Goal: Task Accomplishment & Management: Manage account settings

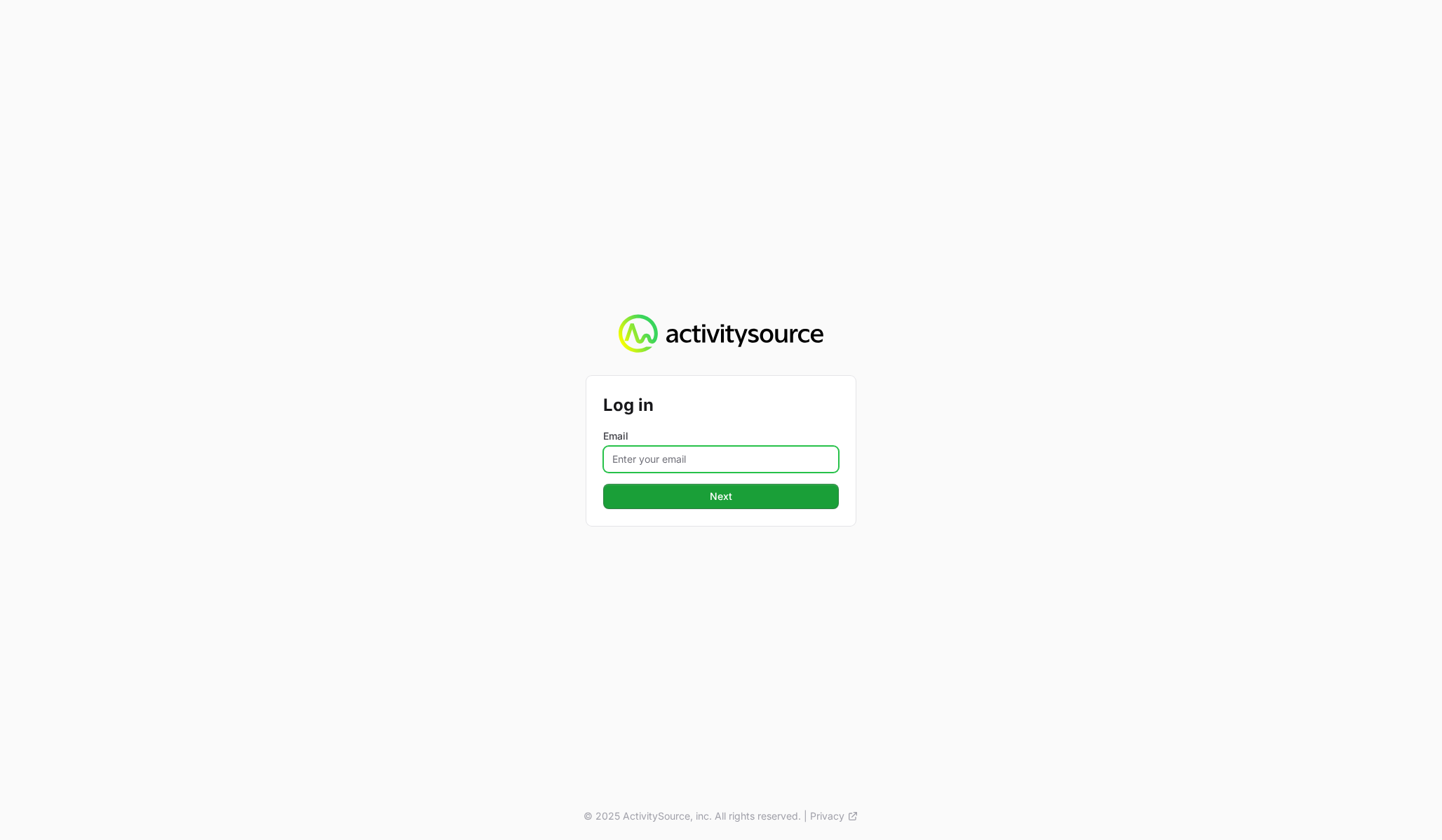
click at [733, 457] on input "Email" at bounding box center [720, 459] width 236 height 27
type input "timothy@landersystems.com"
click at [786, 492] on button "Next" at bounding box center [720, 496] width 236 height 25
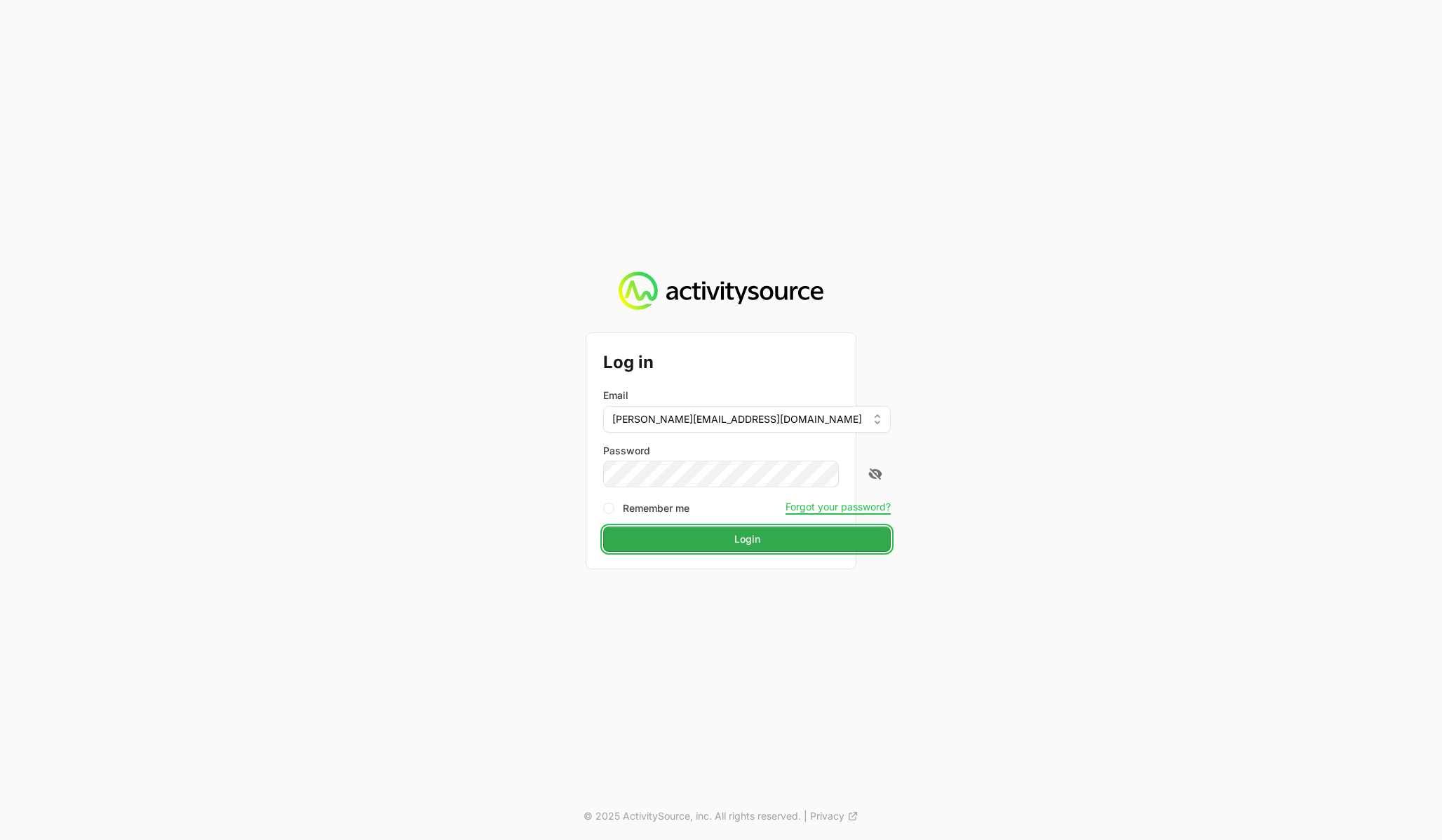
click at [812, 539] on button "Login" at bounding box center [746, 539] width 288 height 25
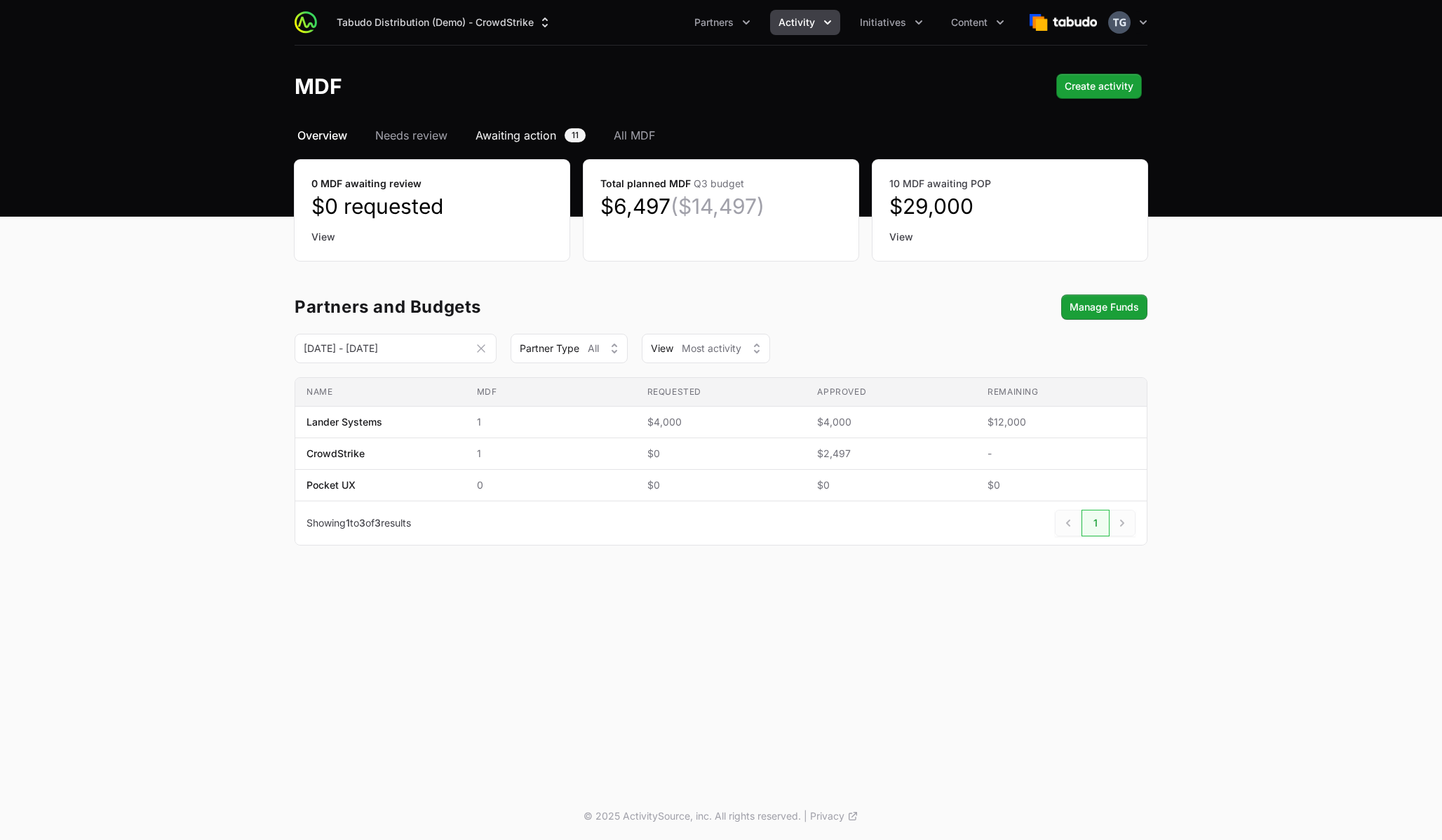
click at [535, 138] on span "Awaiting action" at bounding box center [515, 135] width 81 height 17
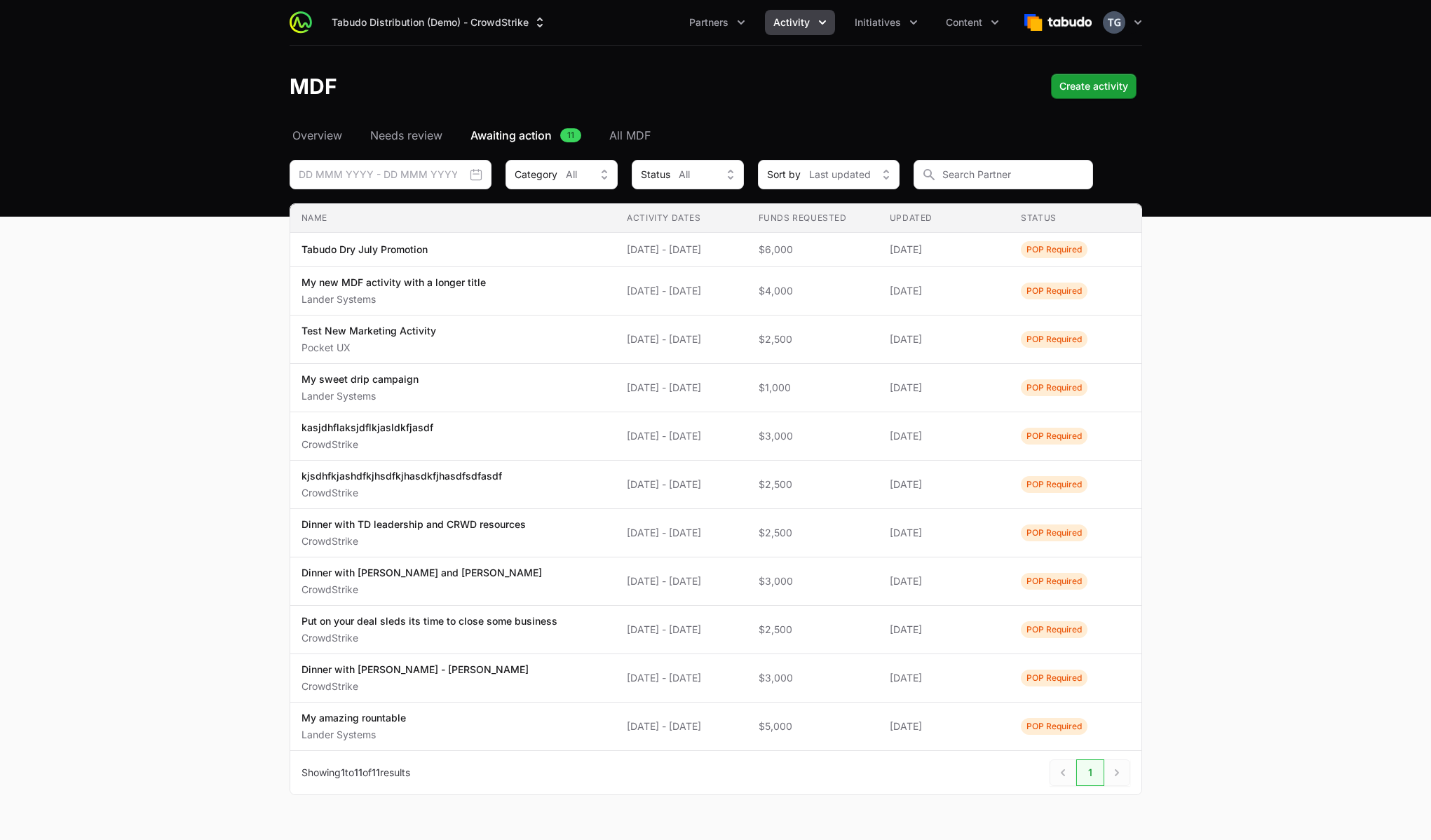
click at [225, 389] on main "Select a tab Overview Needs review Awaiting action All MDF Overview Needs revie…" at bounding box center [715, 477] width 1431 height 702
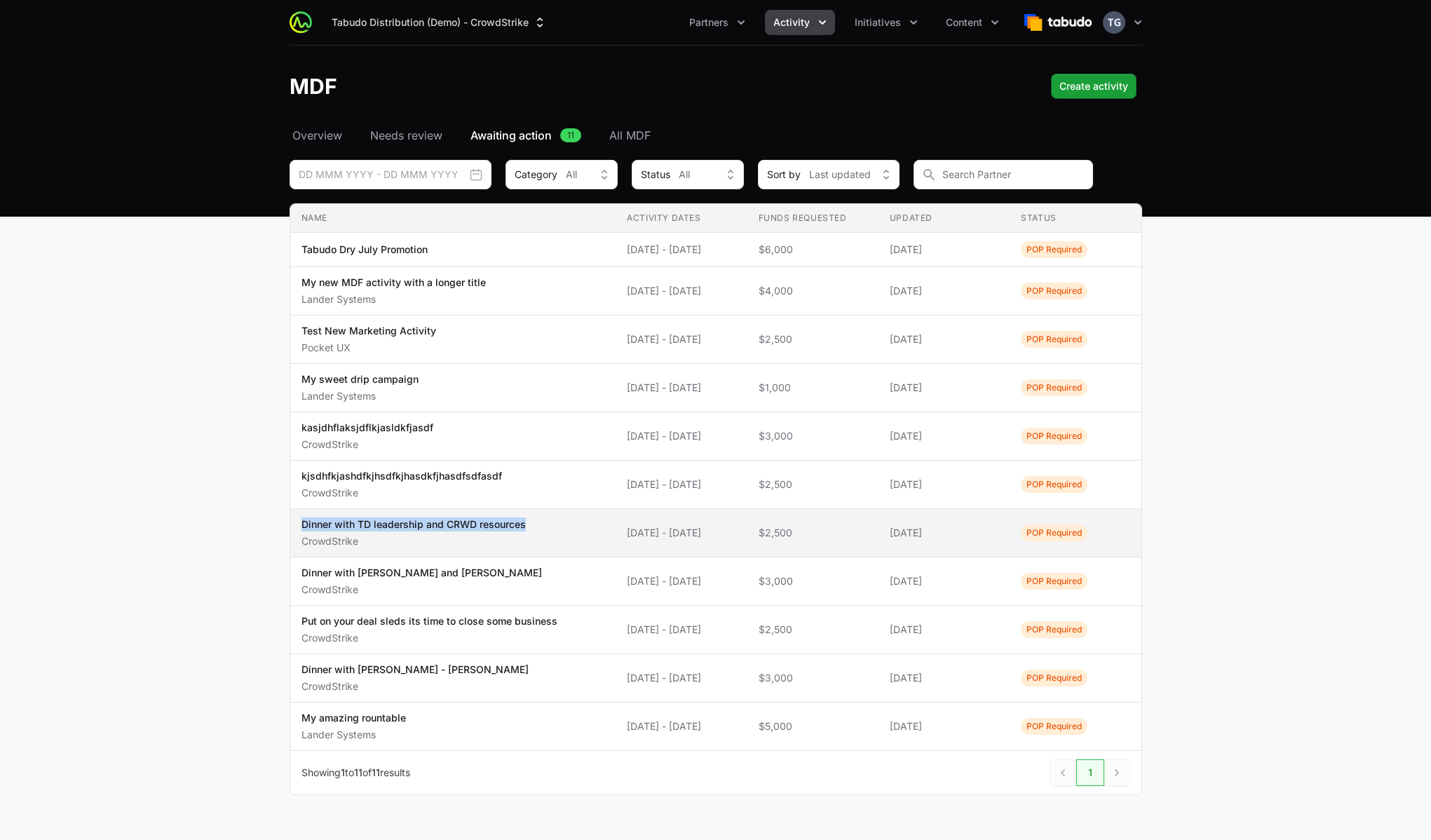
drag, startPoint x: 301, startPoint y: 522, endPoint x: 531, endPoint y: 524, distance: 230.0
click at [531, 524] on span "Dinner with TD leadership and CRWD resources CrowdStrike" at bounding box center [453, 533] width 304 height 31
copy p "Dinner with TD leadership and CRWD resources"
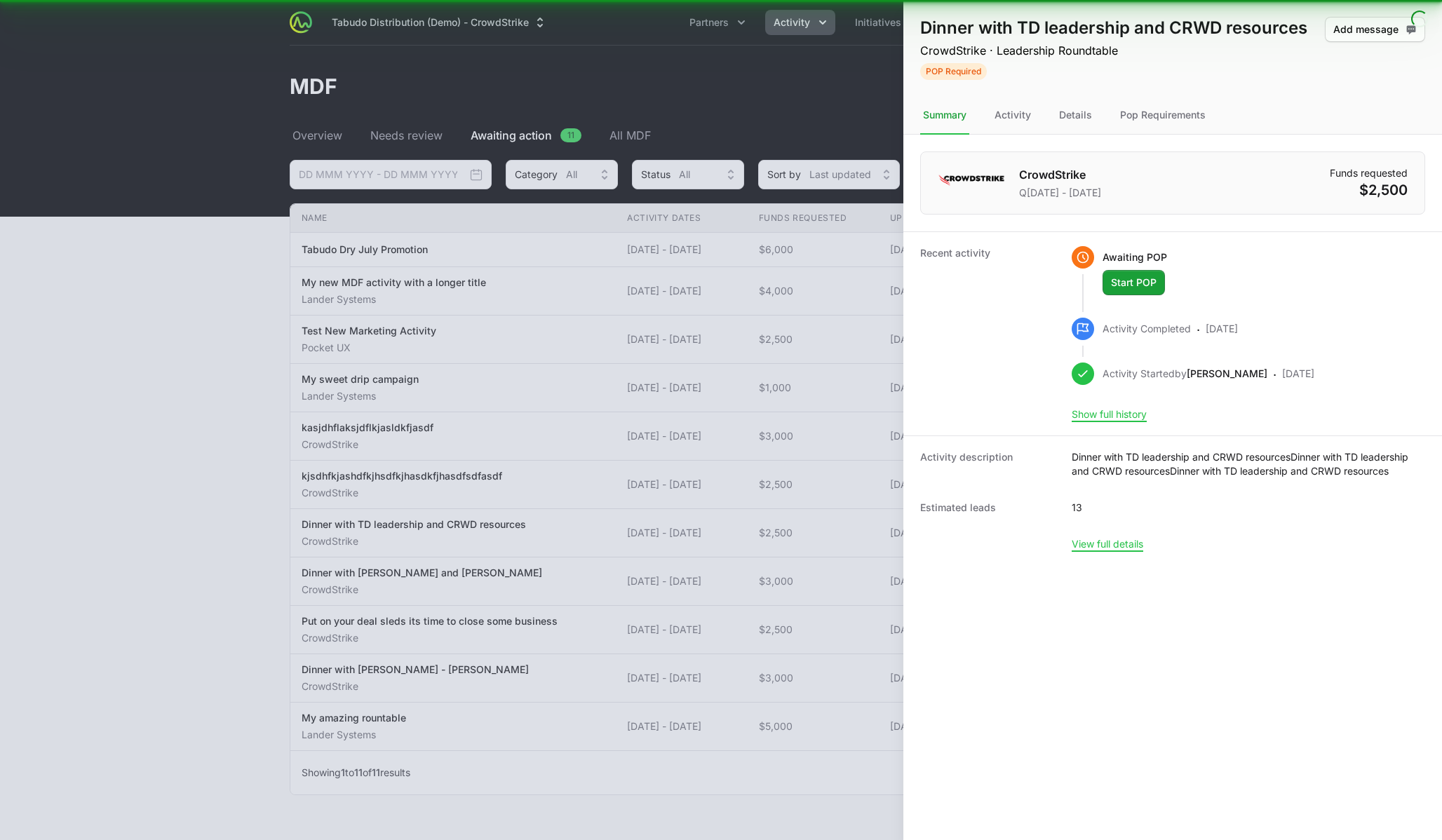
click at [802, 28] on div at bounding box center [721, 420] width 1442 height 840
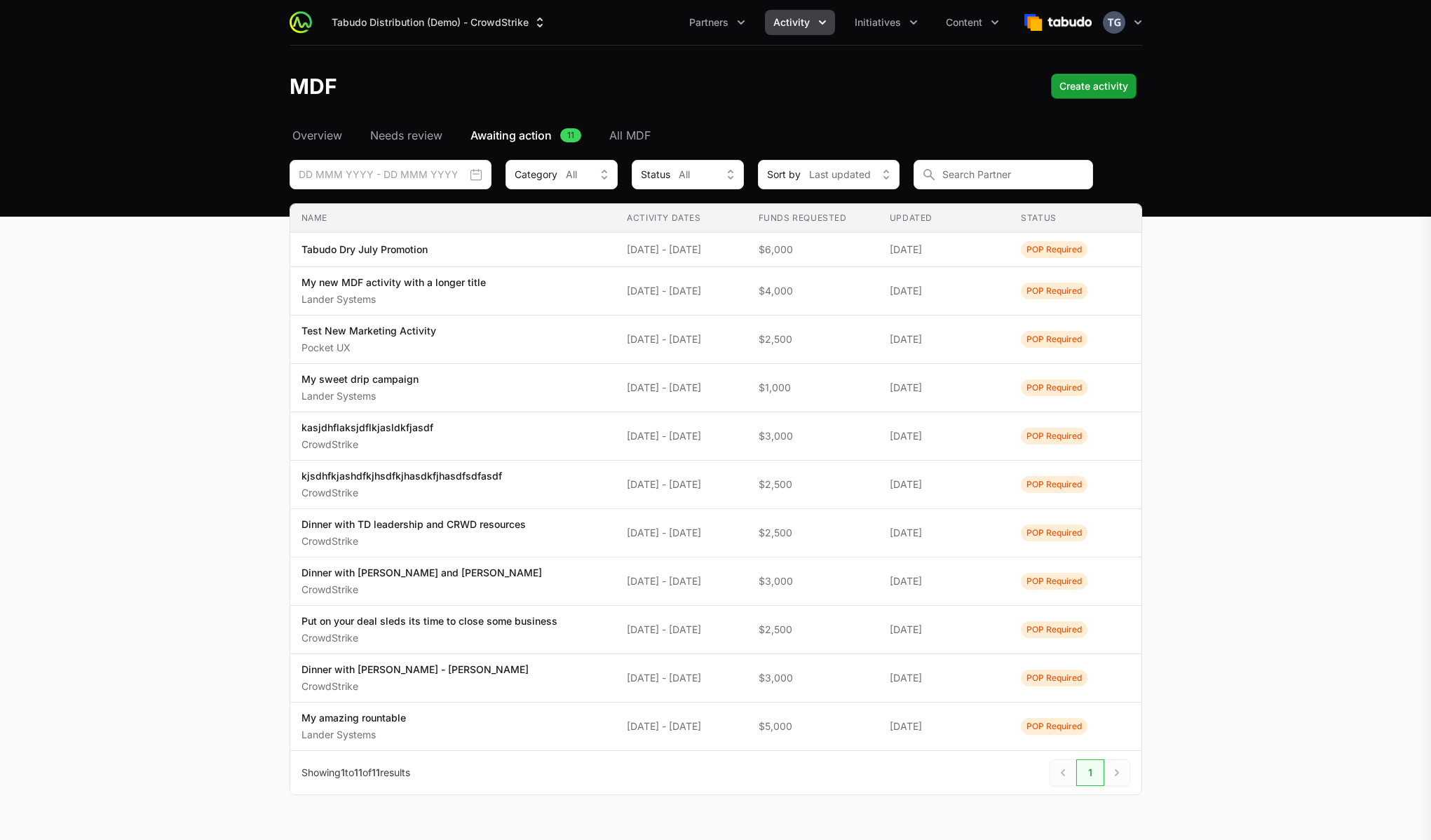
click at [802, 28] on div at bounding box center [715, 420] width 1431 height 840
click at [799, 24] on span "Activity" at bounding box center [791, 22] width 36 height 14
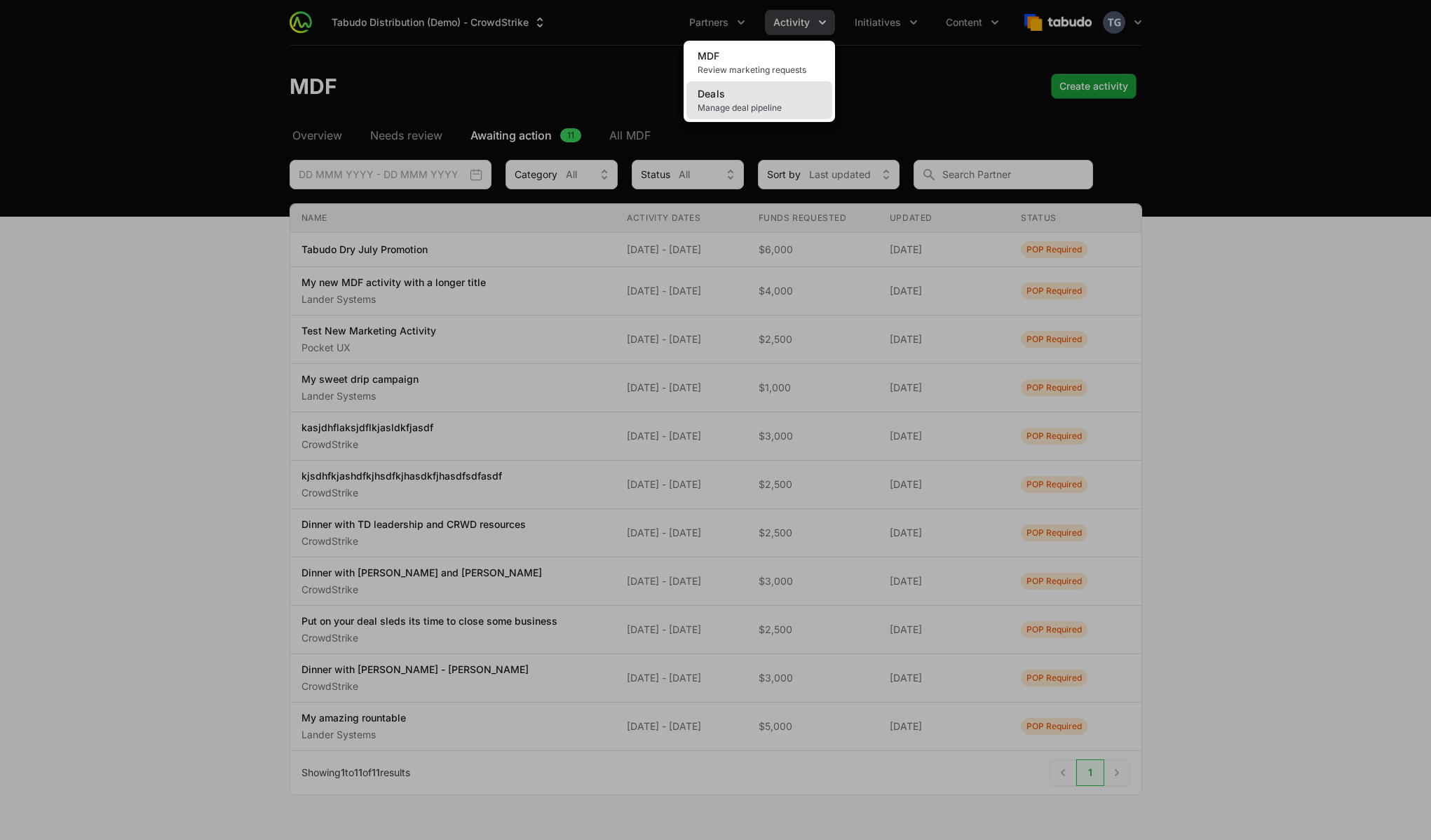
click at [761, 98] on link "Deals Manage deal pipeline" at bounding box center [760, 100] width 146 height 38
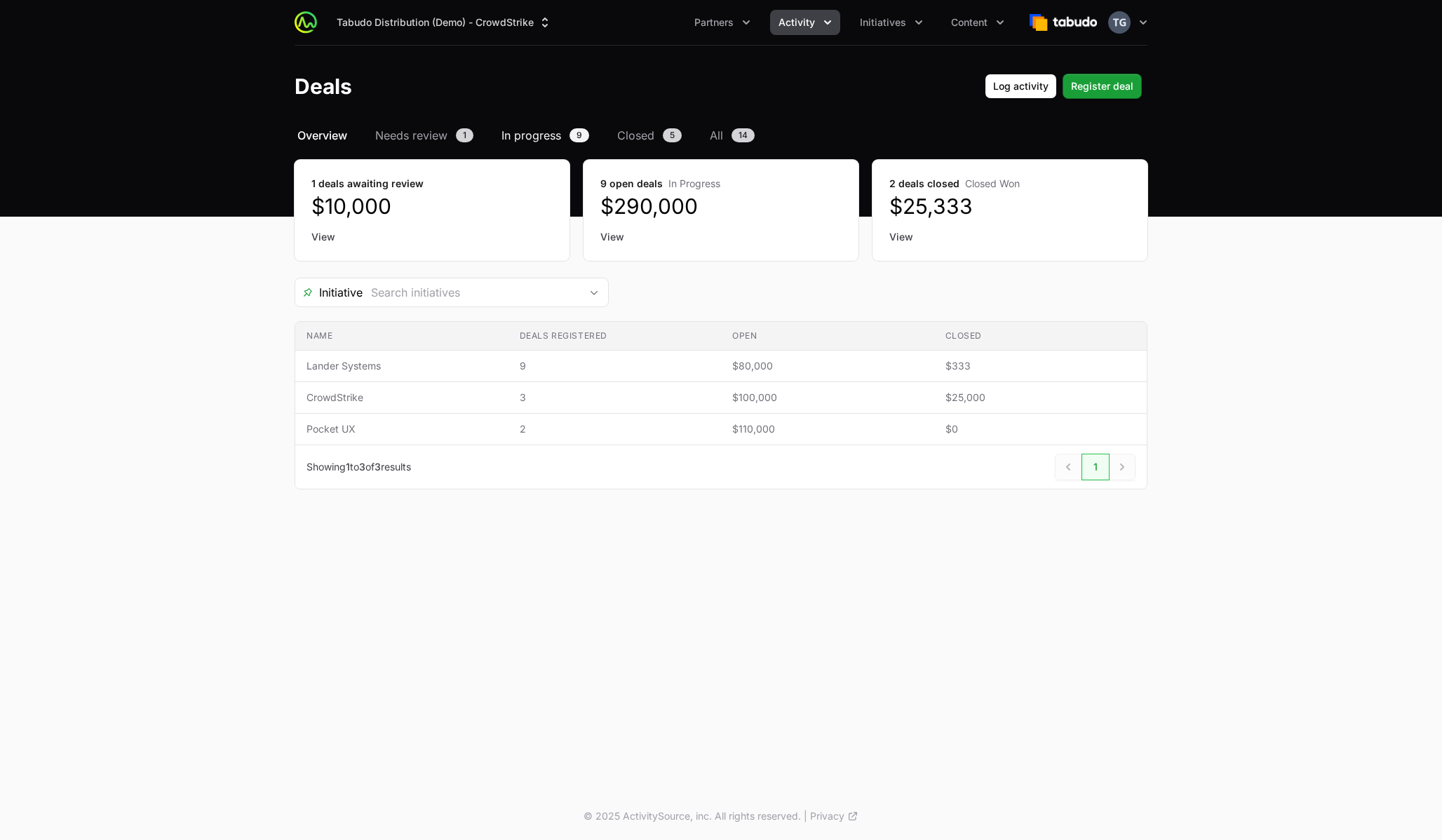
click at [539, 141] on span "In progress" at bounding box center [530, 135] width 60 height 17
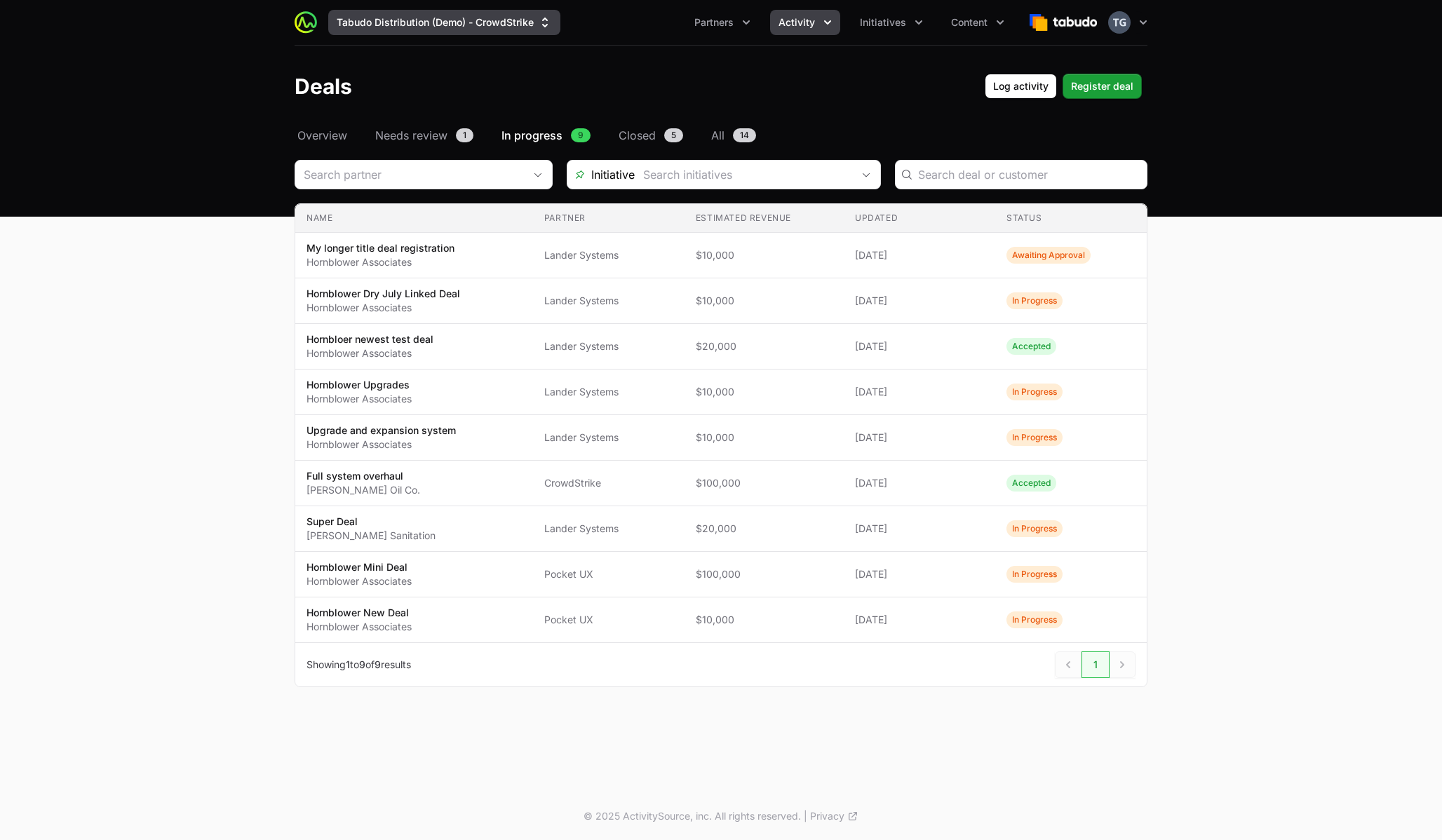
click at [487, 32] on button "Tabudo Distribution (Demo) - CrowdStrike" at bounding box center [444, 23] width 232 height 25
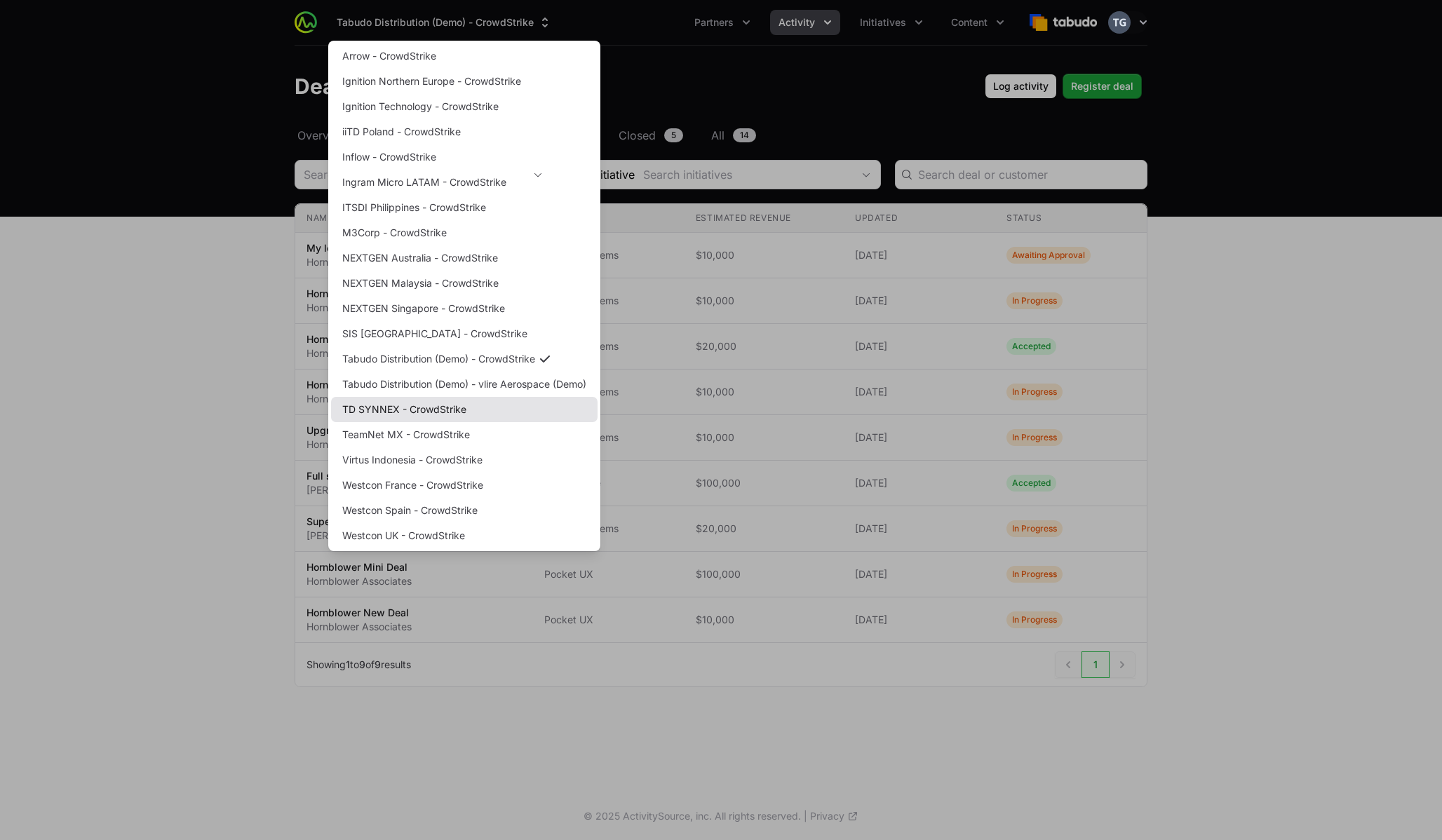
click at [405, 416] on link "TD SYNNEX - CrowdStrike" at bounding box center [463, 410] width 266 height 25
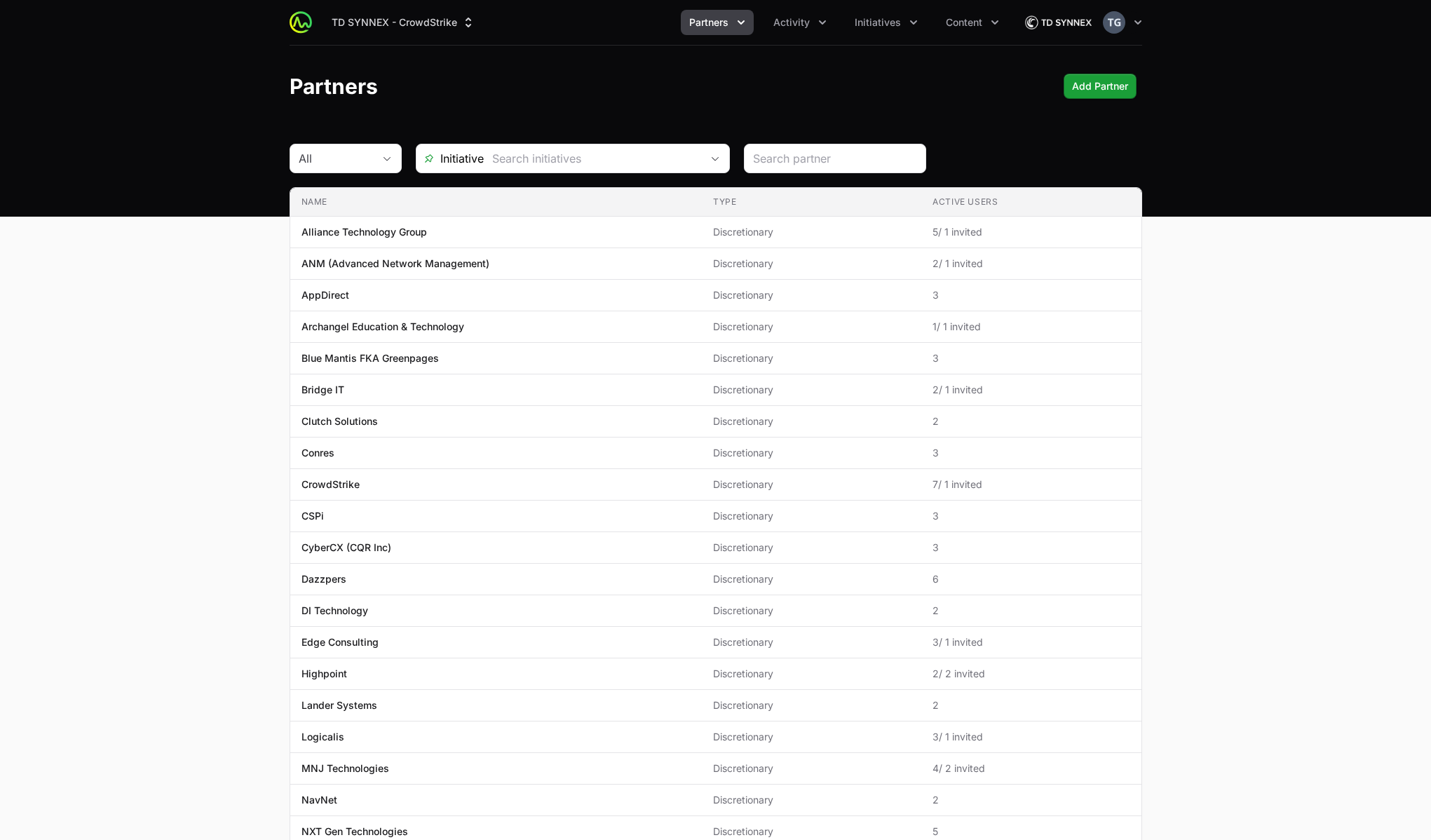
click at [181, 164] on main "All Initiative Name Type Active Users Name Alliance Technology Group Type Discr…" at bounding box center [715, 535] width 1431 height 782
click at [810, 20] on button "Activity" at bounding box center [800, 23] width 71 height 25
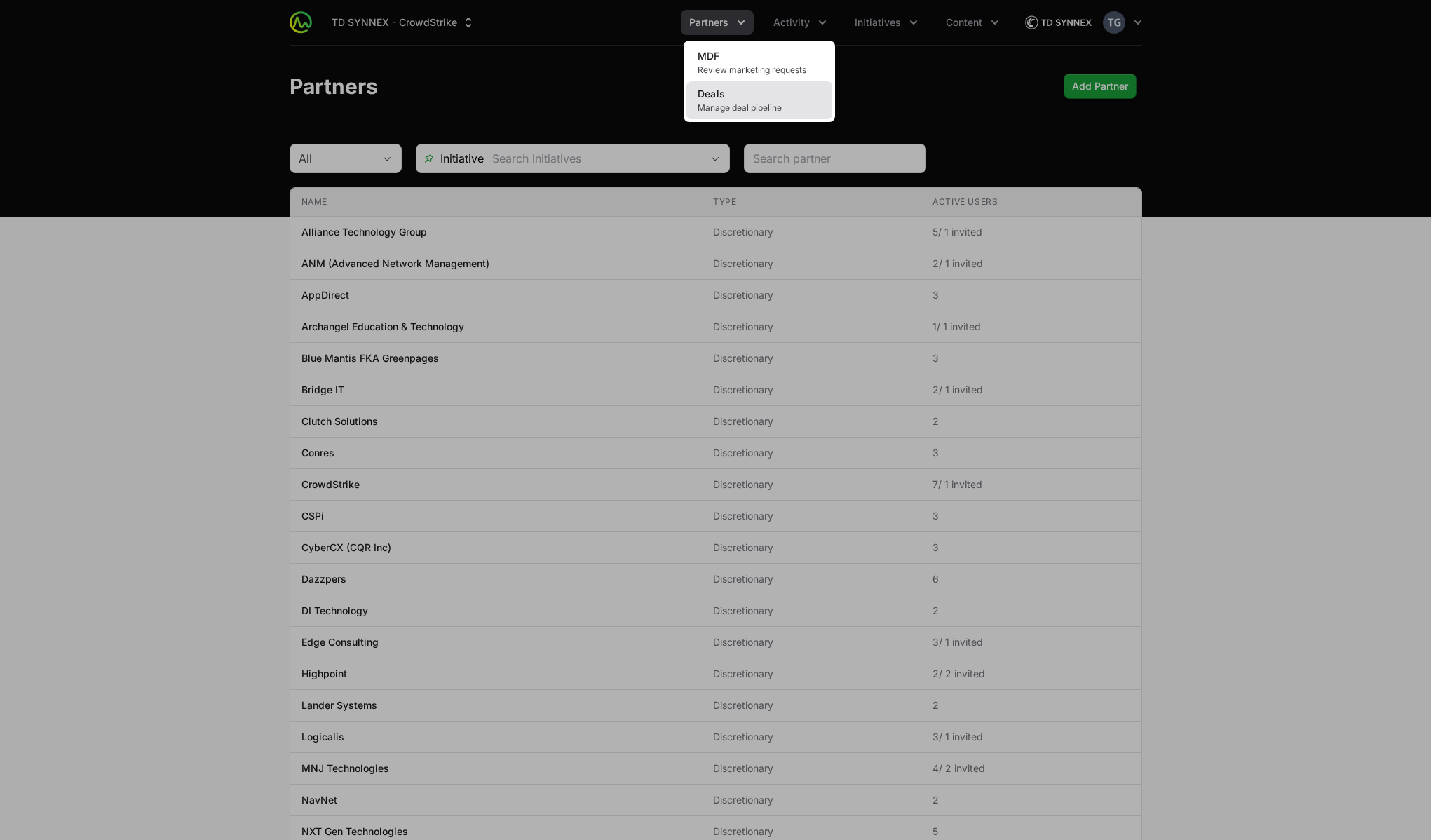
click at [797, 92] on link "Deals Manage deal pipeline" at bounding box center [760, 100] width 146 height 38
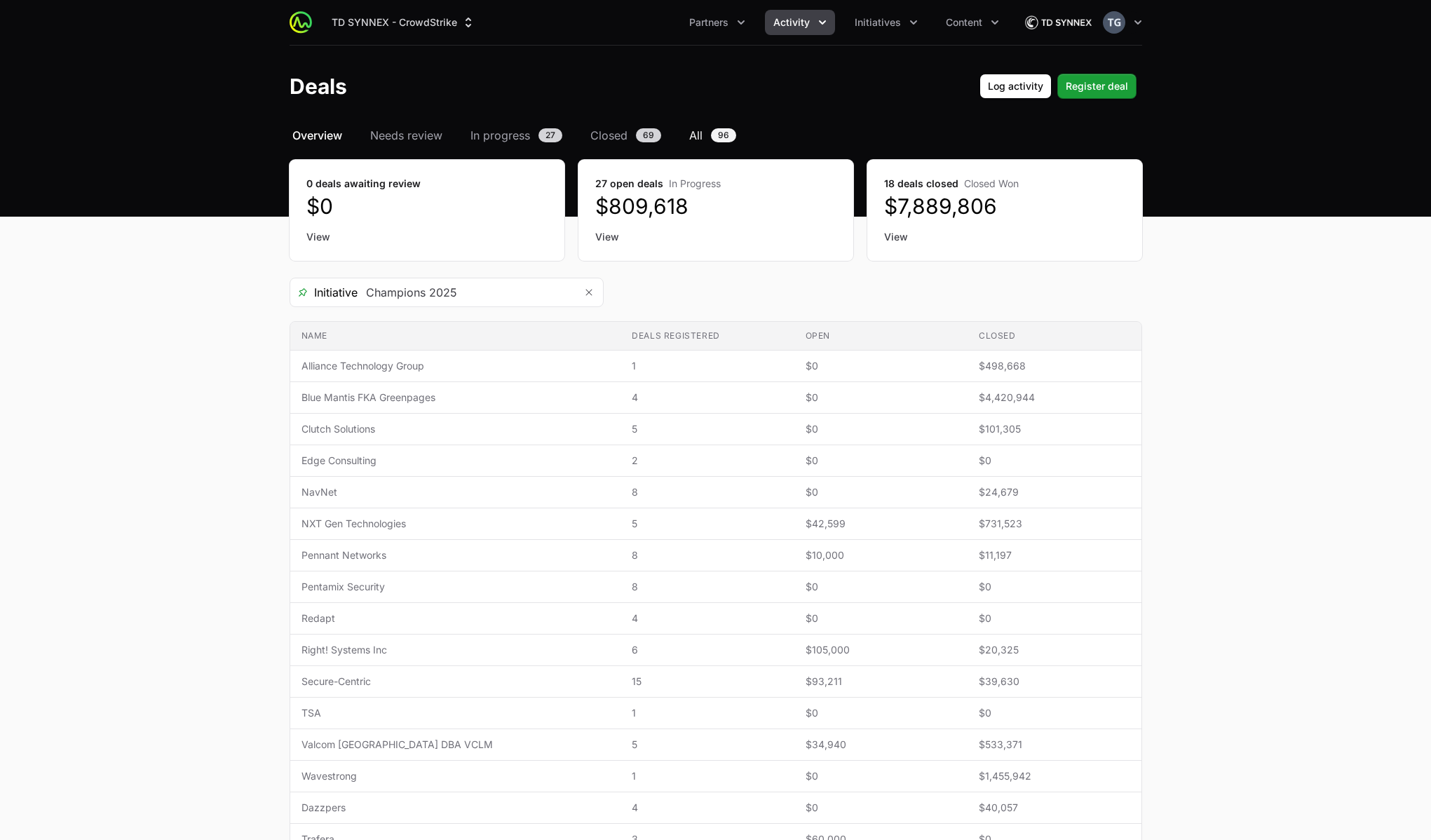
click at [700, 132] on span "All" at bounding box center [696, 135] width 13 height 17
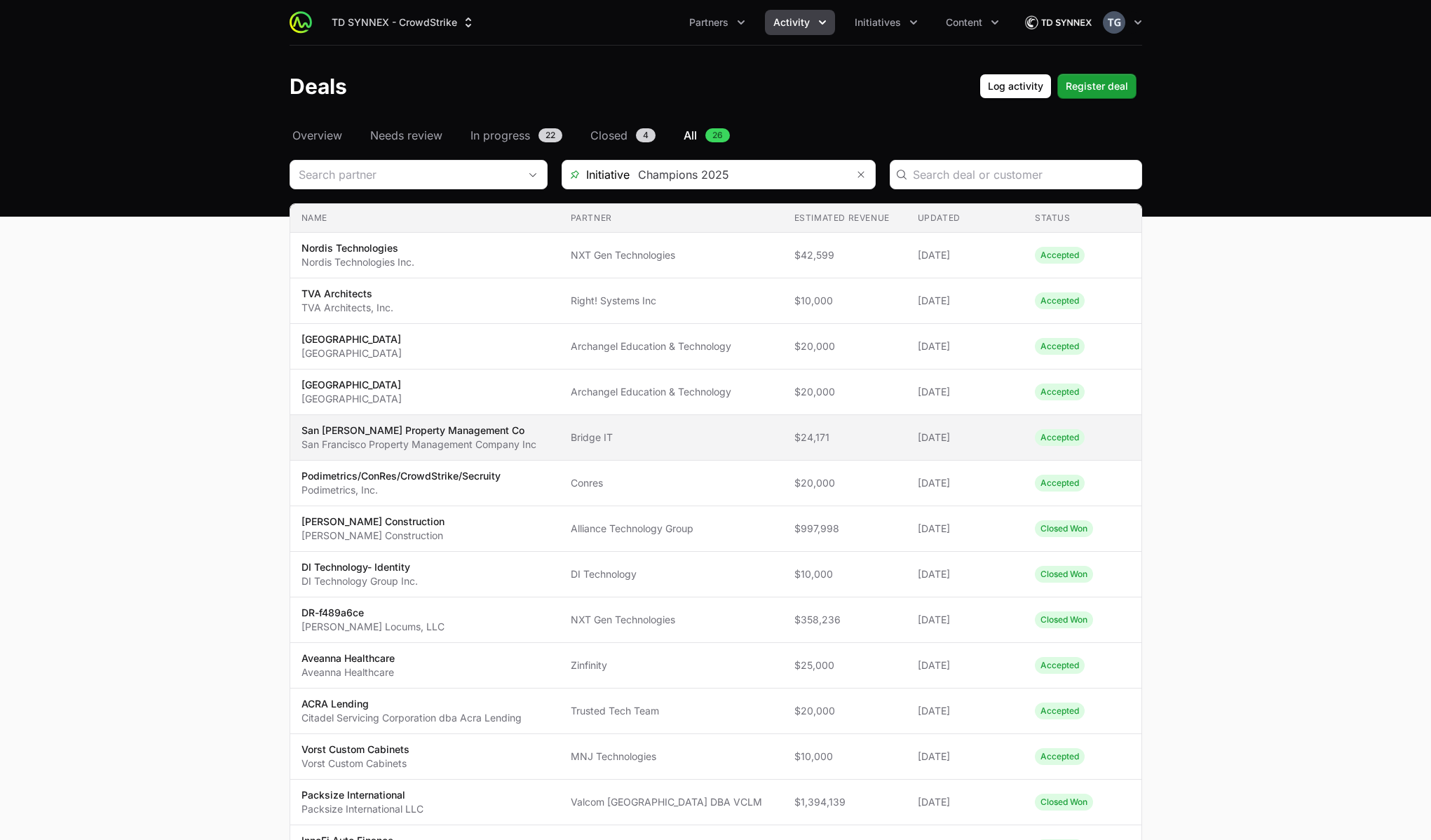
click at [517, 436] on p "San Fran Property Management Co" at bounding box center [419, 430] width 235 height 14
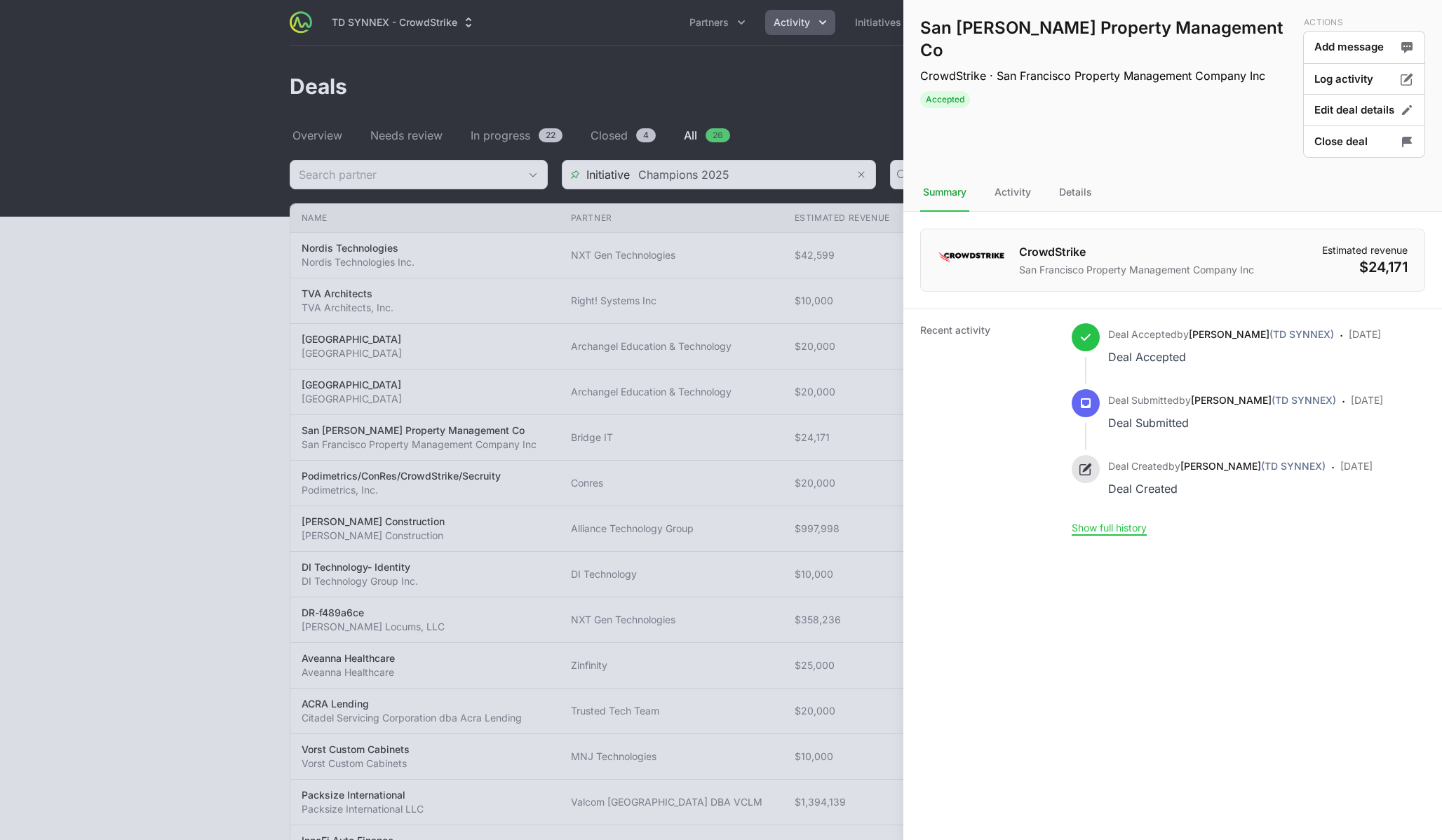
click at [972, 25] on h1 "San Fran Property Management Co" at bounding box center [1108, 39] width 377 height 44
copy h1 "San Fran Property Management Co"
click at [1072, 190] on div "Details" at bounding box center [1075, 192] width 39 height 38
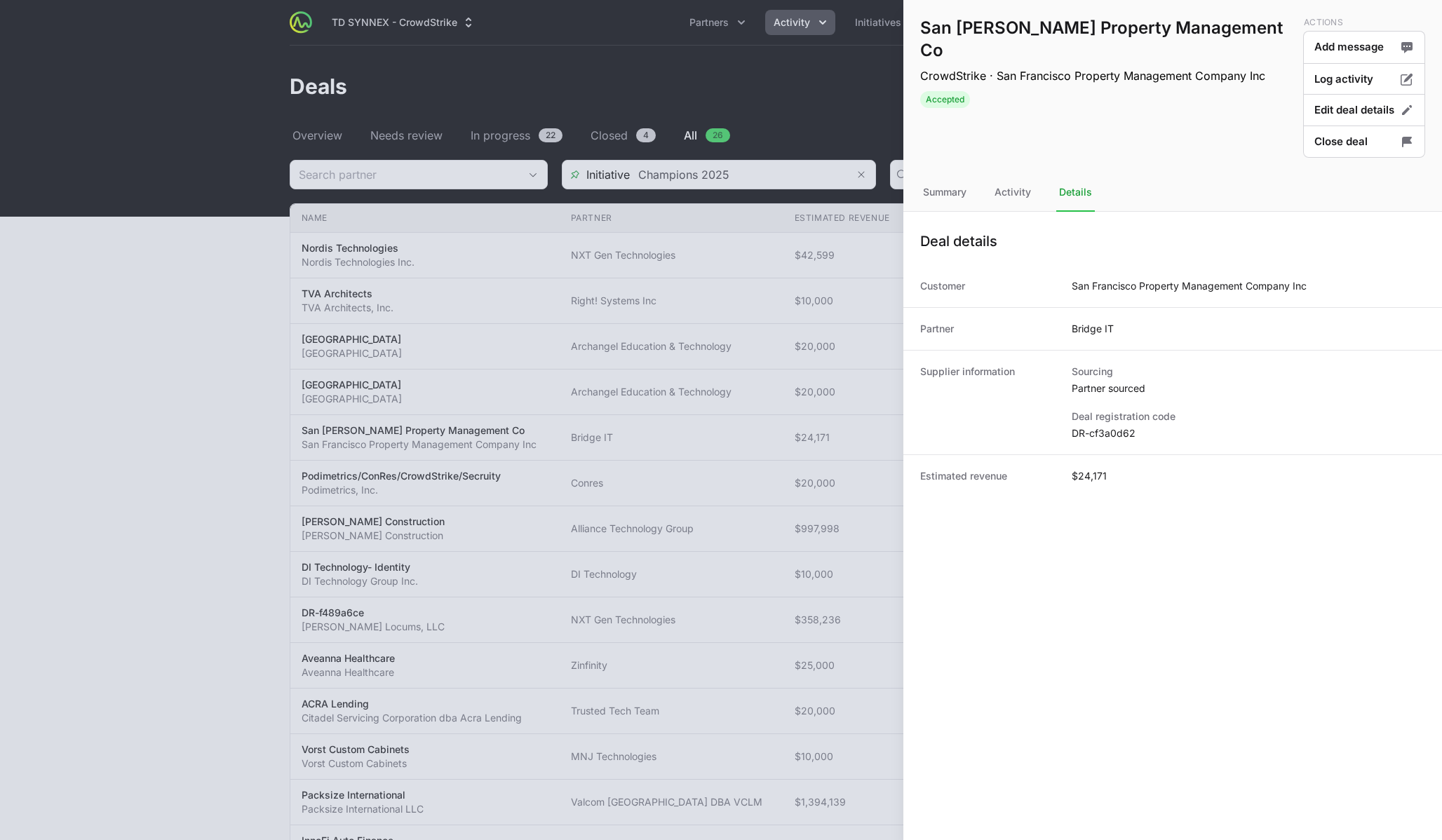
click at [1105, 284] on dd "San Francisco Property Management Company Inc" at bounding box center [1189, 286] width 235 height 14
copy dd "San Francisco Property Management Company Inc"
click at [1095, 337] on div "Partner Bridge IT" at bounding box center [1173, 328] width 539 height 43
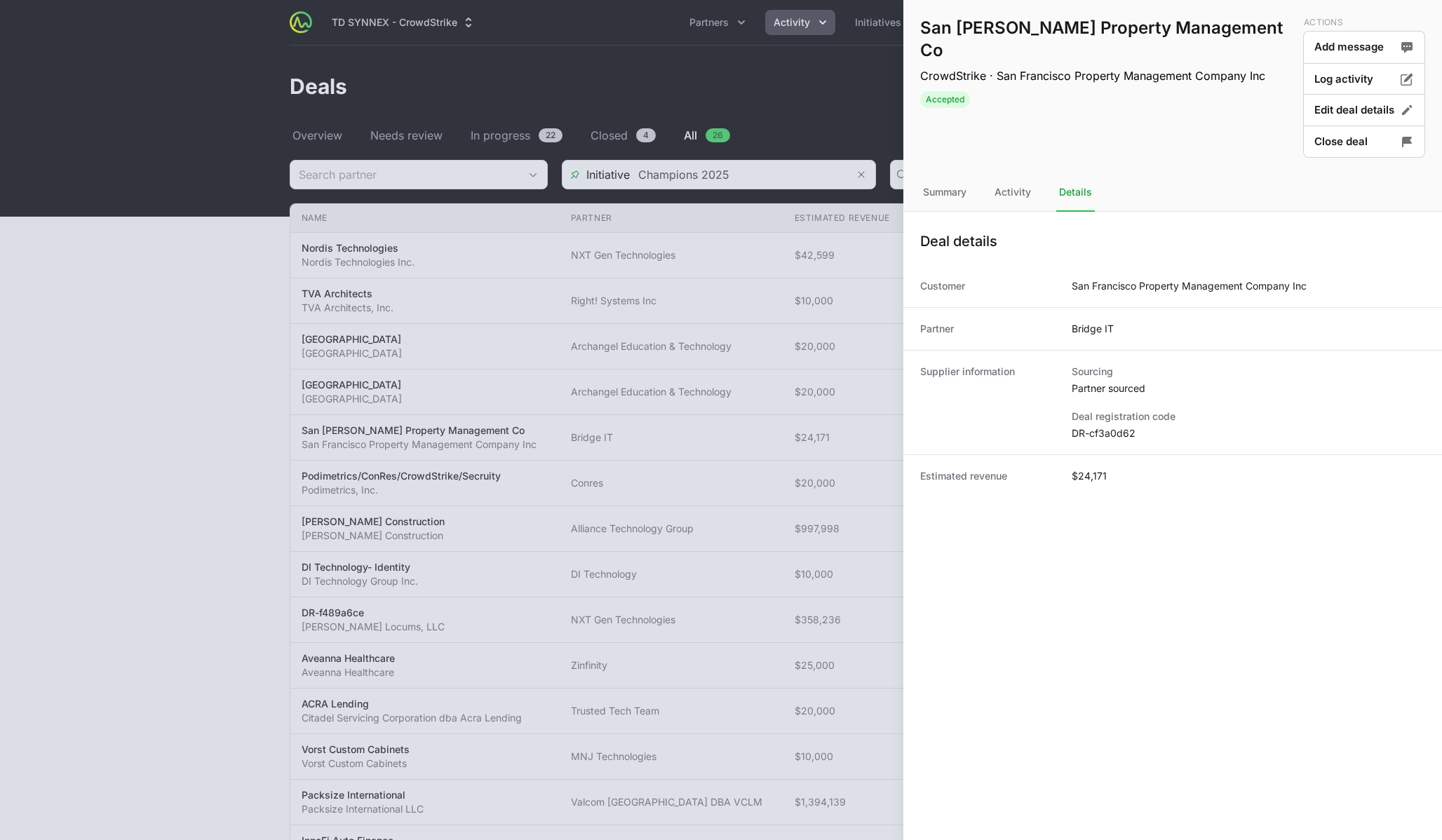
click at [1095, 337] on div "Partner Bridge IT" at bounding box center [1173, 328] width 539 height 43
copy dd "Bridge IT"
click at [1104, 389] on dd "Partner sourced" at bounding box center [1248, 388] width 353 height 14
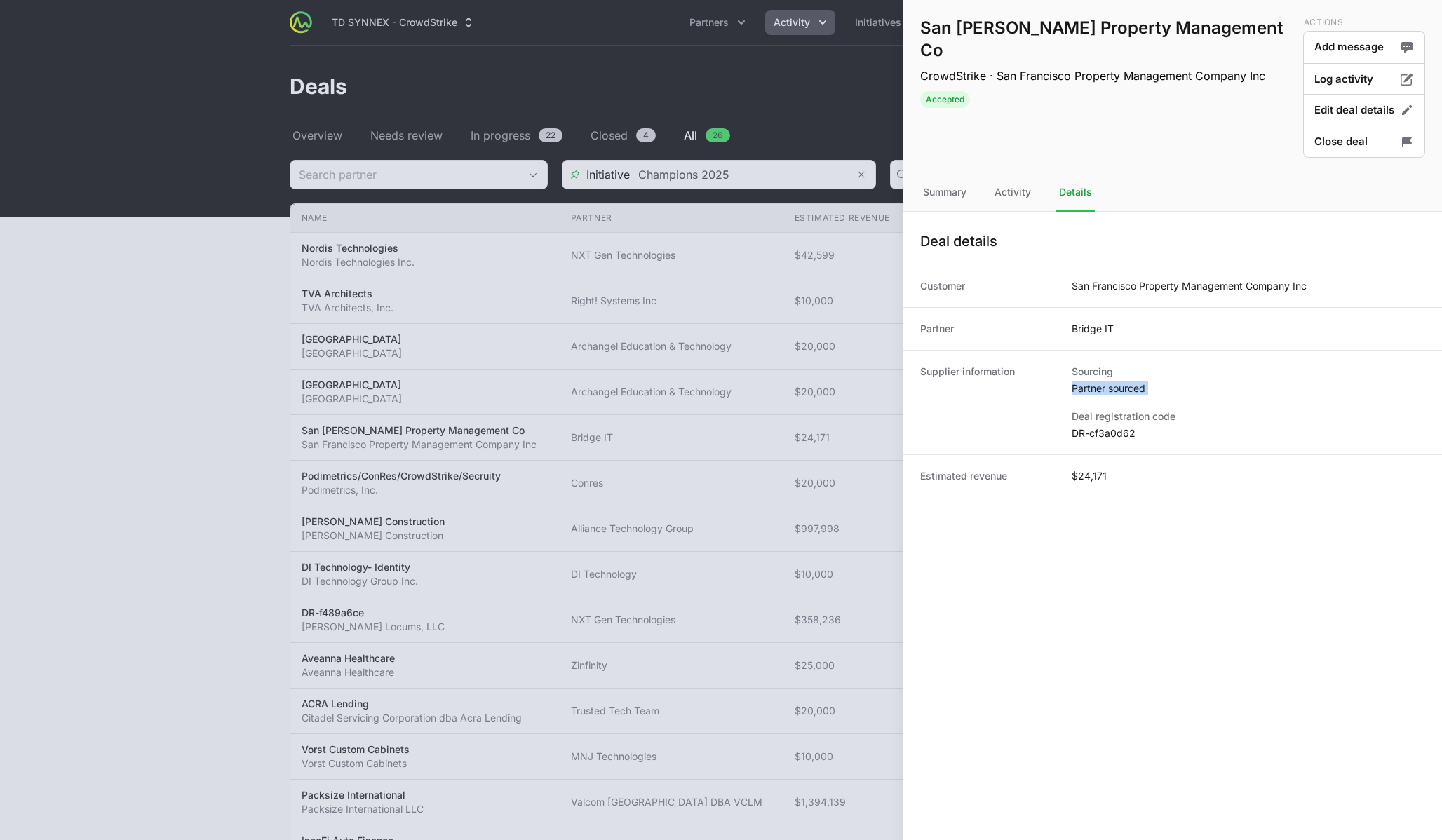
click at [1104, 389] on dd "Partner sourced" at bounding box center [1248, 388] width 353 height 14
click at [1208, 375] on dt "Sourcing" at bounding box center [1248, 371] width 353 height 14
drag, startPoint x: 1115, startPoint y: 474, endPoint x: 1073, endPoint y: 475, distance: 42.0
click at [1073, 475] on div "Estimated revenue $24,171" at bounding box center [1173, 475] width 539 height 43
copy dd "$24,171"
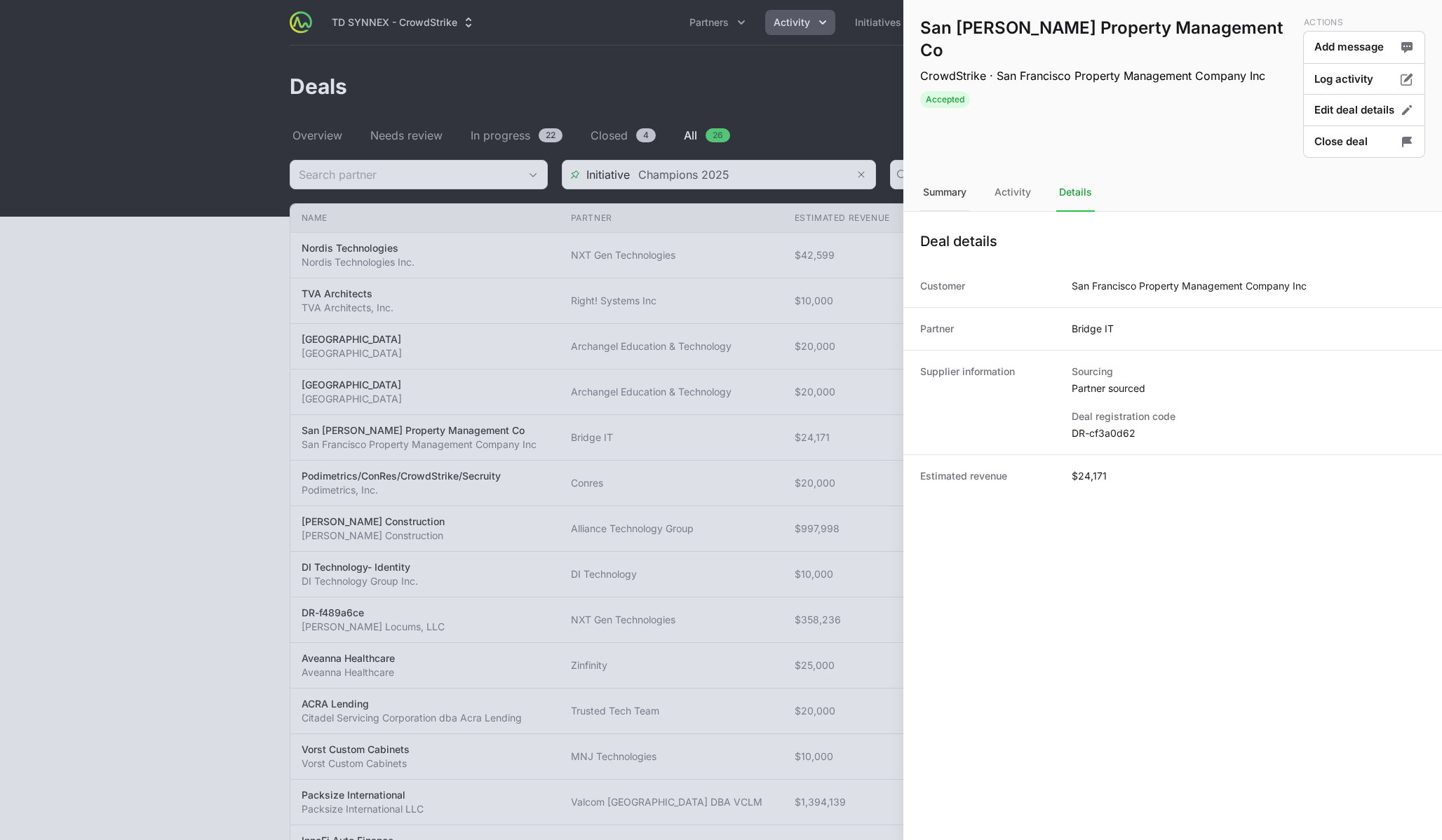
click at [991, 188] on div "Summary" at bounding box center [1012, 192] width 42 height 38
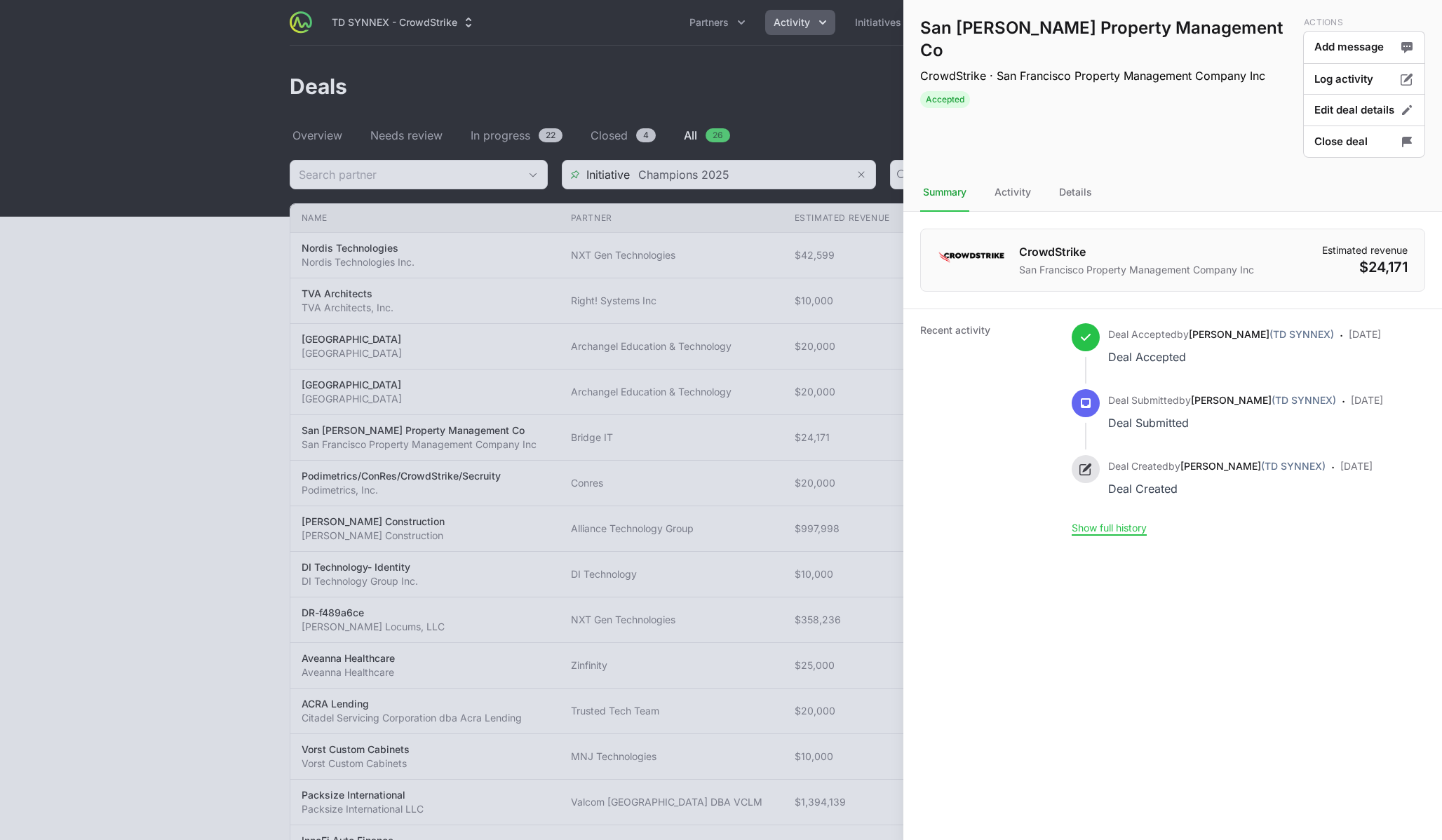
click at [713, 252] on div at bounding box center [721, 420] width 1442 height 840
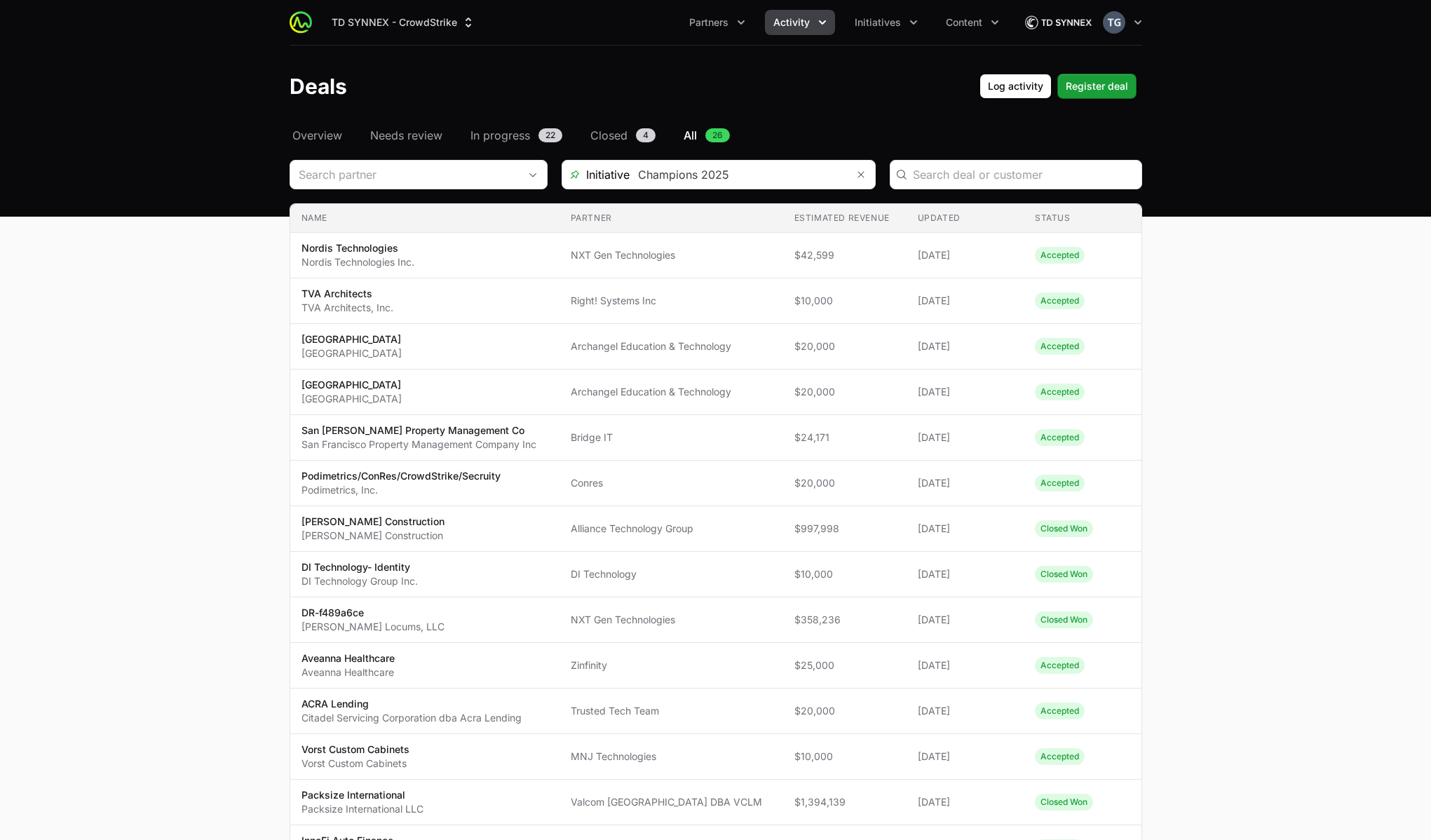
scroll to position [171, 0]
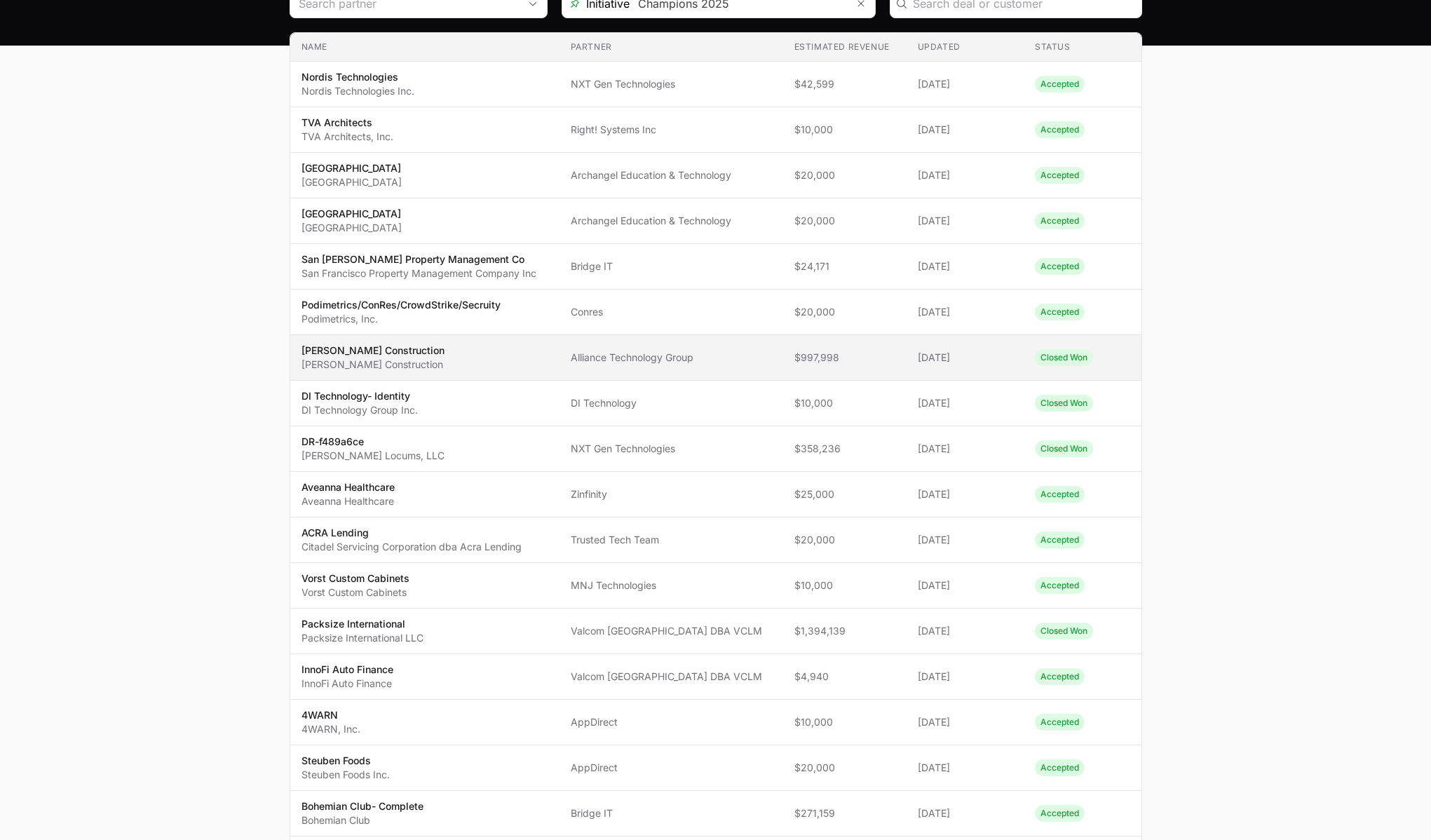
click at [687, 364] on span "Alliance Technology Group" at bounding box center [671, 357] width 201 height 14
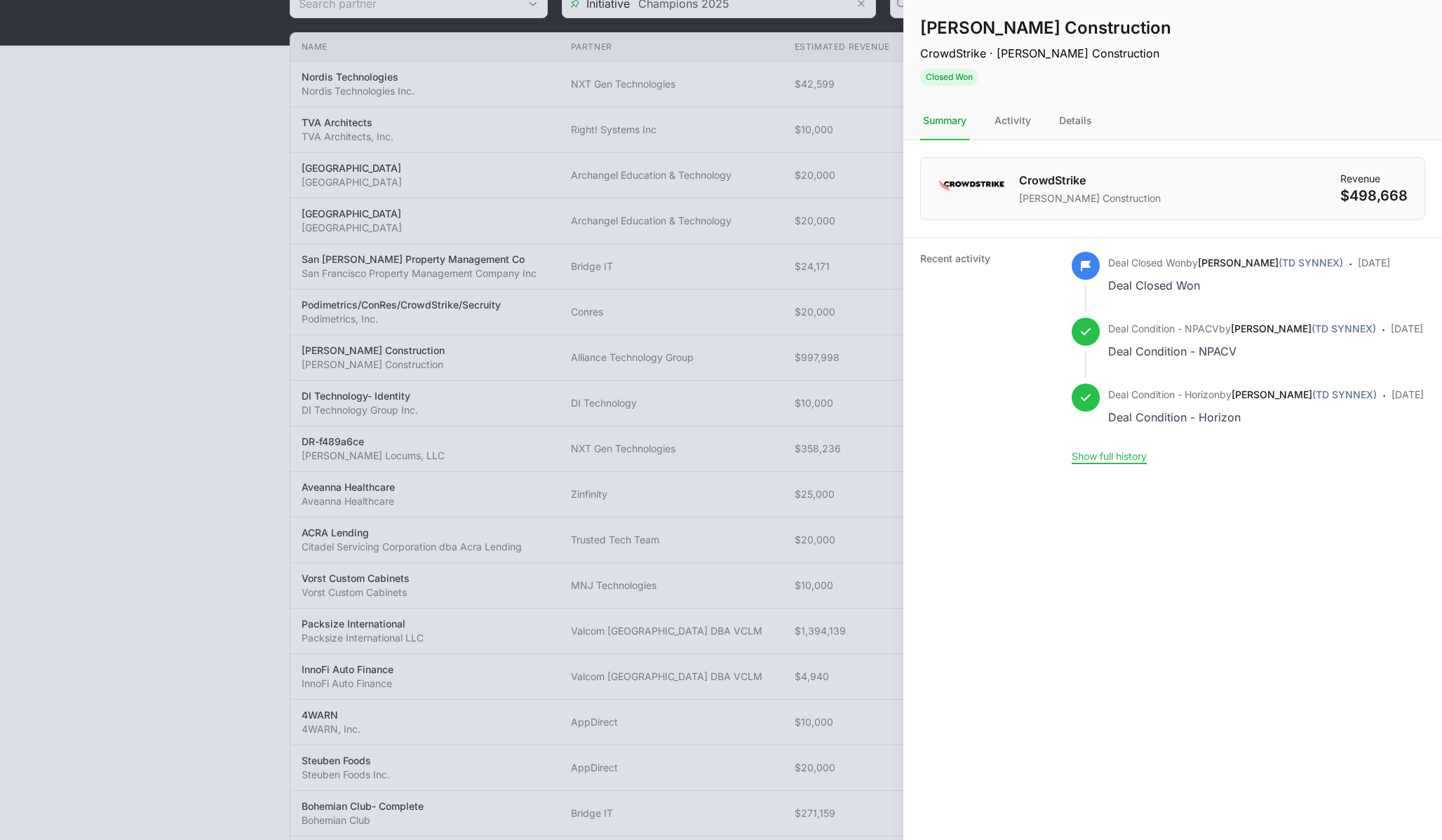
click at [573, 394] on div at bounding box center [721, 420] width 1442 height 840
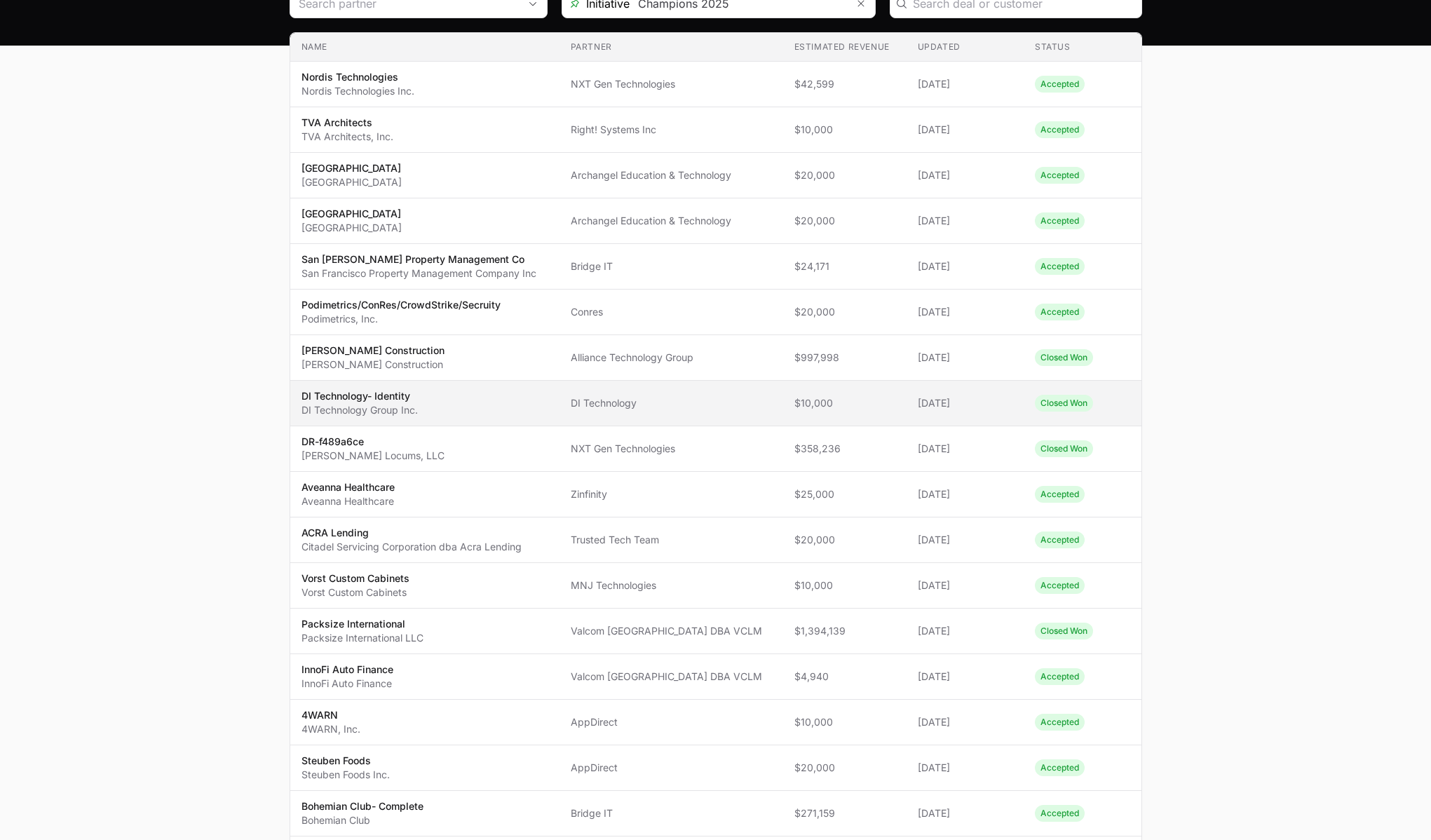
click at [548, 404] on span "DI Technology- Identity DI Technology Group Inc." at bounding box center [425, 403] width 247 height 28
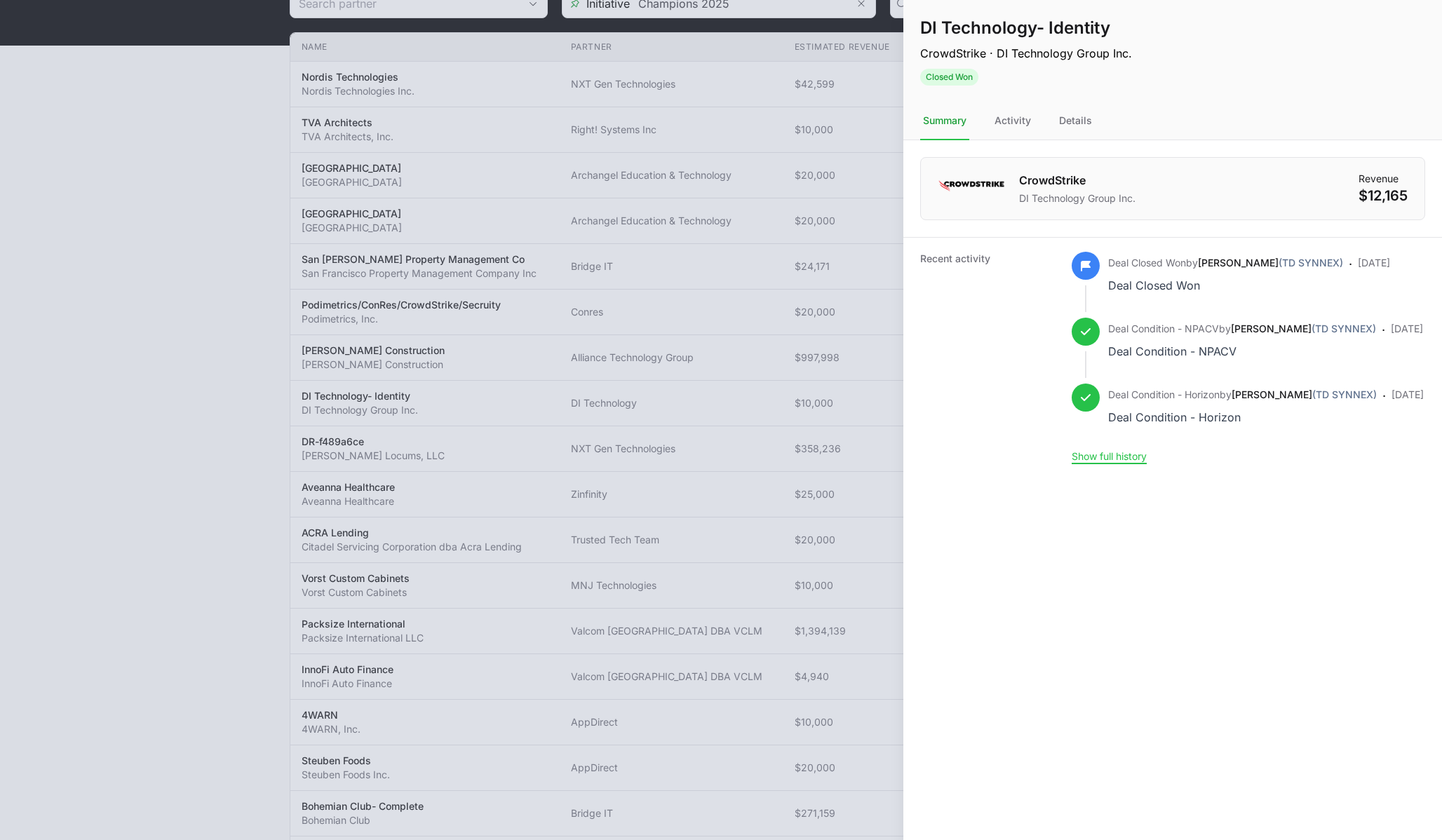
click at [1011, 23] on h1 "DI Technology- Identity" at bounding box center [1026, 28] width 212 height 23
copy h1 "DI Technology- Identity"
click at [1084, 54] on p "CrowdStrike · DI Technology Group Inc." at bounding box center [1026, 53] width 212 height 17
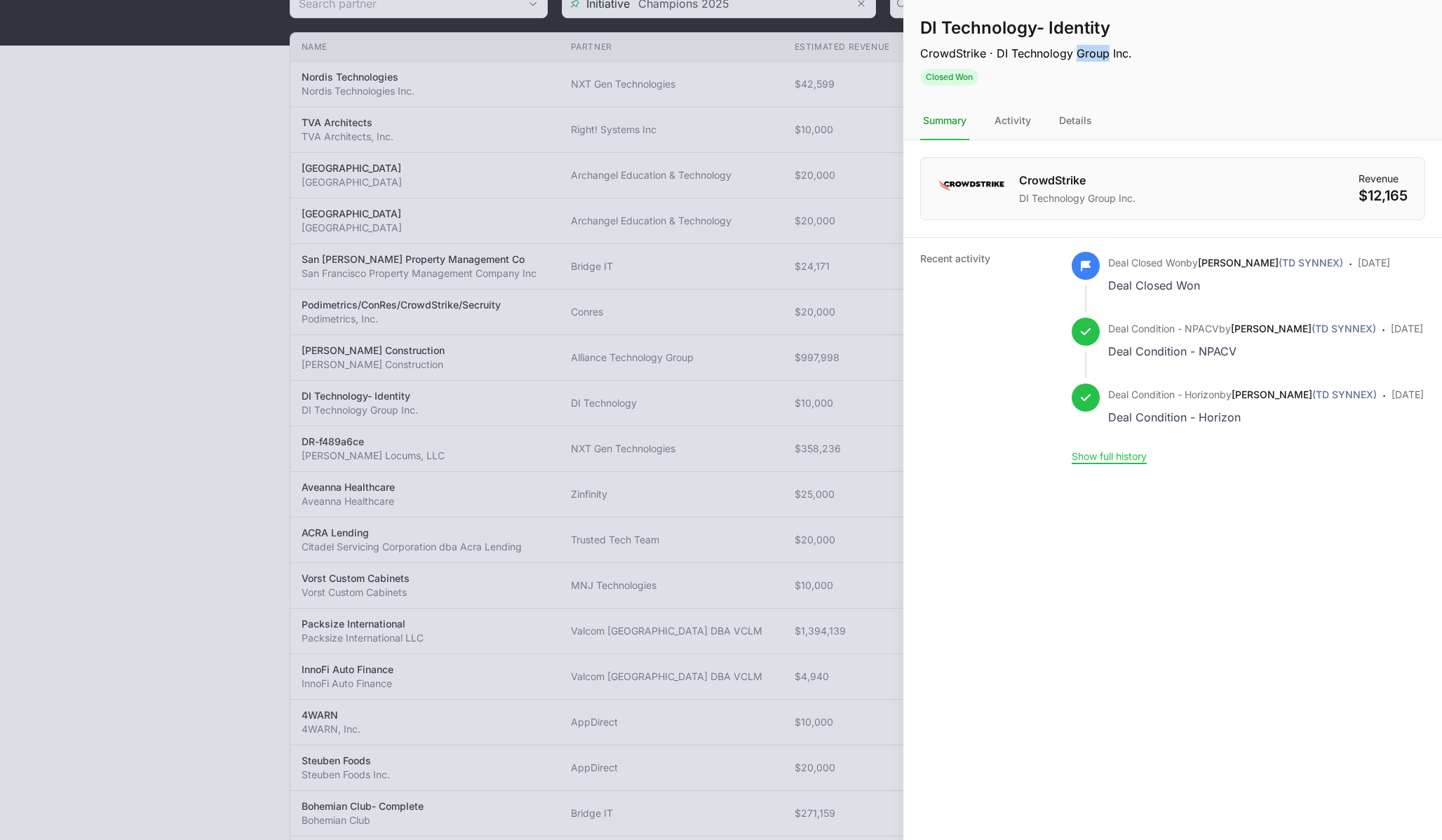
click at [1084, 54] on p "CrowdStrike · DI Technology Group Inc." at bounding box center [1026, 53] width 212 height 17
copy p "CrowdStrike · DI Technology Group Inc."
click at [1078, 119] on div "Details" at bounding box center [1075, 121] width 39 height 38
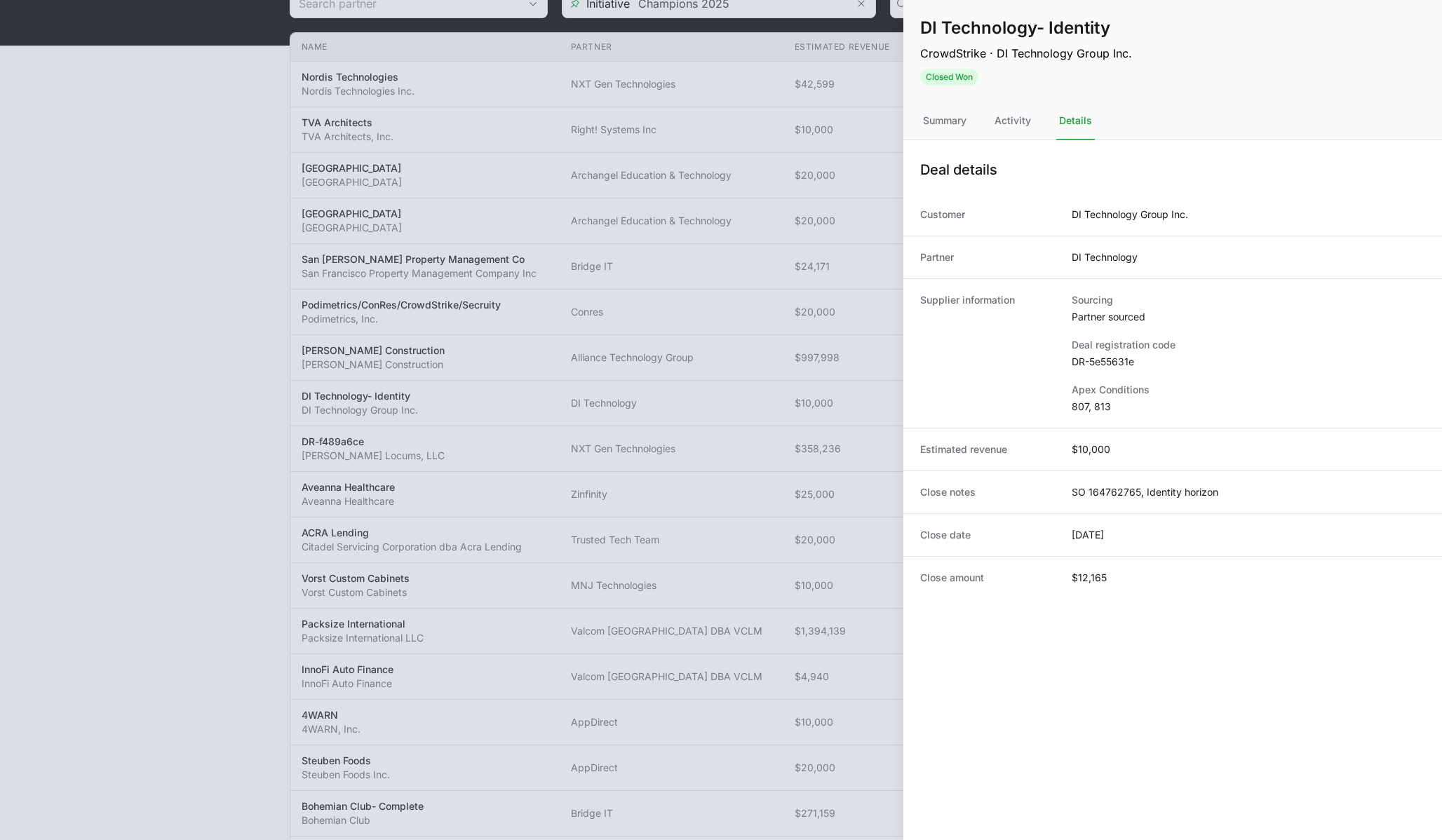
click at [1098, 259] on dd "DI Technology" at bounding box center [1105, 257] width 66 height 14
copy dd "DI Technology"
click at [715, 315] on div at bounding box center [721, 420] width 1442 height 840
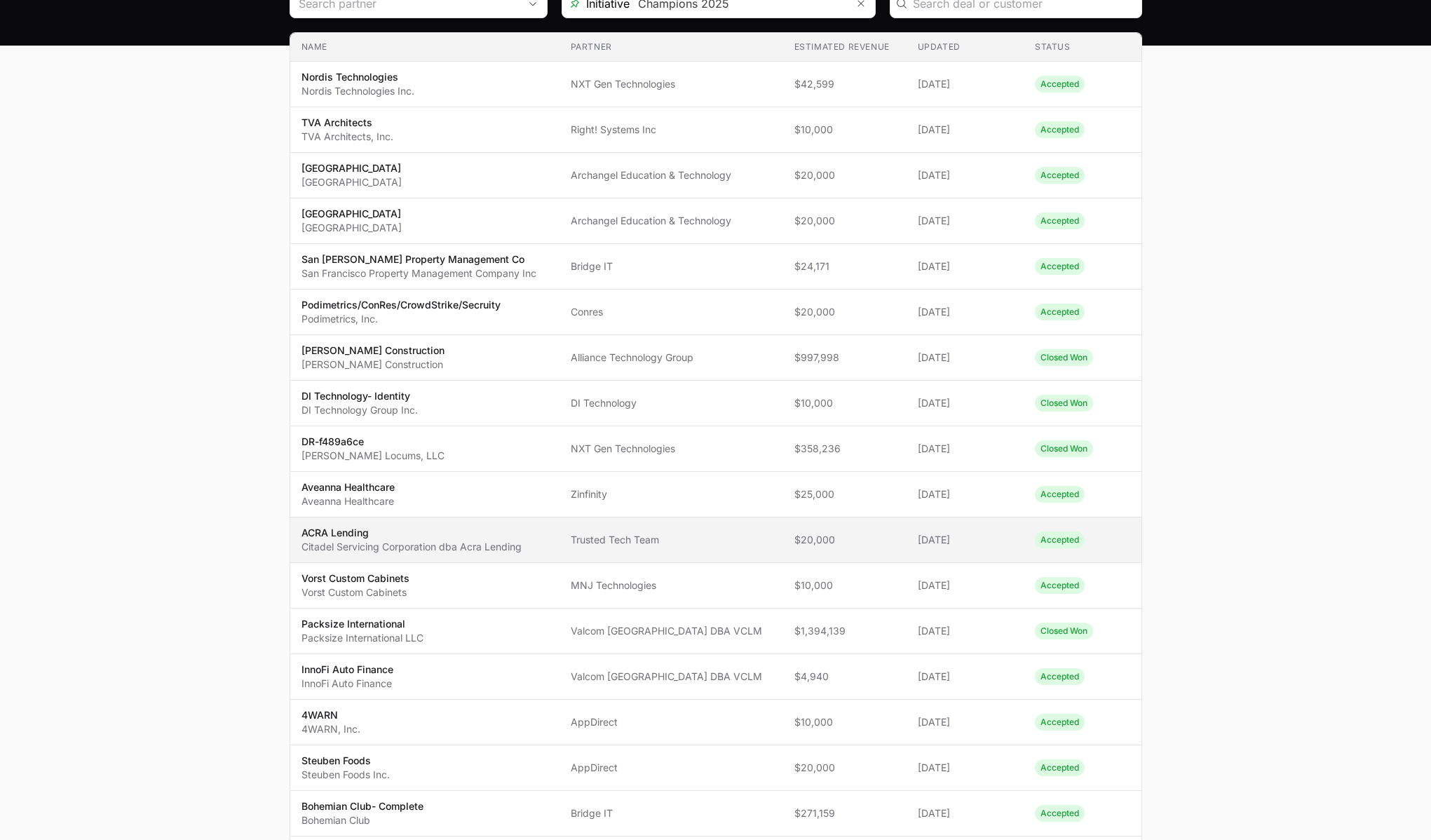
click at [446, 540] on p "Citadel Servicing Corporation dba Acra Lending" at bounding box center [411, 546] width 220 height 14
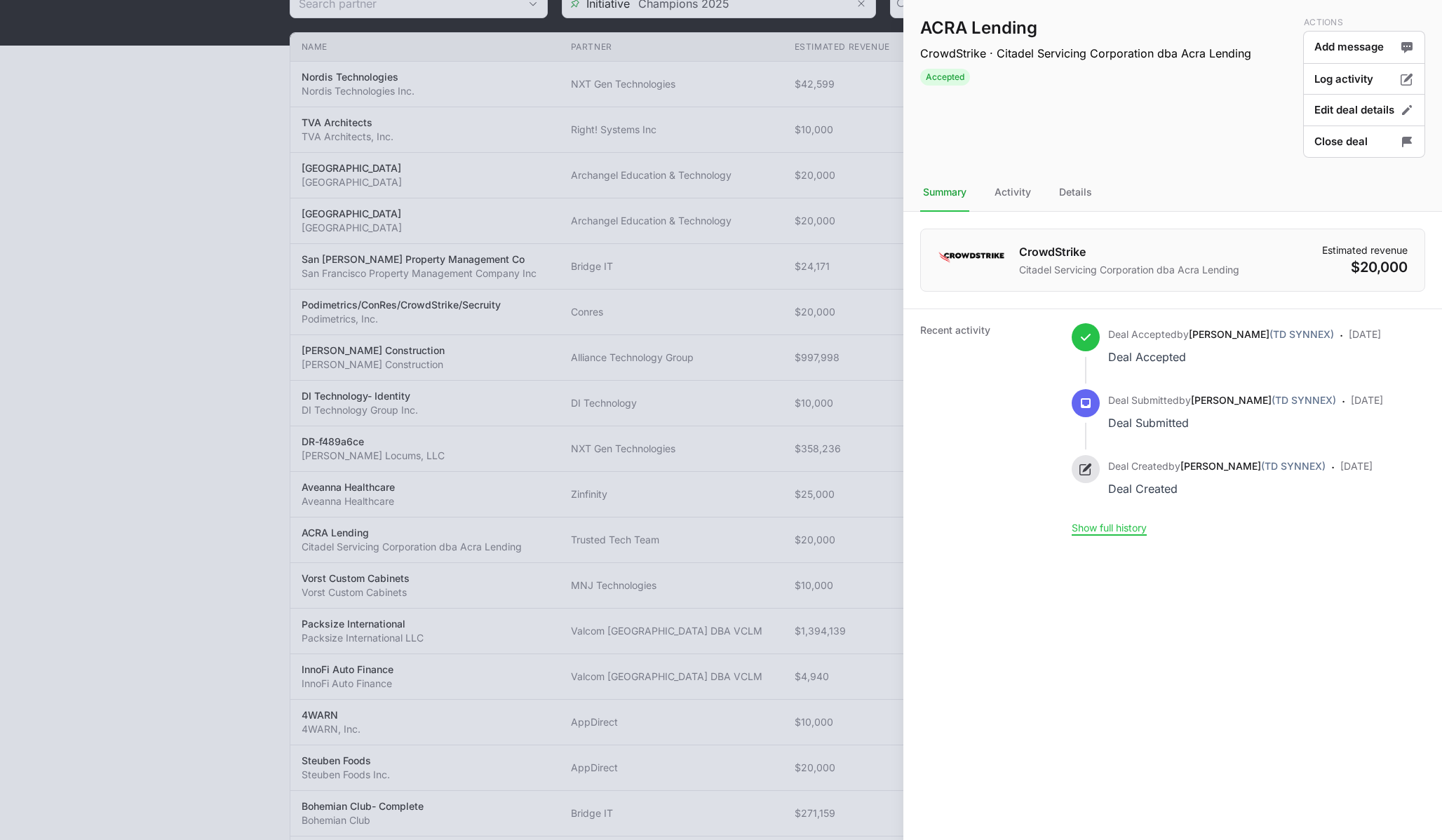
click at [969, 36] on h1 "ACRA Lending" at bounding box center [1085, 28] width 331 height 23
copy h1 "ACRA Lending"
drag, startPoint x: 998, startPoint y: 49, endPoint x: 1246, endPoint y: 52, distance: 248.0
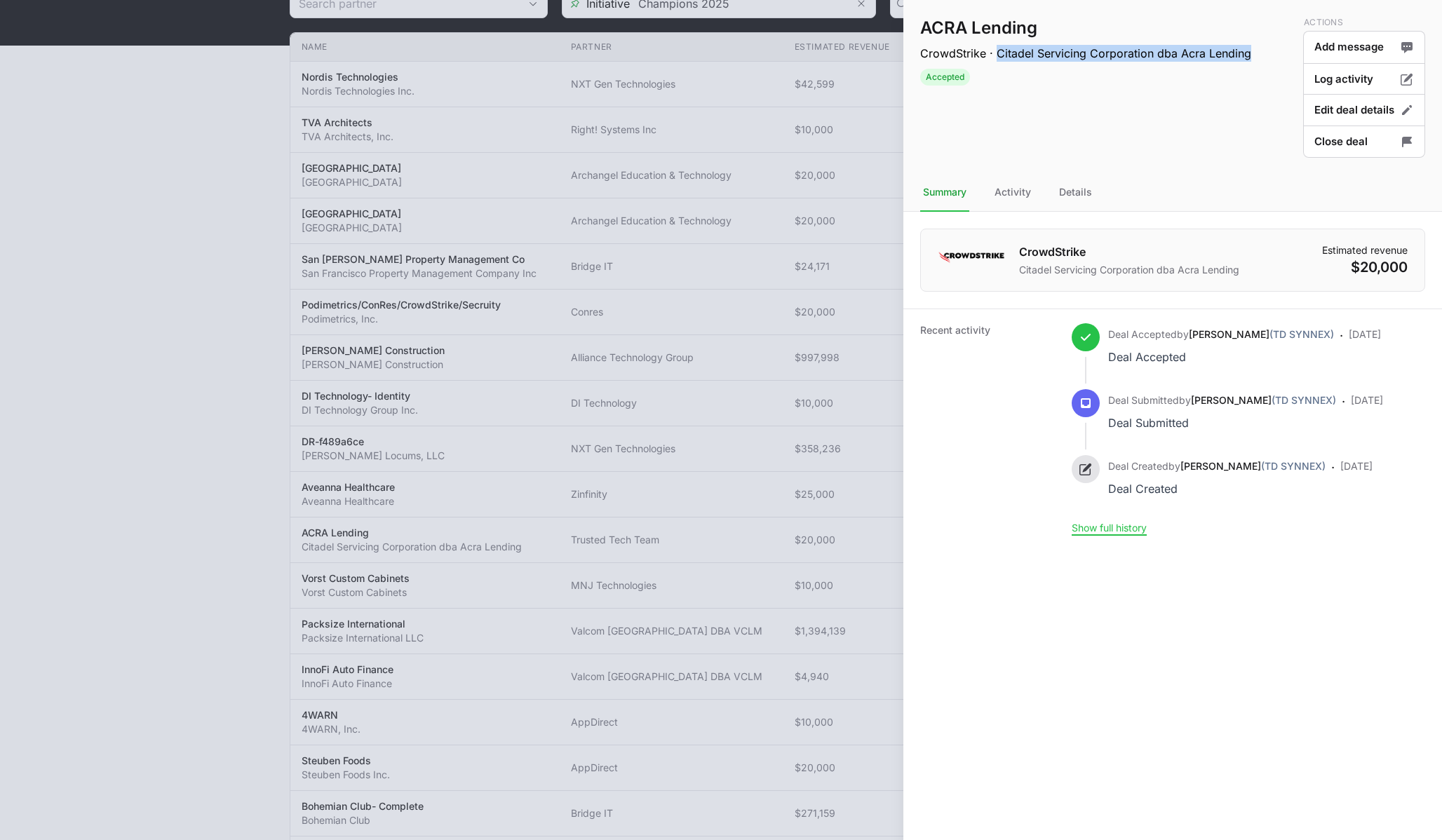
click at [1246, 52] on p "CrowdStrike · Citadel Servicing Corporation dba Acra Lending" at bounding box center [1085, 53] width 331 height 17
copy p "Citadel Servicing Corporation dba Acra Lending"
click at [1120, 91] on div "ACRA Lending CrowdStrike · Citadel Servicing Corporation dba Acra Lending Accep…" at bounding box center [1085, 86] width 331 height 140
click at [1095, 190] on nav "Summary Activity Details" at bounding box center [1173, 192] width 539 height 38
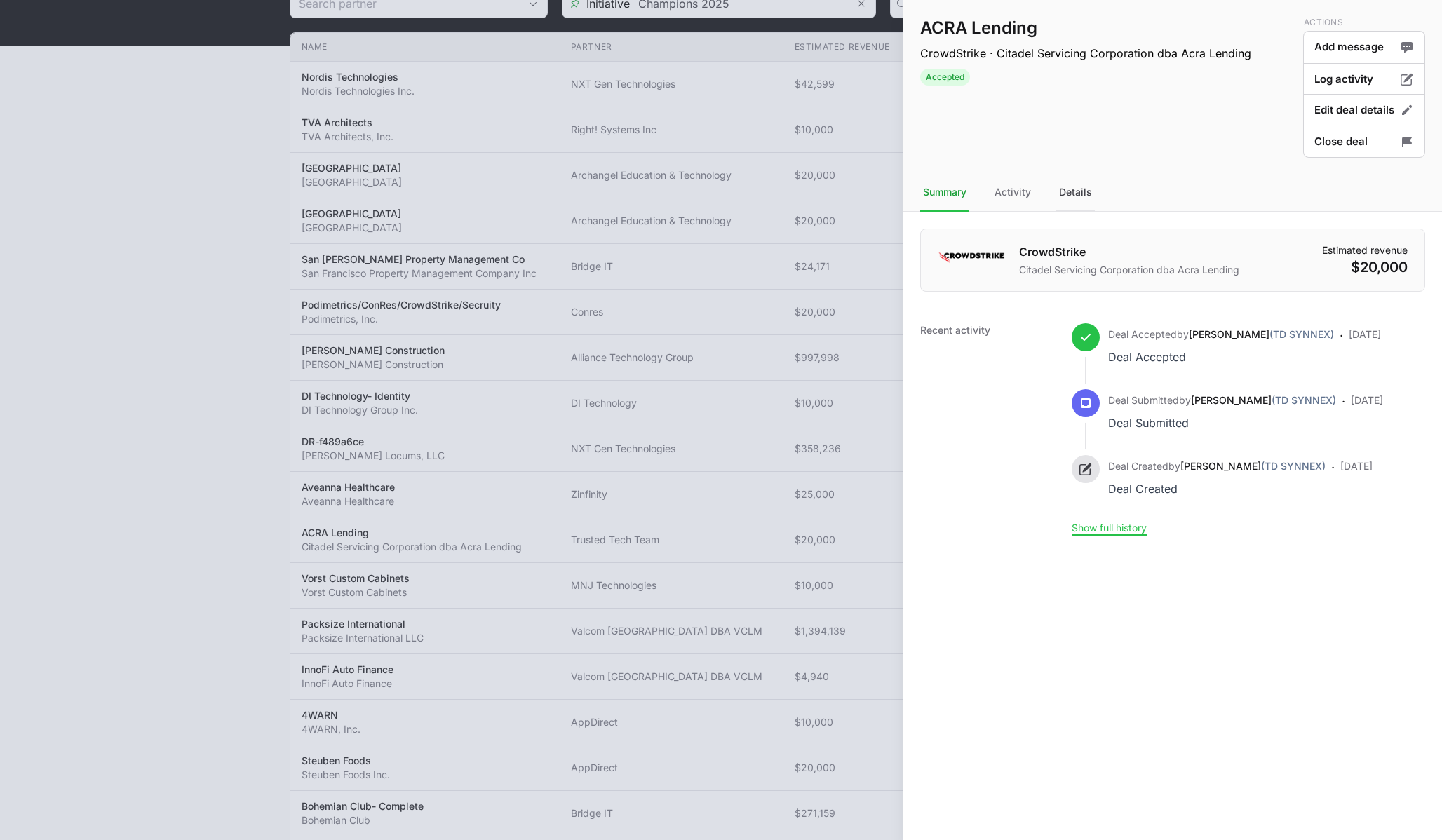
click at [1082, 190] on div "Details" at bounding box center [1075, 192] width 39 height 38
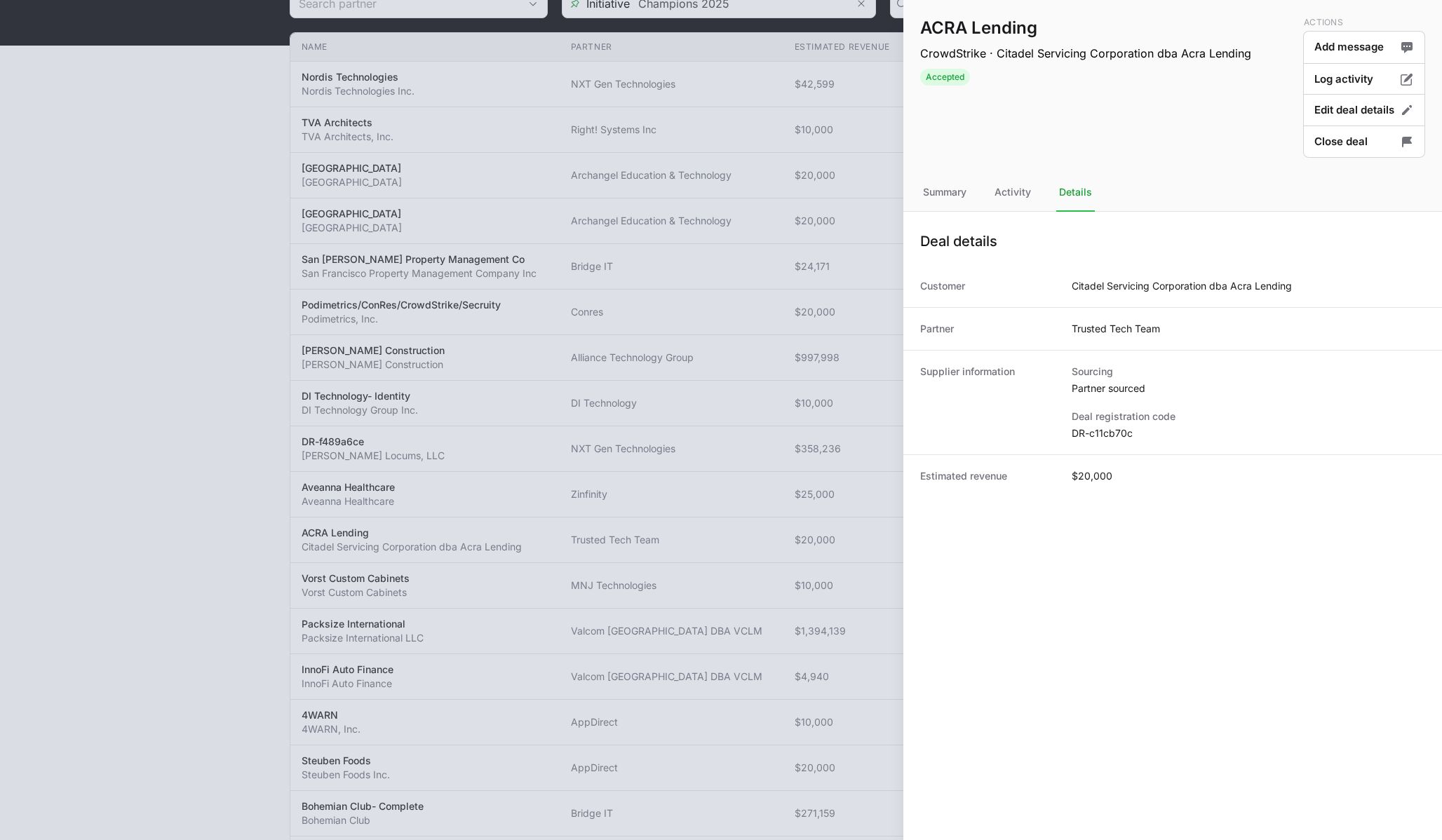
click at [1110, 326] on dd "Trusted Tech Team" at bounding box center [1115, 328] width 88 height 14
drag, startPoint x: 1110, startPoint y: 326, endPoint x: 1168, endPoint y: 333, distance: 58.4
click at [1110, 326] on dd "Trusted Tech Team" at bounding box center [1115, 328] width 88 height 14
click at [1202, 224] on div "Deal details" at bounding box center [1173, 241] width 539 height 48
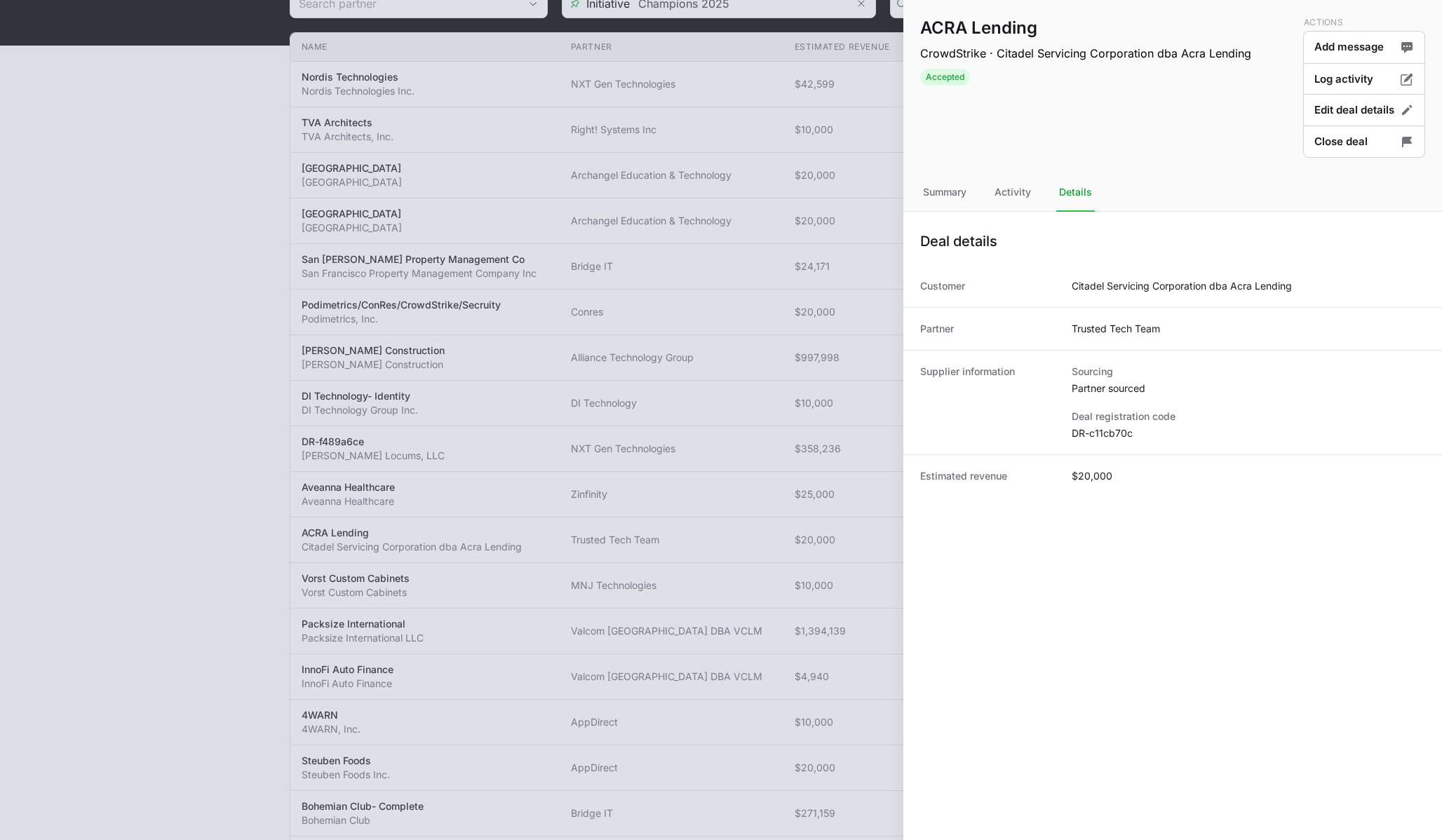
click at [687, 403] on div at bounding box center [721, 420] width 1442 height 840
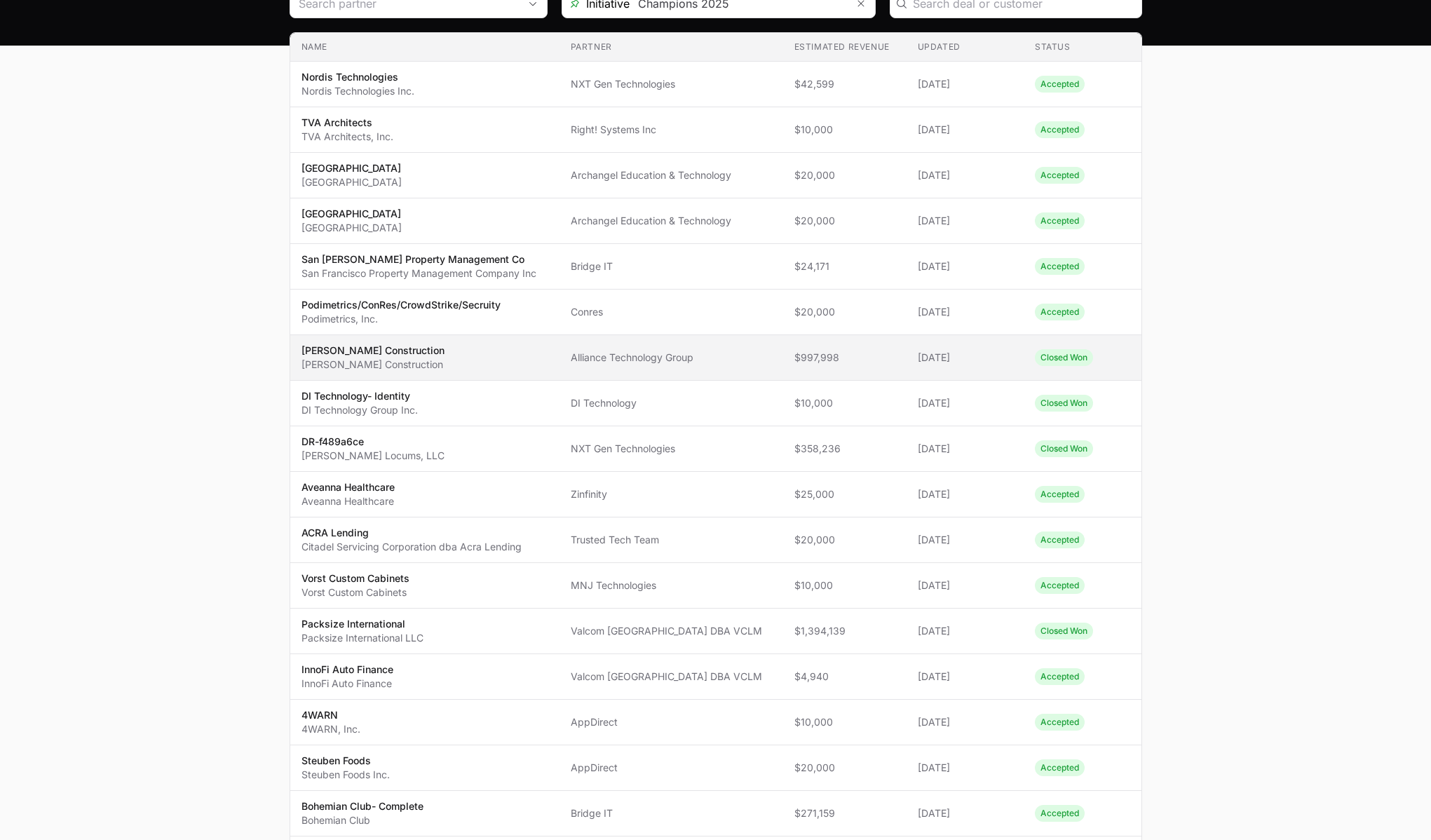
click at [669, 352] on span "Alliance Technology Group" at bounding box center [671, 357] width 201 height 14
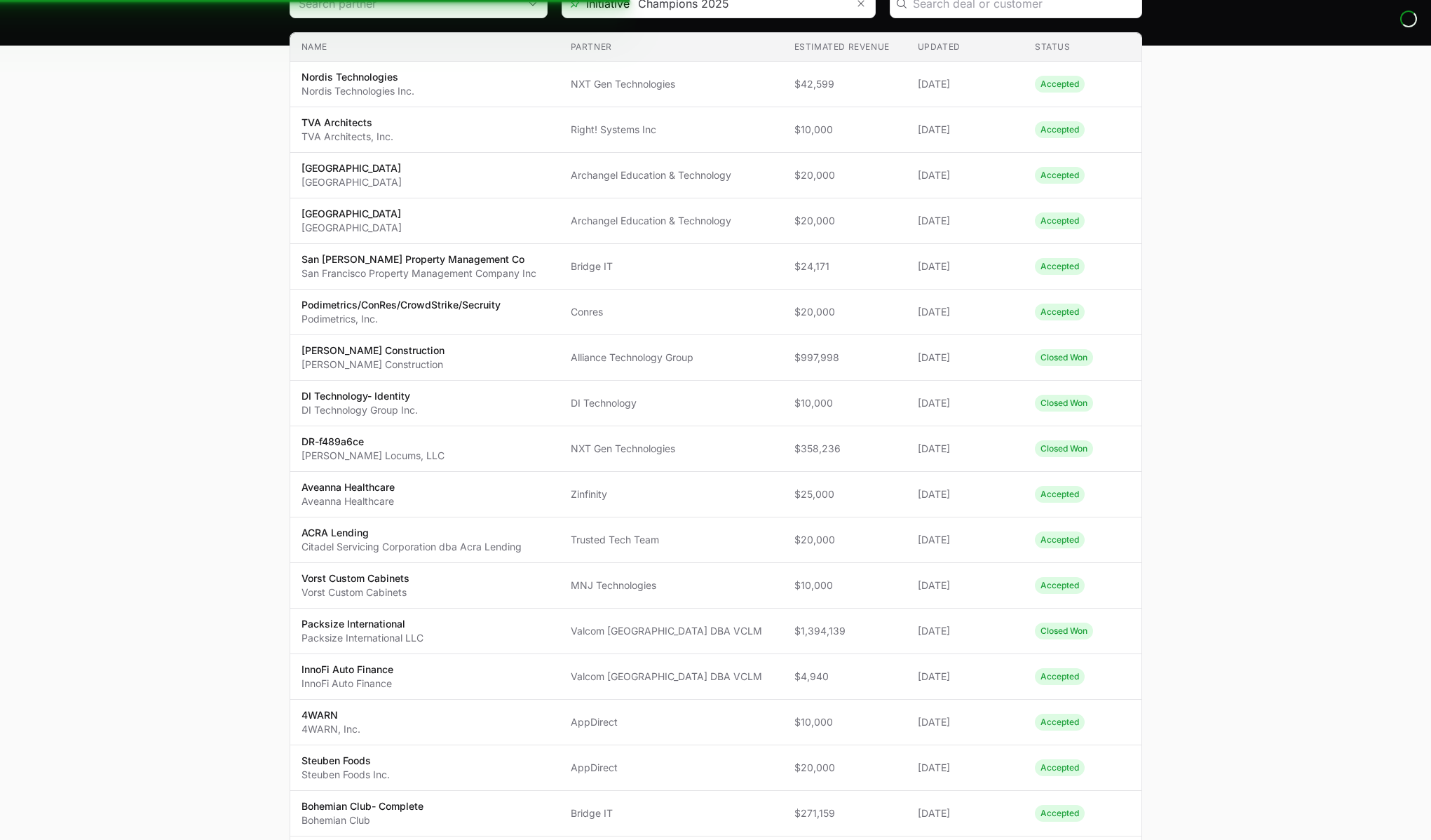
scroll to position [18, 0]
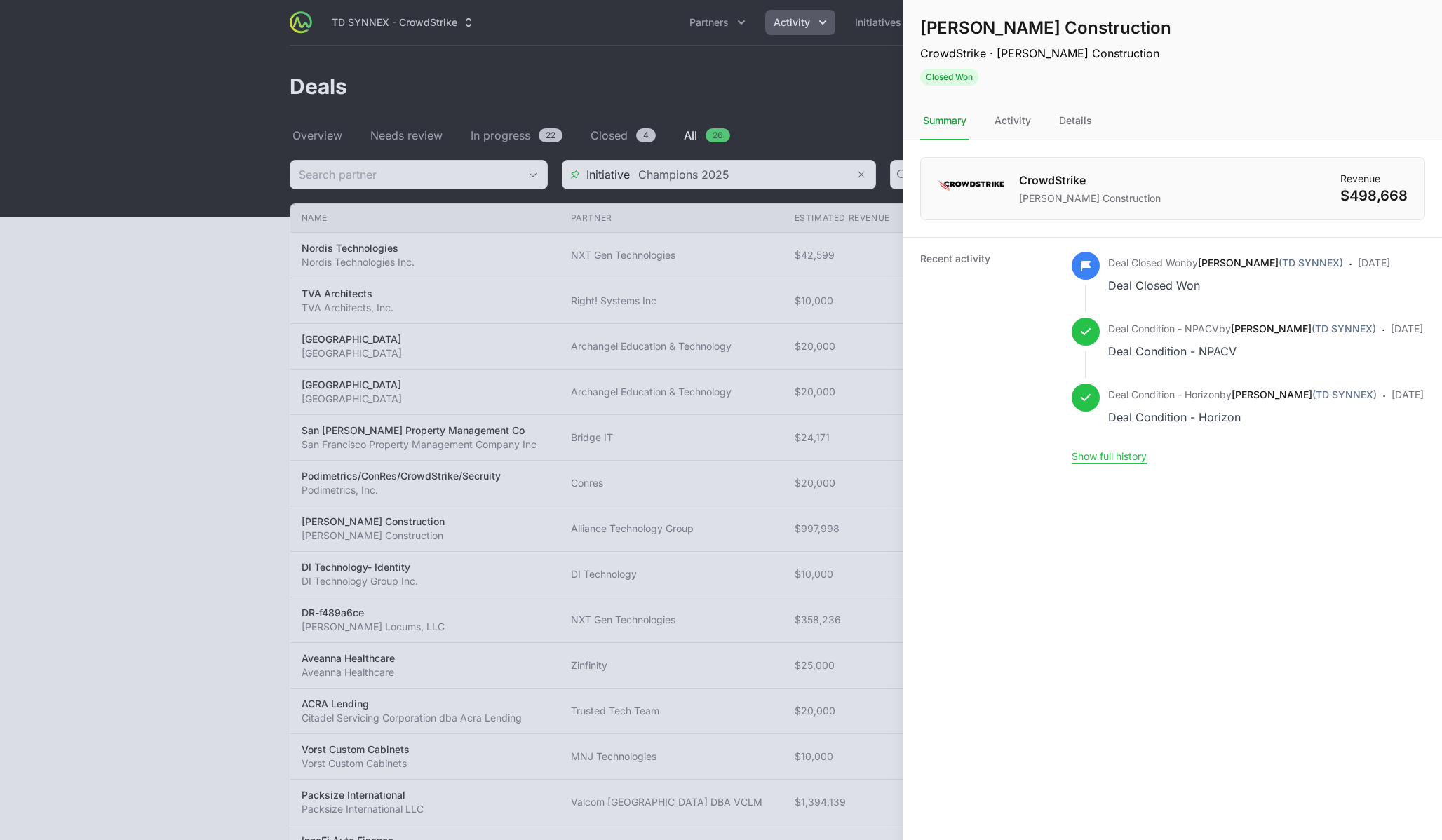
click at [552, 145] on div at bounding box center [721, 420] width 1442 height 840
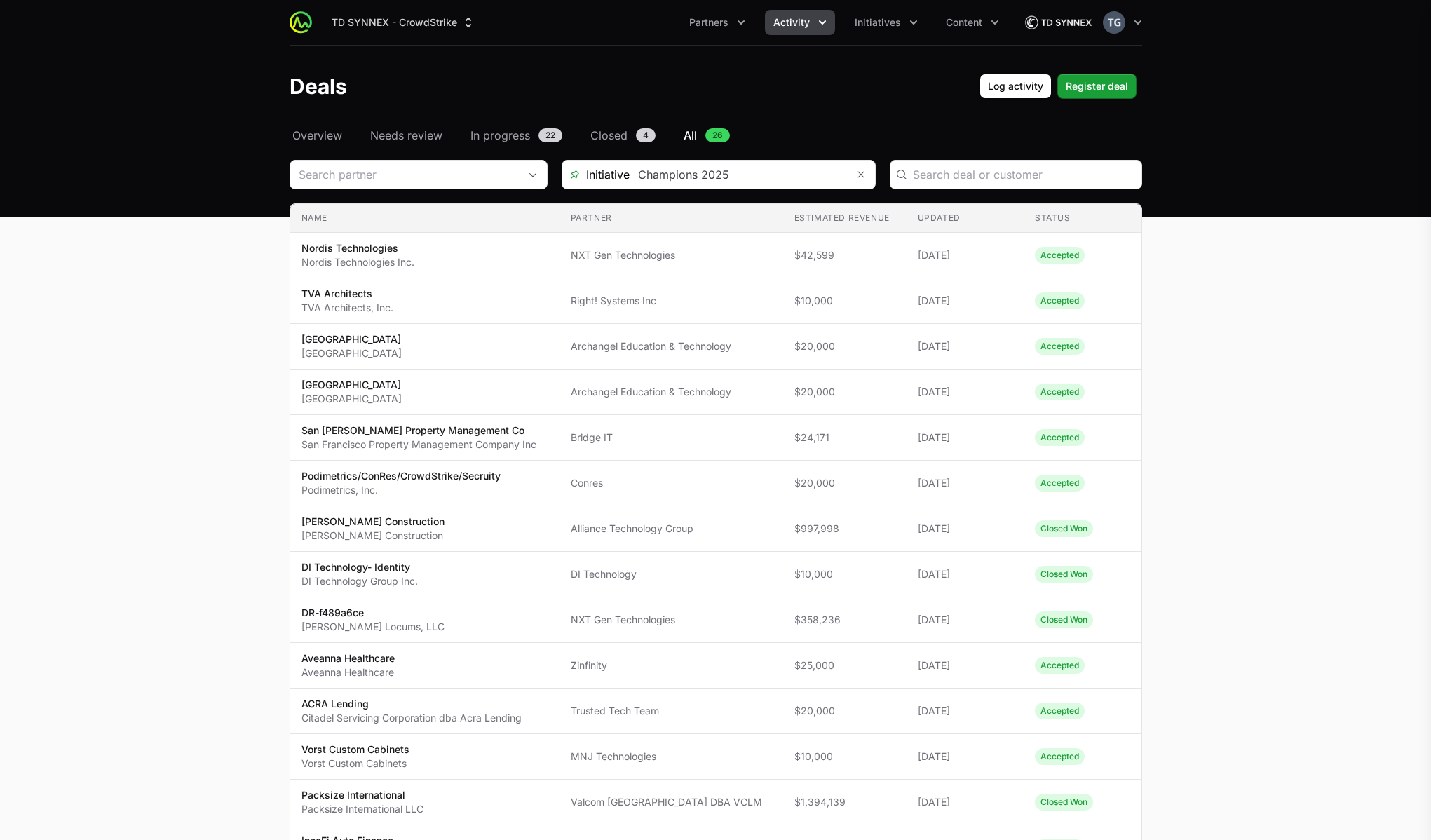
click at [510, 135] on div "Clark Construction CrowdStrike · Clark Construction Closed Won Actions Select a…" at bounding box center [715, 420] width 1431 height 840
click at [527, 134] on span "In progress" at bounding box center [500, 135] width 60 height 17
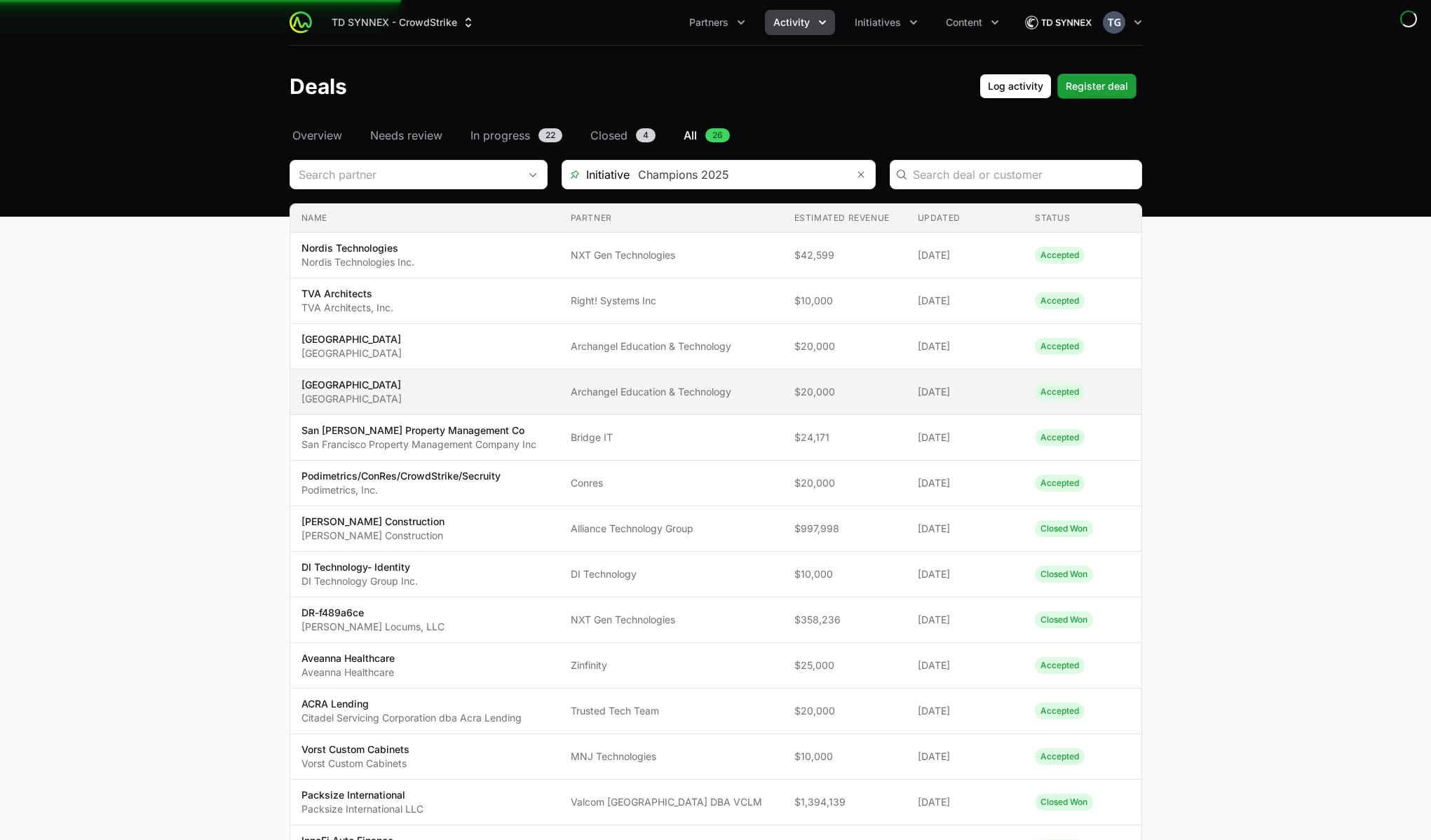
scroll to position [658, 0]
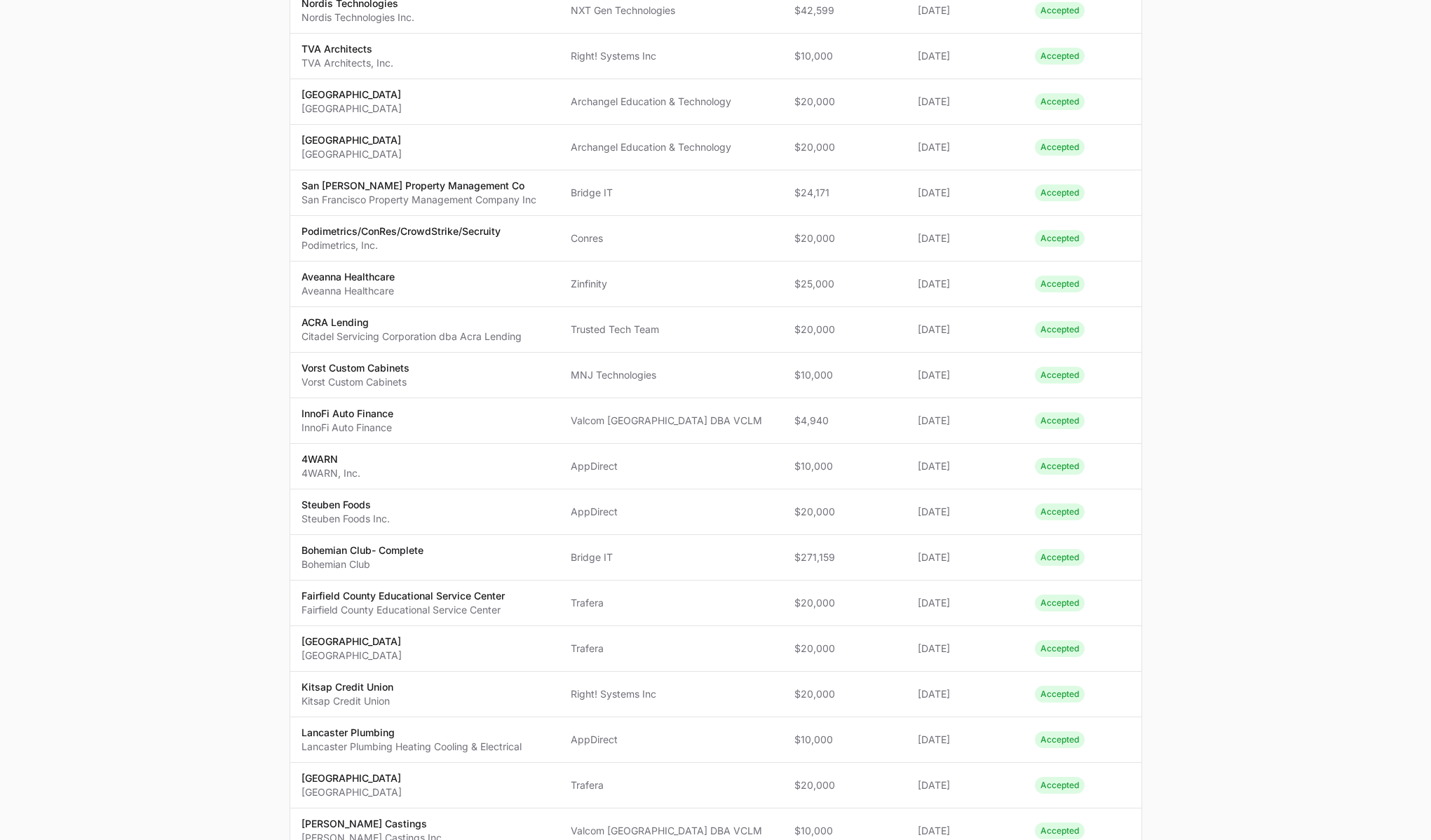
scroll to position [521, 0]
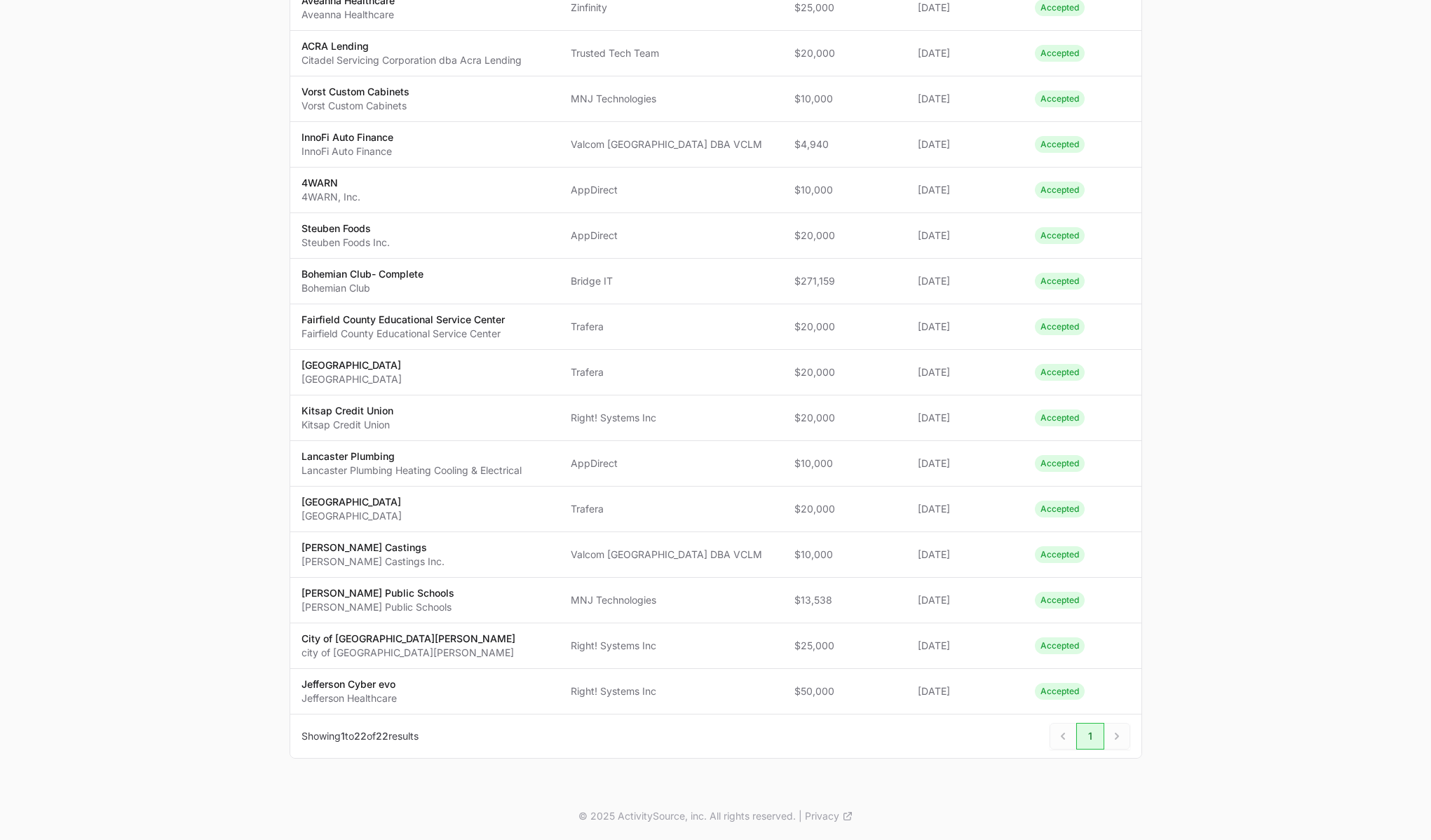
click at [1092, 739] on span "1" at bounding box center [1089, 736] width 28 height 27
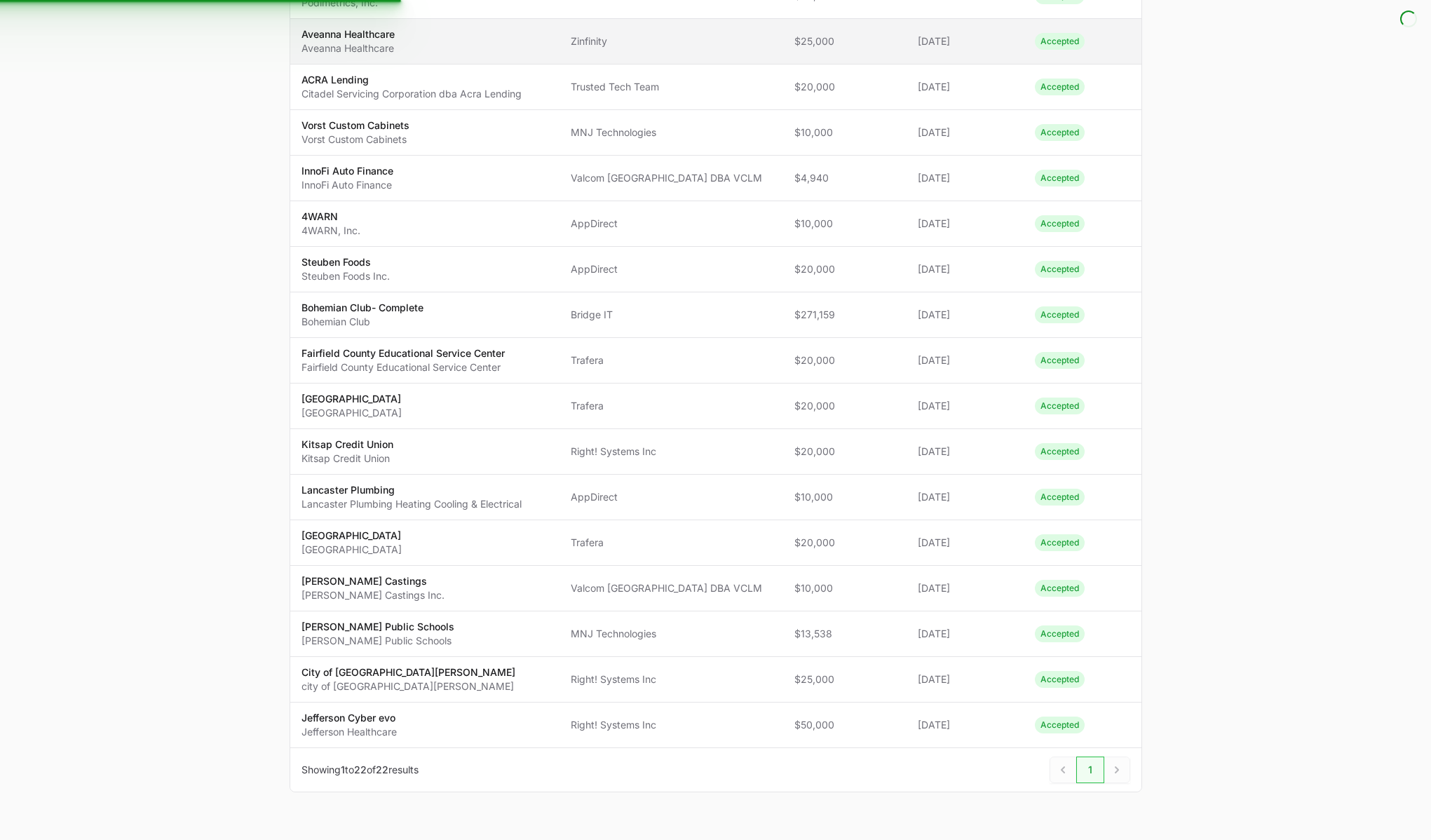
scroll to position [0, 0]
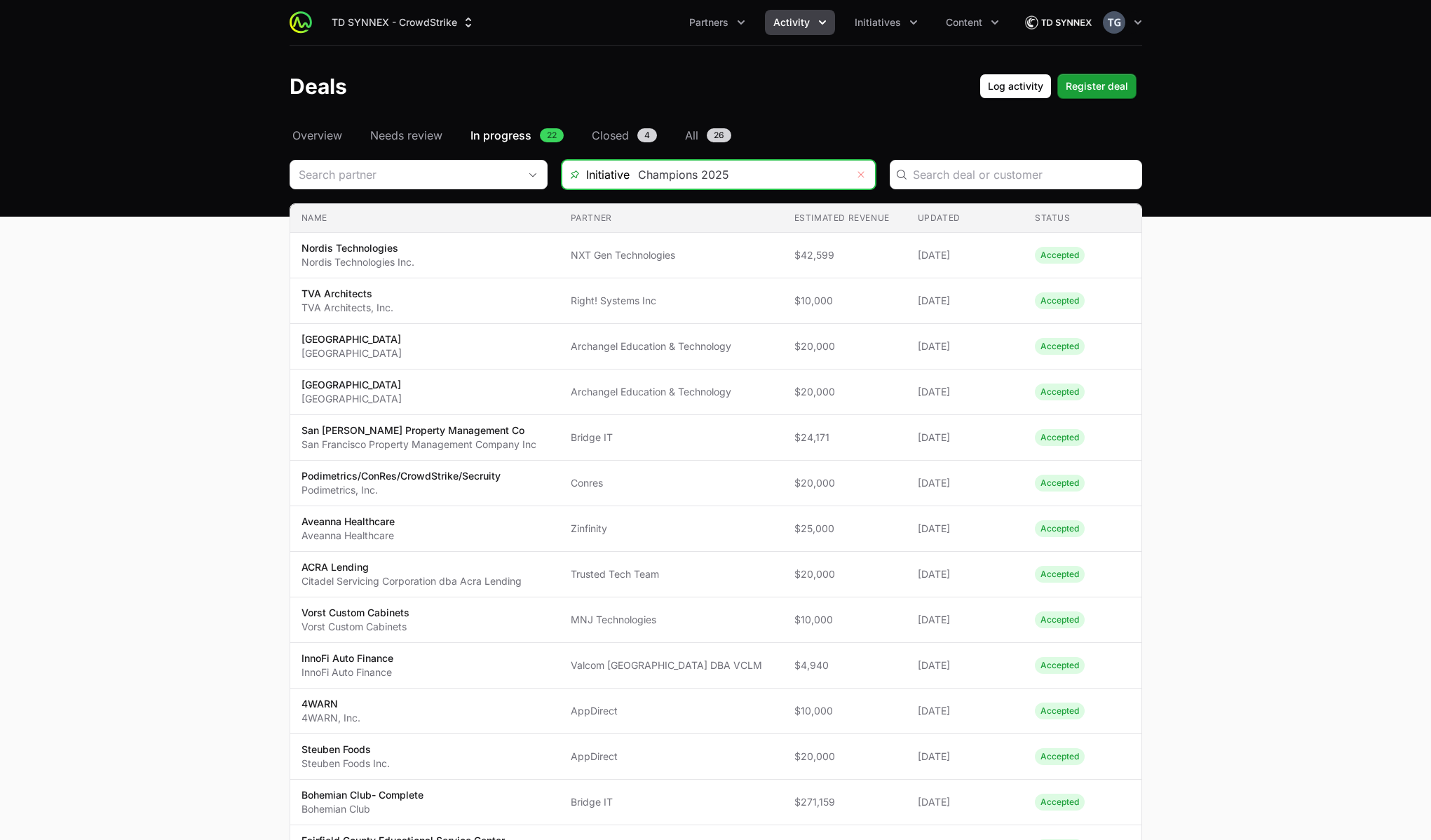
click at [862, 180] on button "Remove" at bounding box center [860, 174] width 28 height 28
click at [633, 132] on link "Closed 69" at bounding box center [627, 135] width 76 height 17
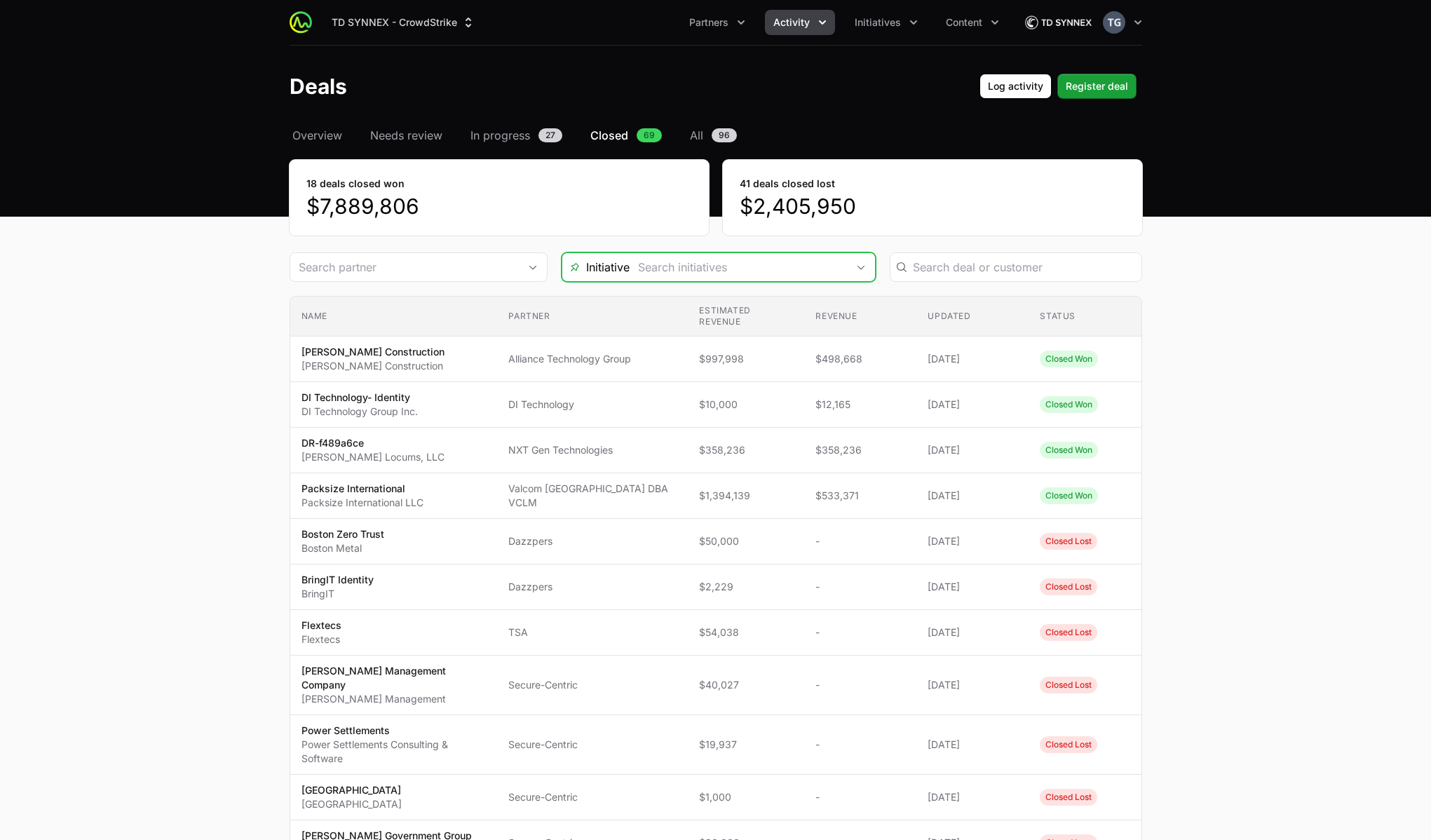
click at [756, 273] on input "Deals Filters" at bounding box center [738, 267] width 217 height 28
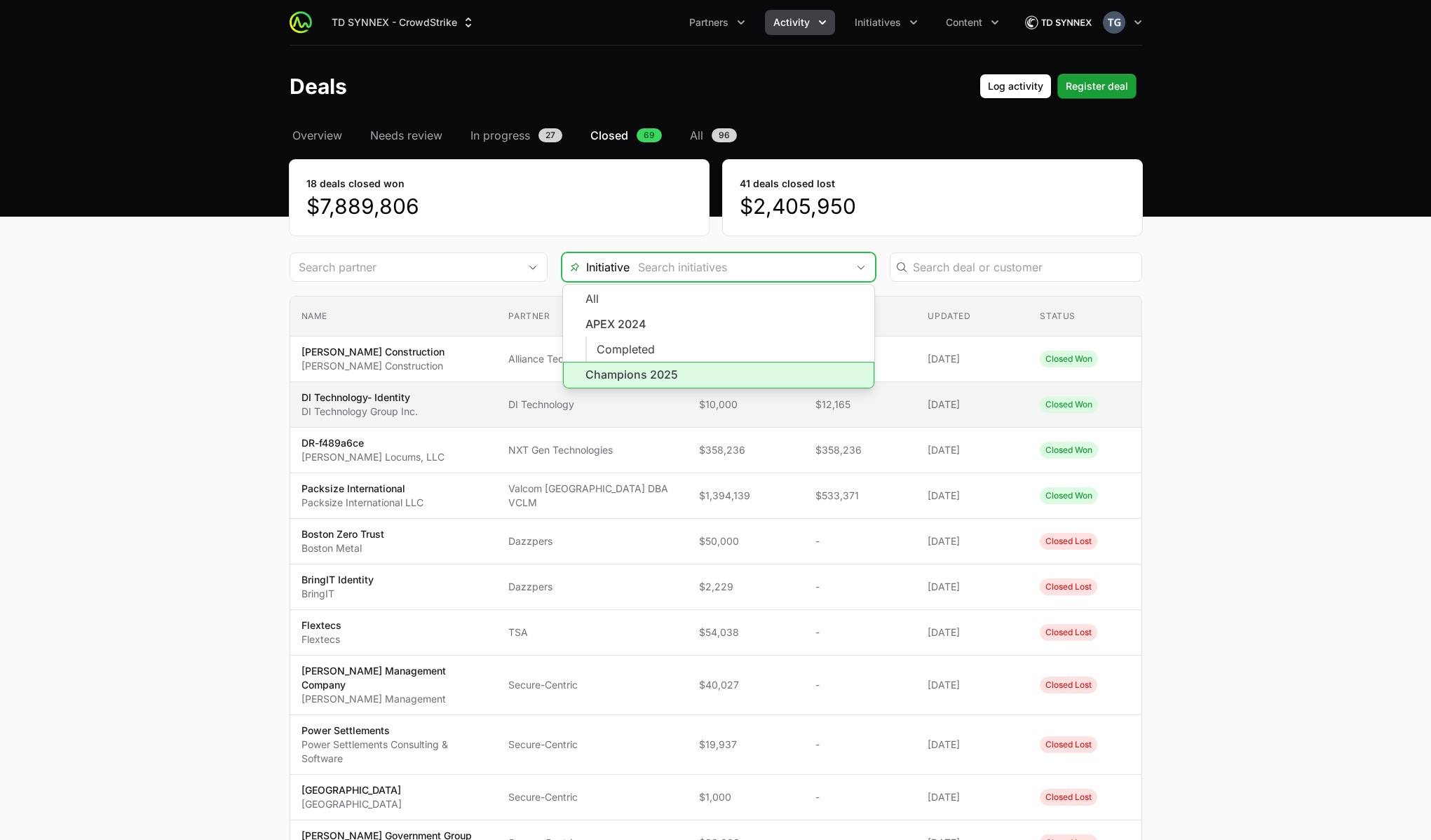
click at [734, 374] on li "Champions 2025" at bounding box center [718, 375] width 311 height 27
type input "Champions 2025"
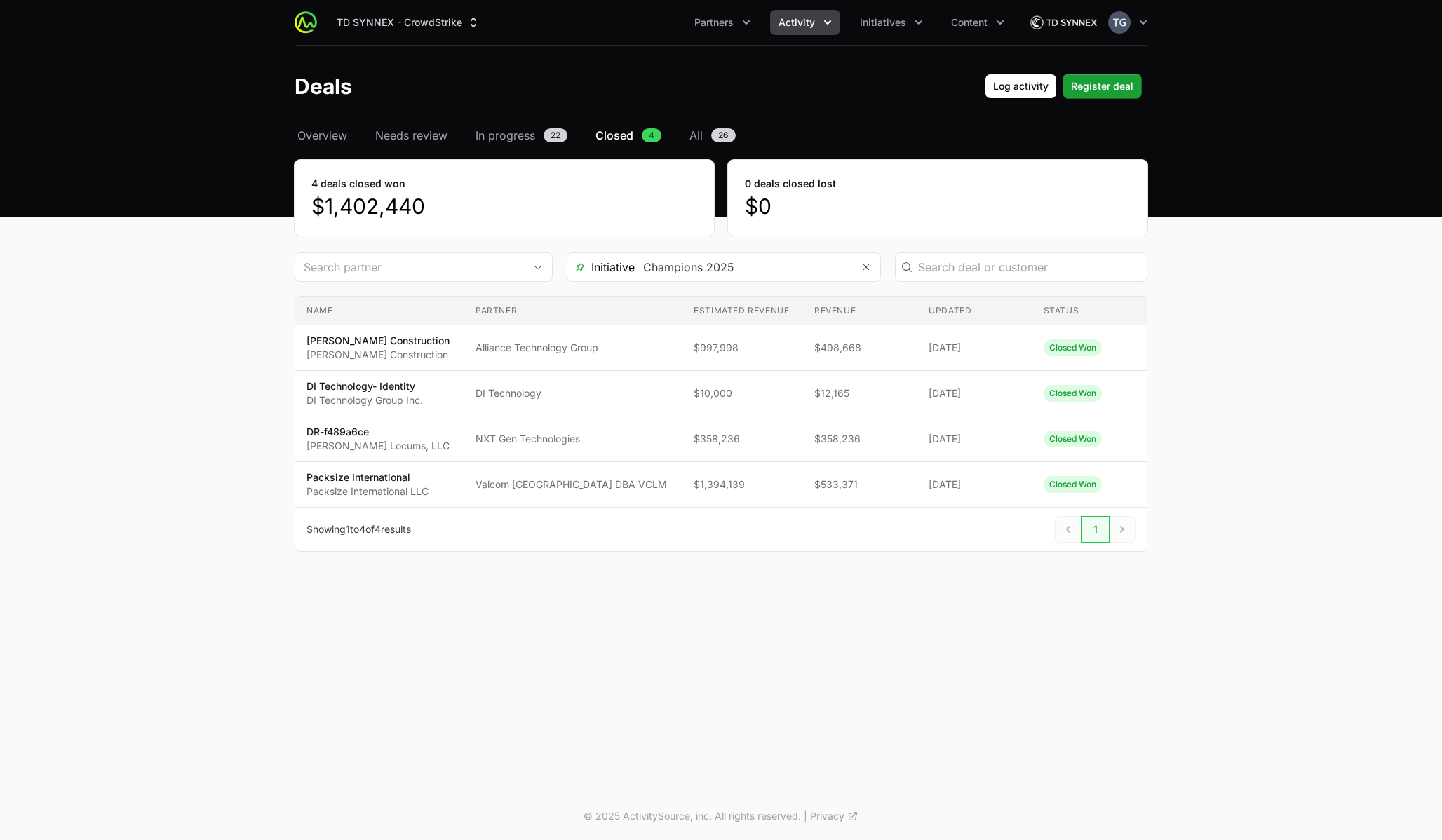
drag, startPoint x: 1225, startPoint y: 439, endPoint x: 1216, endPoint y: 436, distance: 9.5
click at [1225, 440] on main "Select a tab Overview Needs review In progress Closed All Overview Needs review…" at bounding box center [721, 356] width 1442 height 458
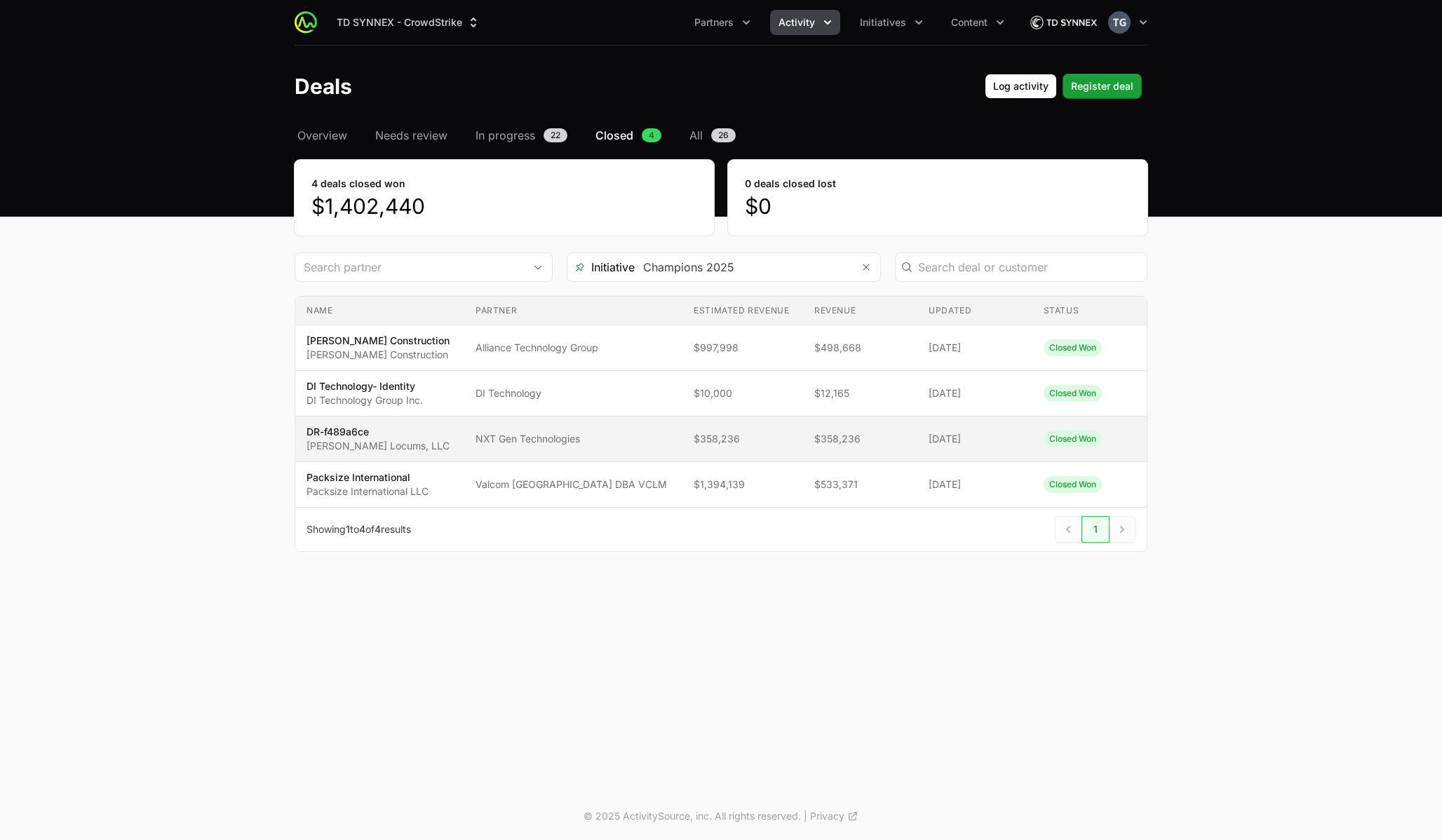
click at [489, 447] on td "Partner NXT Gen Technologies" at bounding box center [573, 439] width 218 height 45
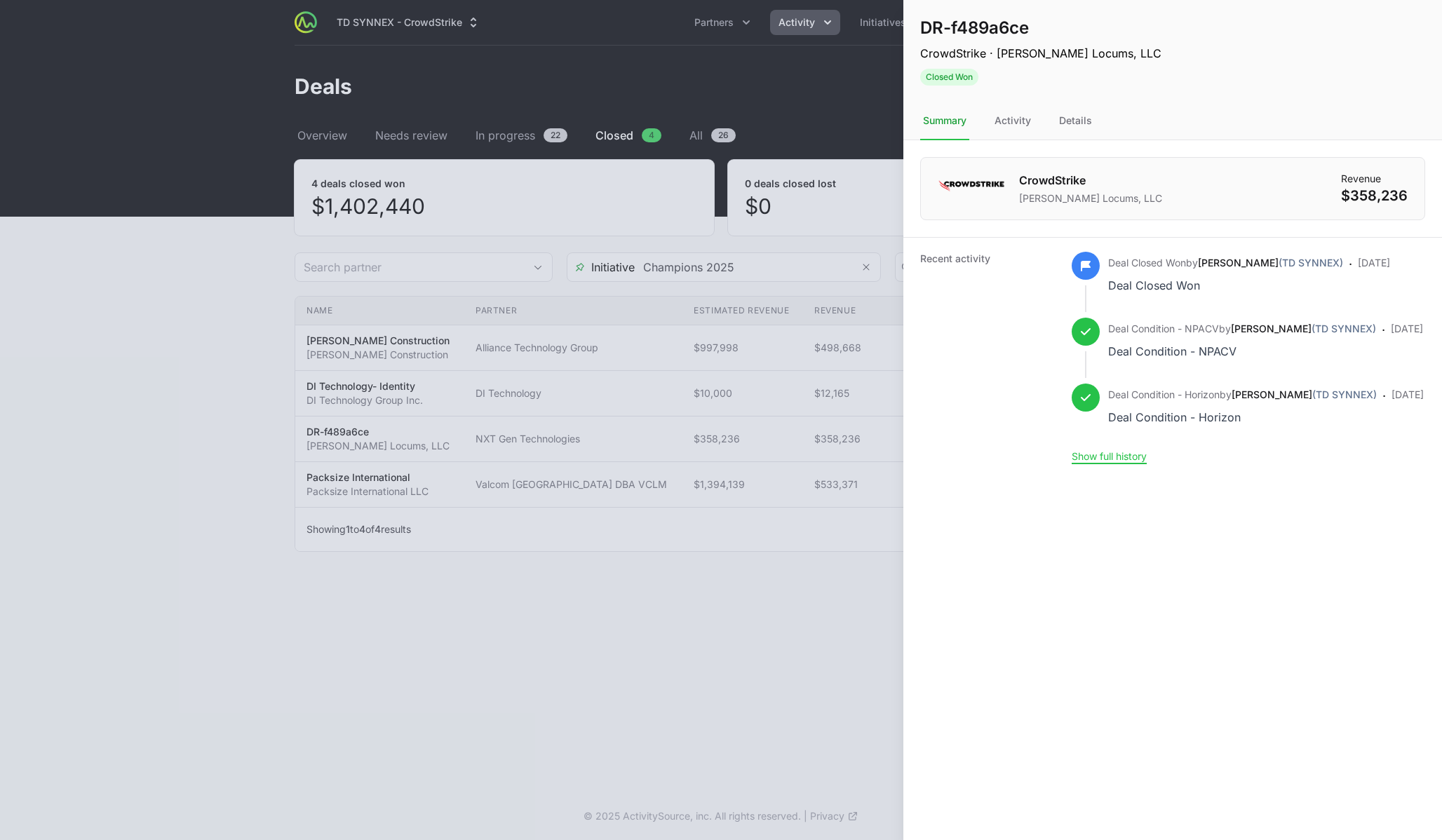
click at [1001, 27] on h1 "DR-f489a6ce" at bounding box center [1040, 28] width 241 height 23
click at [1072, 117] on div "Details" at bounding box center [1075, 121] width 39 height 38
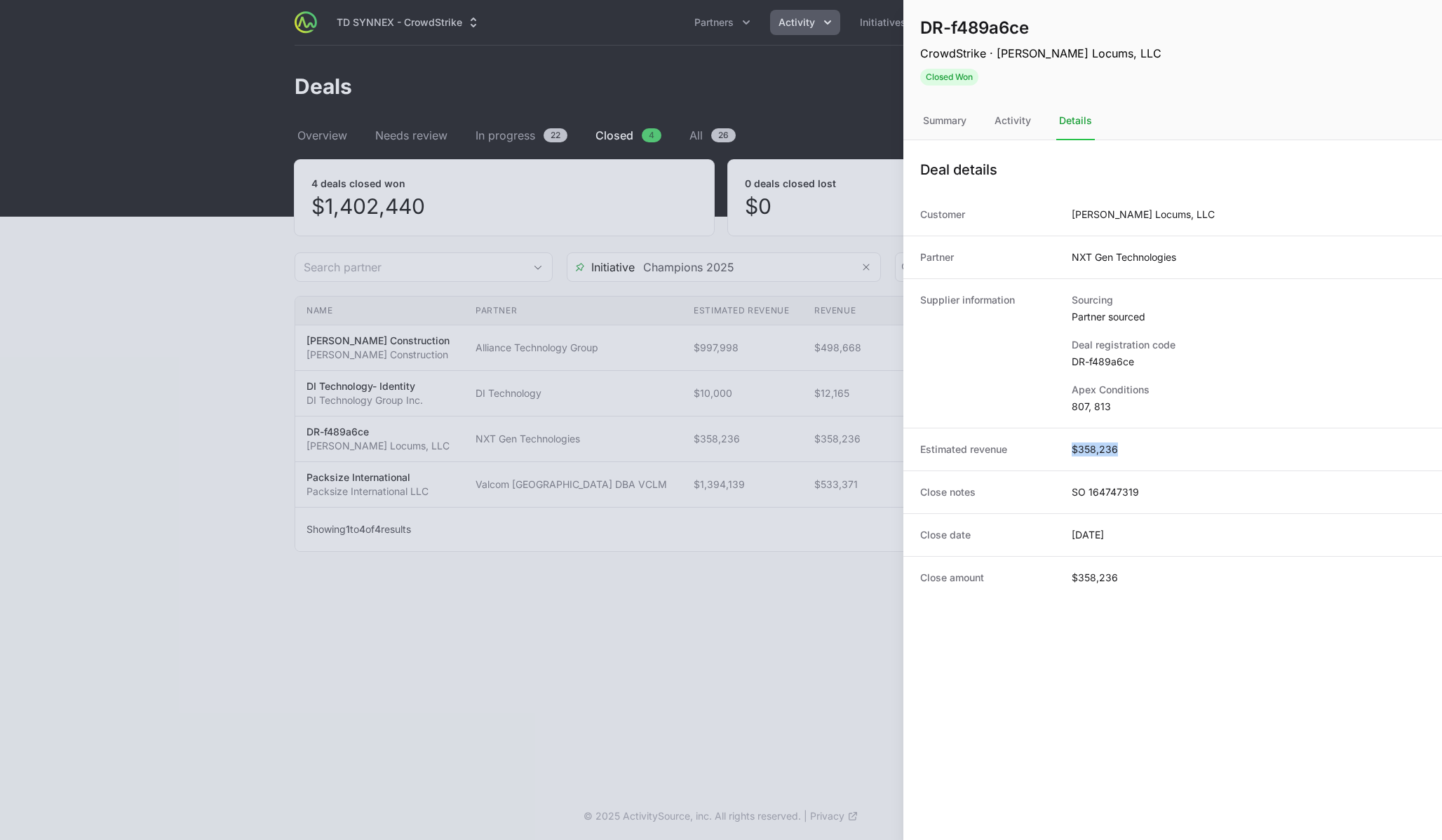
drag, startPoint x: 1074, startPoint y: 450, endPoint x: 1146, endPoint y: 449, distance: 72.0
click at [1146, 449] on div "Estimated revenue $358,236" at bounding box center [1173, 449] width 539 height 43
click at [1132, 577] on div "Close amount $358,236" at bounding box center [1173, 577] width 539 height 43
drag, startPoint x: 1126, startPoint y: 577, endPoint x: 1043, endPoint y: 579, distance: 83.0
click at [1042, 579] on div "Close amount $358,236" at bounding box center [1173, 577] width 539 height 43
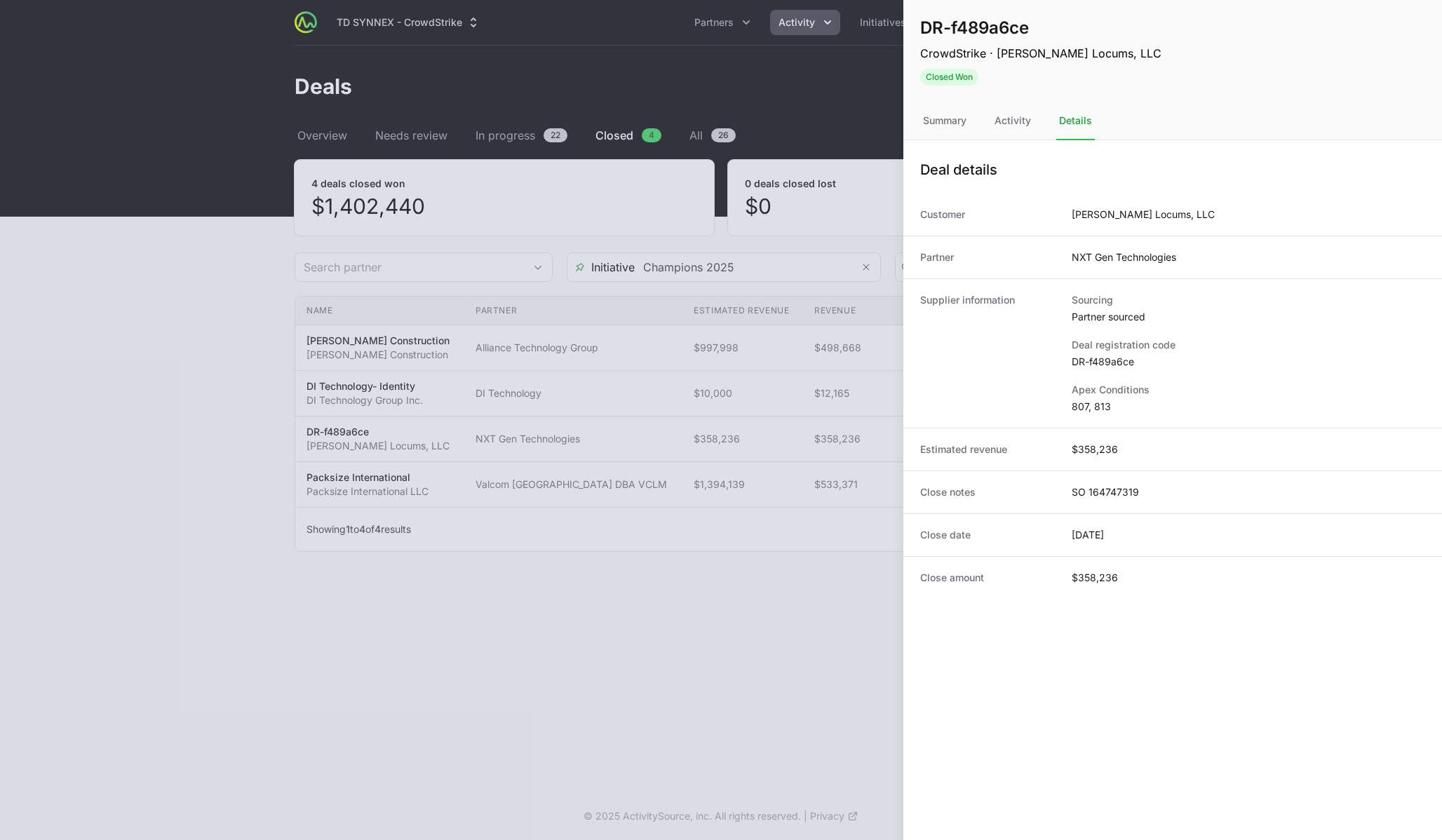
click at [1001, 363] on dt "Supplier information" at bounding box center [987, 353] width 134 height 121
click at [800, 384] on div at bounding box center [721, 420] width 1442 height 840
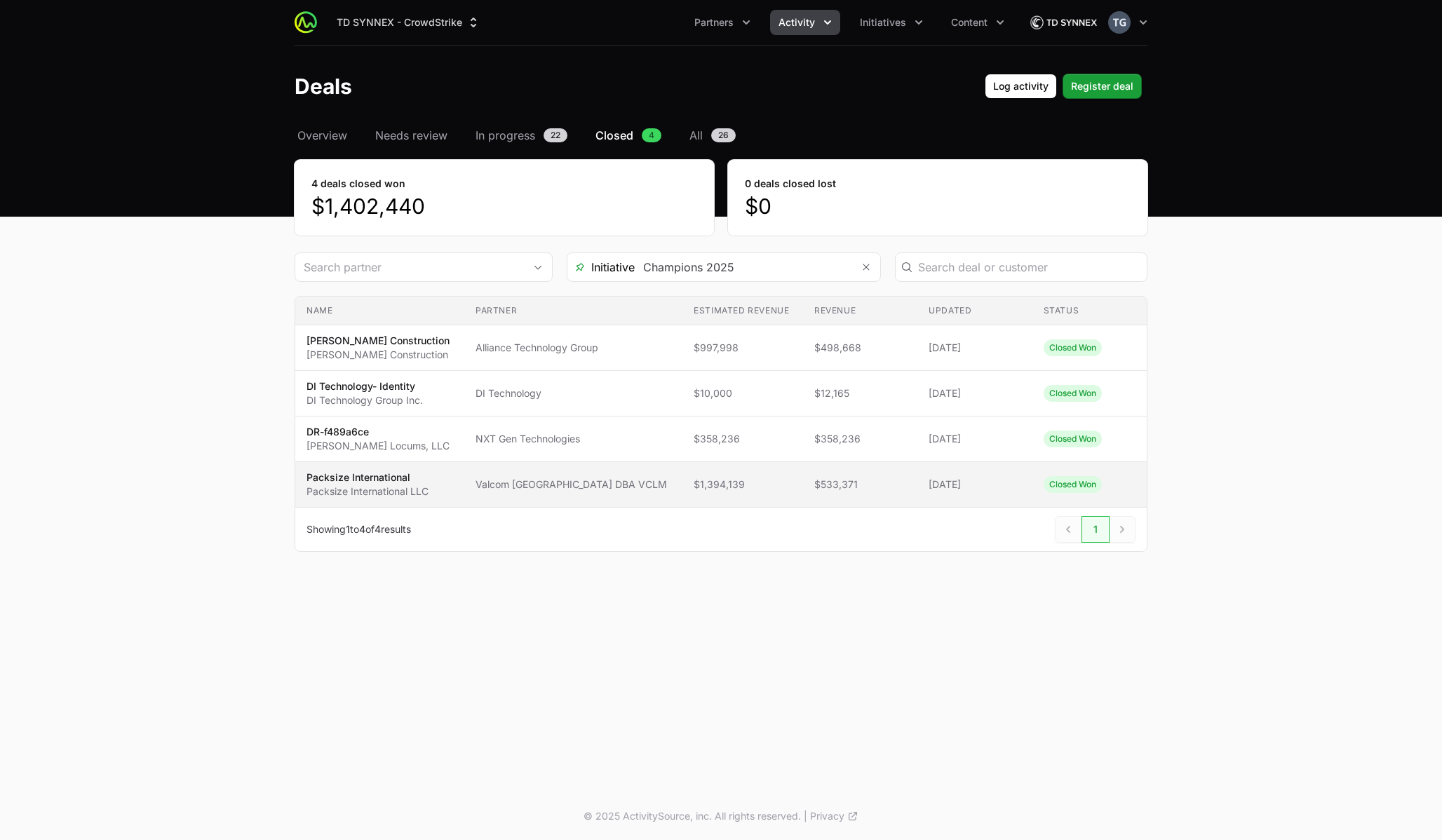
click at [486, 472] on td "Partner Valcom Salt Lake City DBA VCLM" at bounding box center [573, 485] width 218 height 45
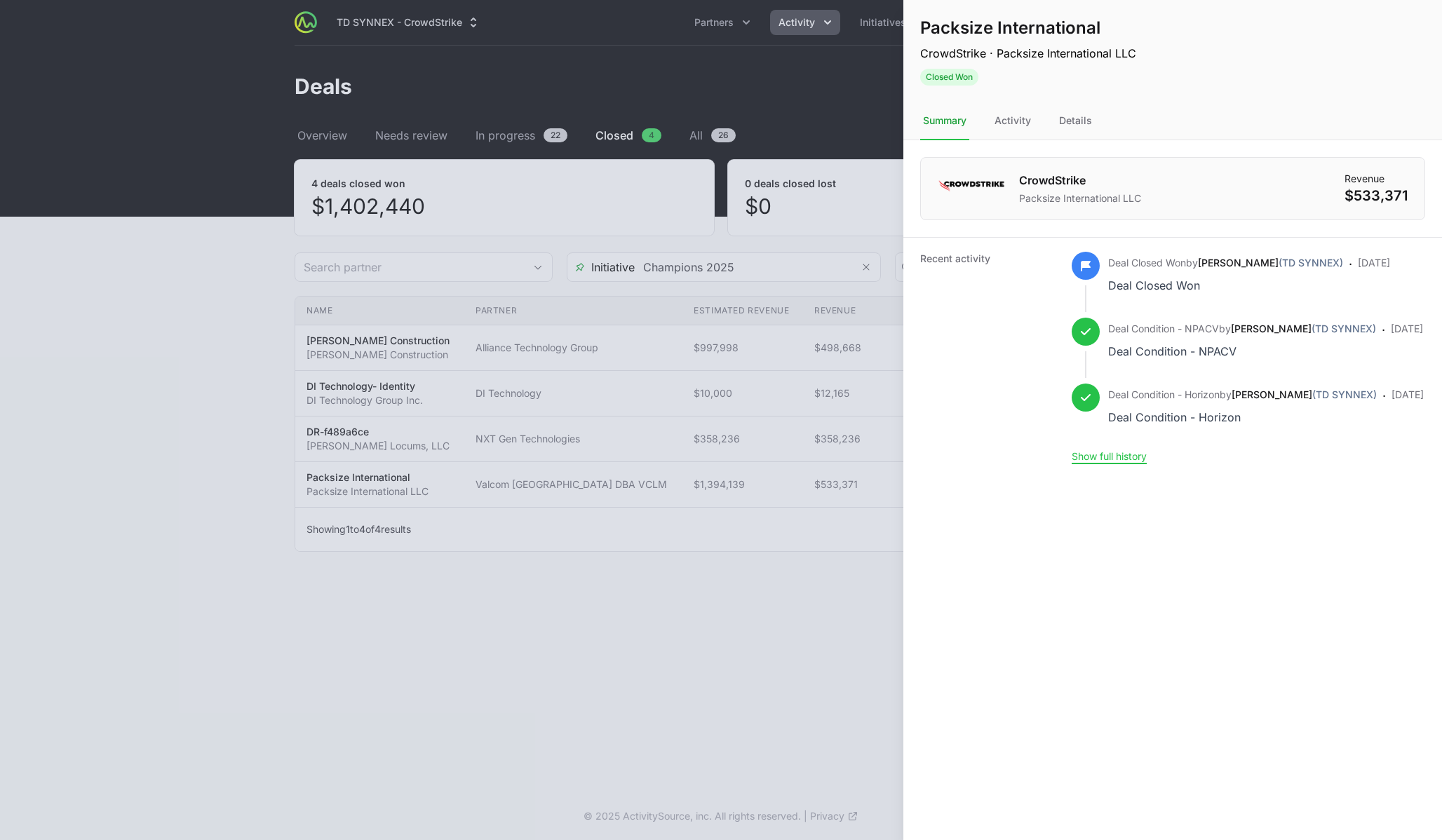
click at [1373, 196] on dd "$533,371" at bounding box center [1376, 195] width 63 height 19
click at [1084, 23] on h1 "Packsize International" at bounding box center [1027, 28] width 216 height 23
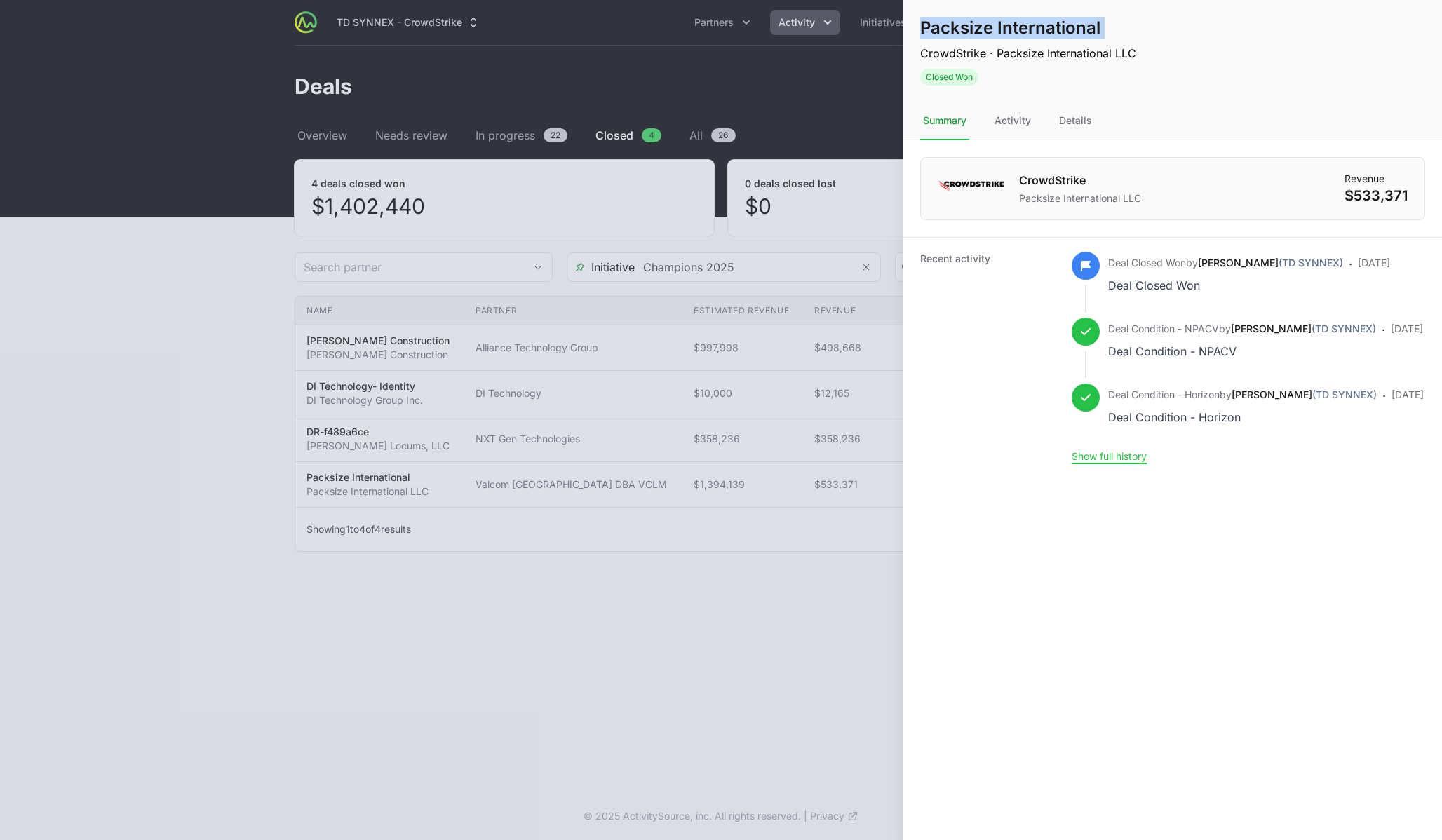
click at [1084, 23] on h1 "Packsize International" at bounding box center [1027, 28] width 216 height 23
drag, startPoint x: 995, startPoint y: 52, endPoint x: 1183, endPoint y: 58, distance: 188.1
click at [1183, 58] on div "Packsize International CrowdStrike · Packsize International LLC Closed Won Acti…" at bounding box center [1173, 51] width 539 height 102
click at [513, 454] on div at bounding box center [721, 420] width 1442 height 840
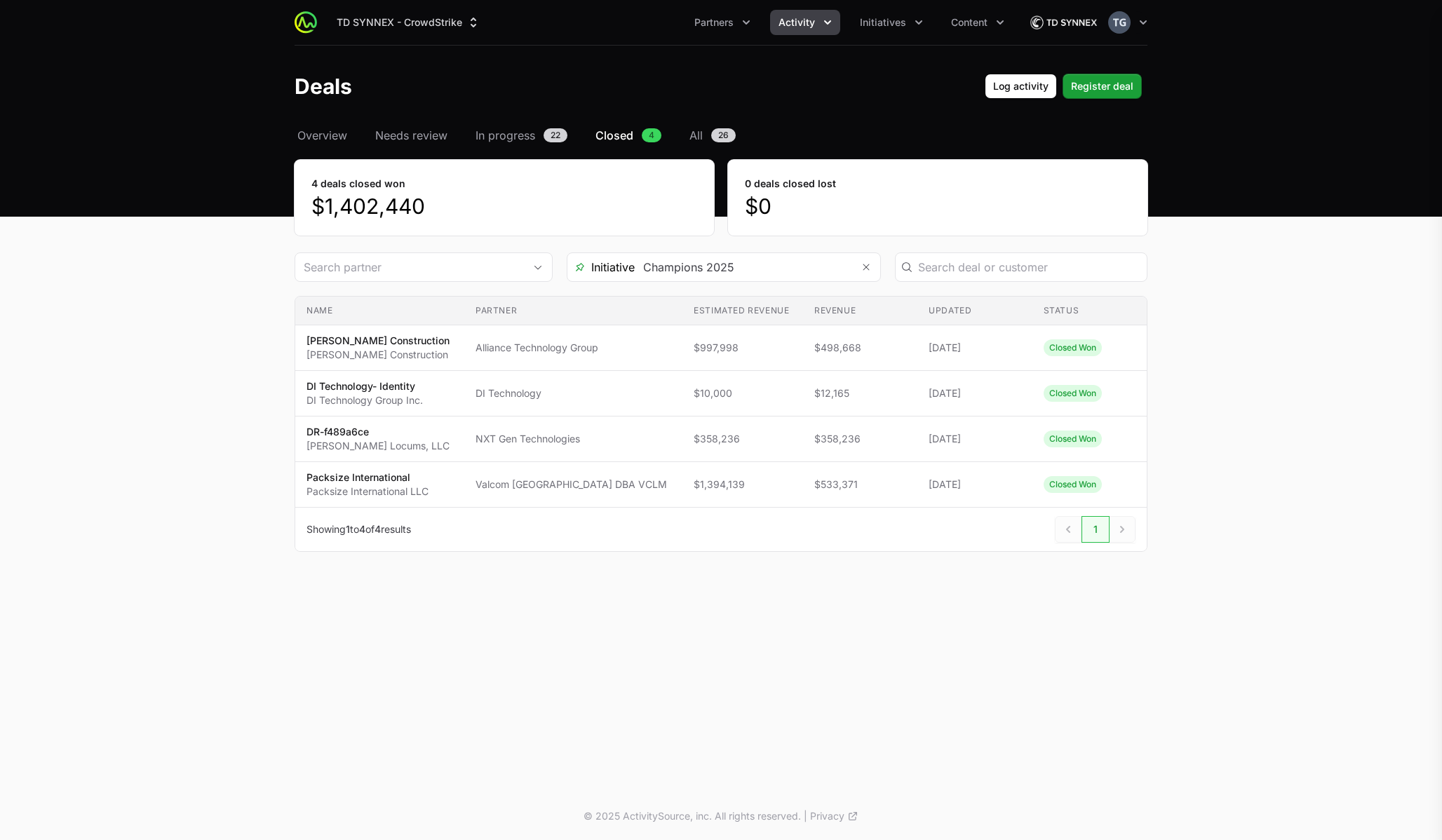
click at [504, 441] on div "Packsize International CrowdStrike · Packsize International LLC Closed Won Acti…" at bounding box center [721, 420] width 1442 height 840
click at [504, 441] on span "NXT Gen Technologies" at bounding box center [572, 439] width 196 height 14
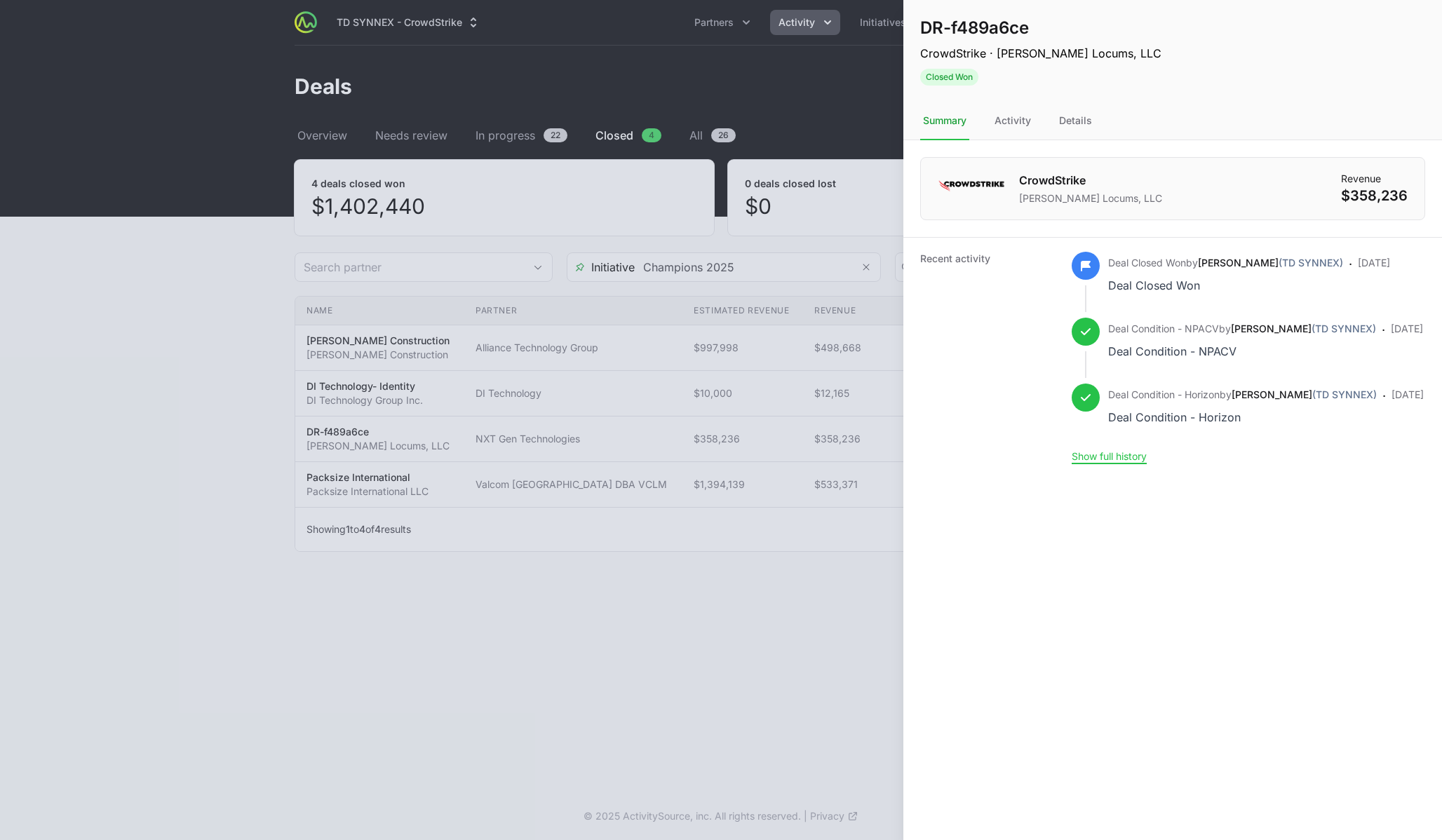
click at [684, 612] on div at bounding box center [721, 420] width 1442 height 840
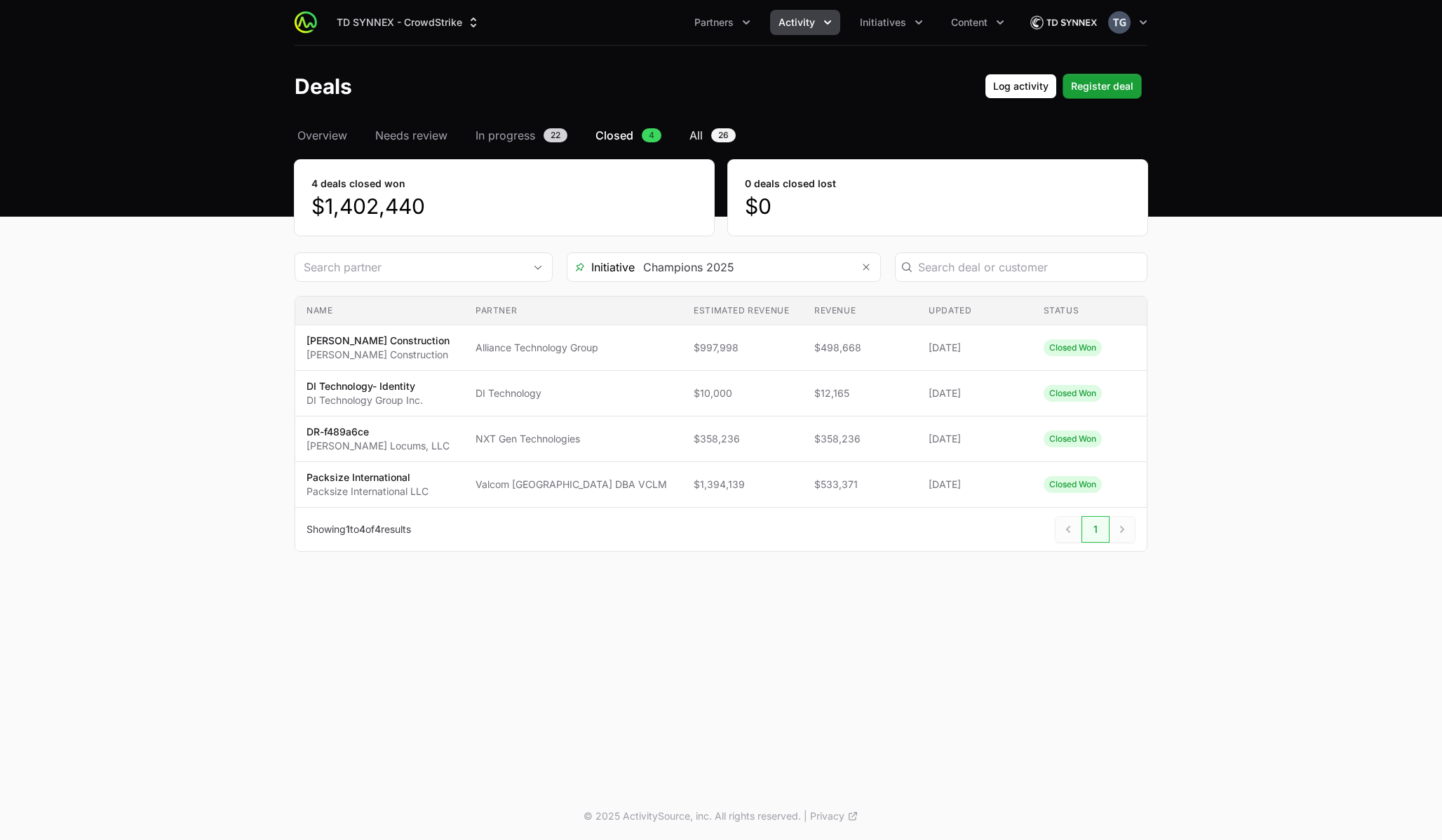
click at [692, 135] on span "All" at bounding box center [696, 135] width 13 height 17
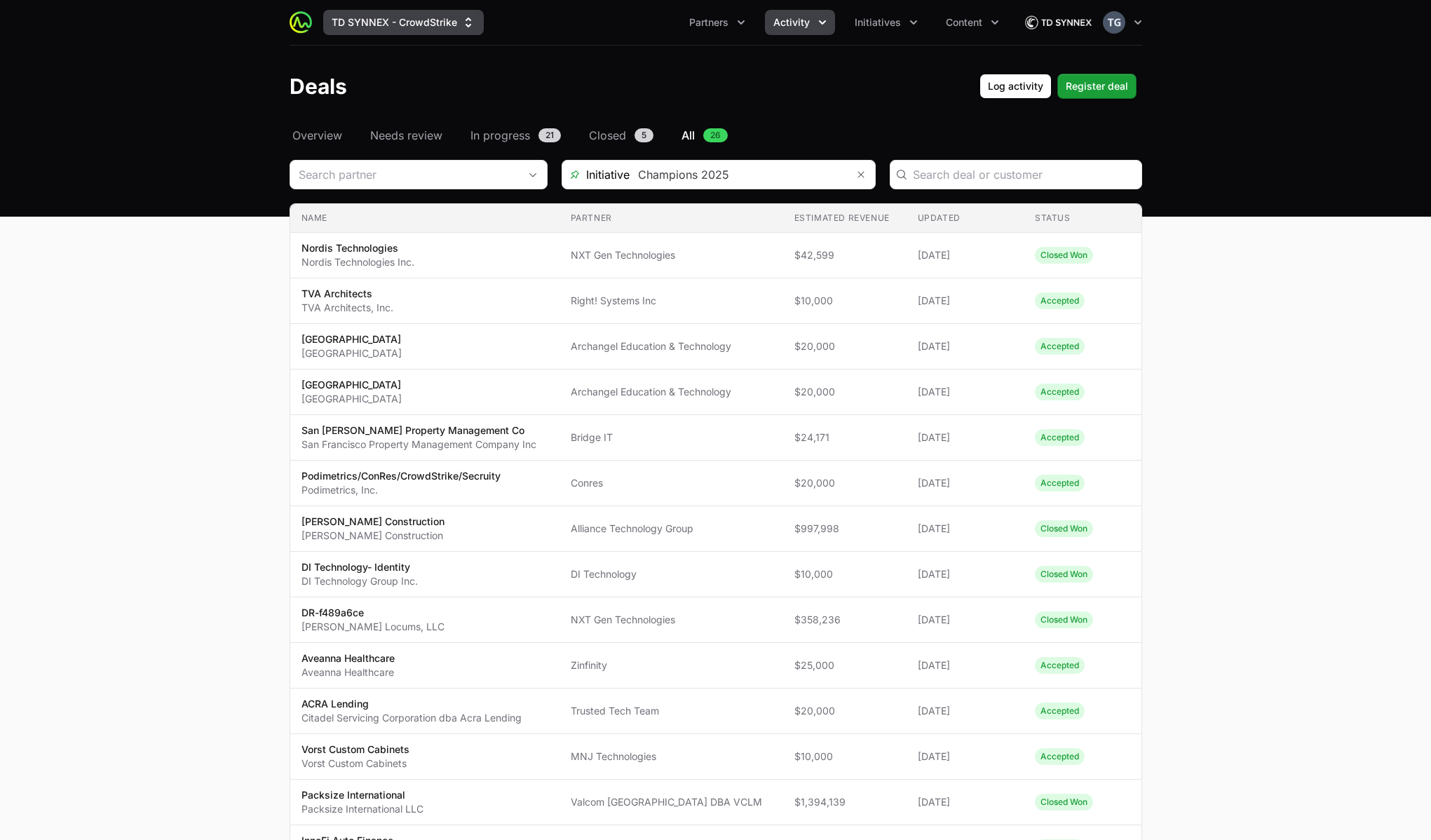
click at [362, 20] on button "TD SYNNEX - CrowdStrike" at bounding box center [403, 23] width 160 height 25
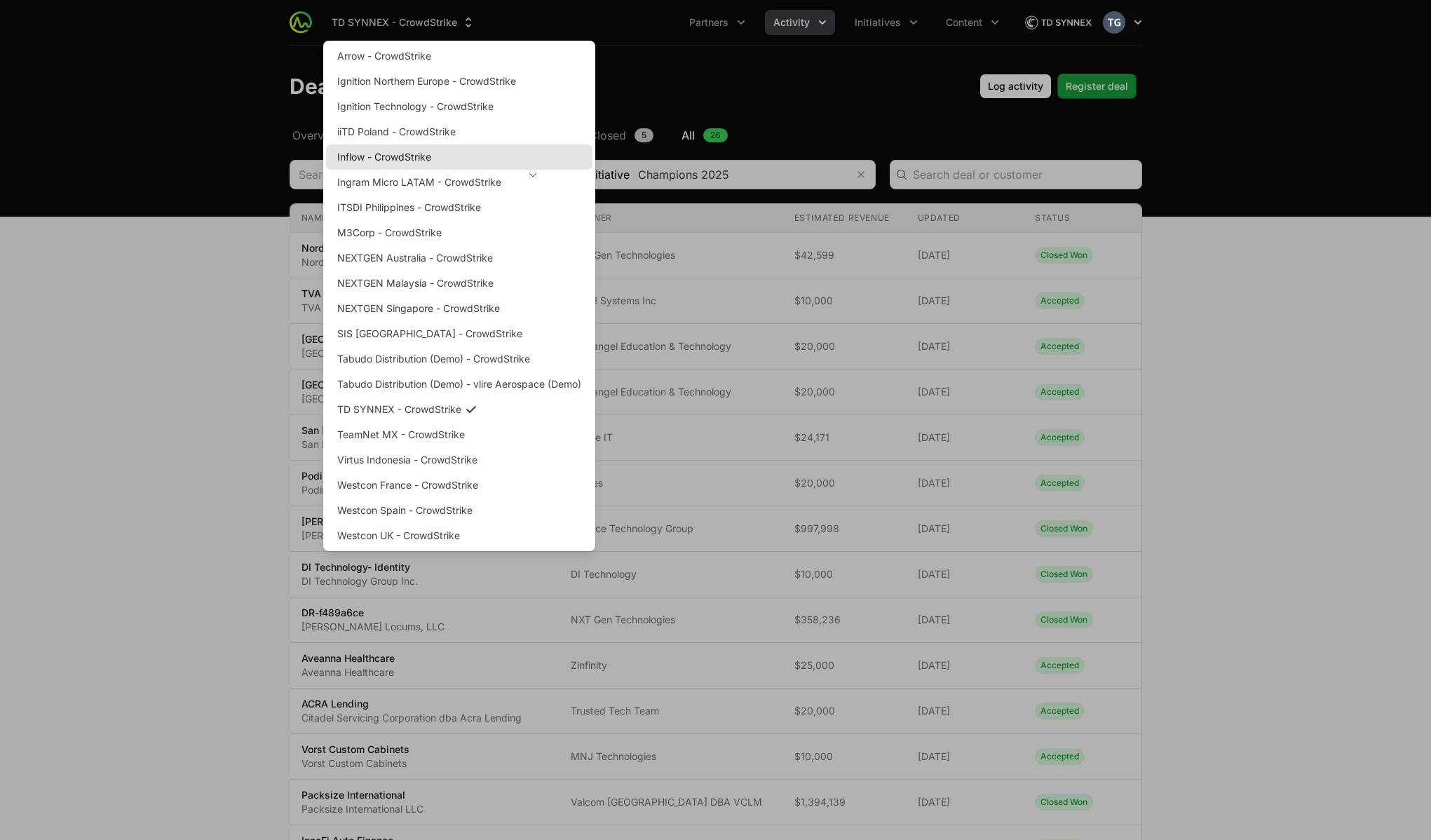
click at [402, 158] on link "Inflow - CrowdStrike" at bounding box center [458, 157] width 266 height 25
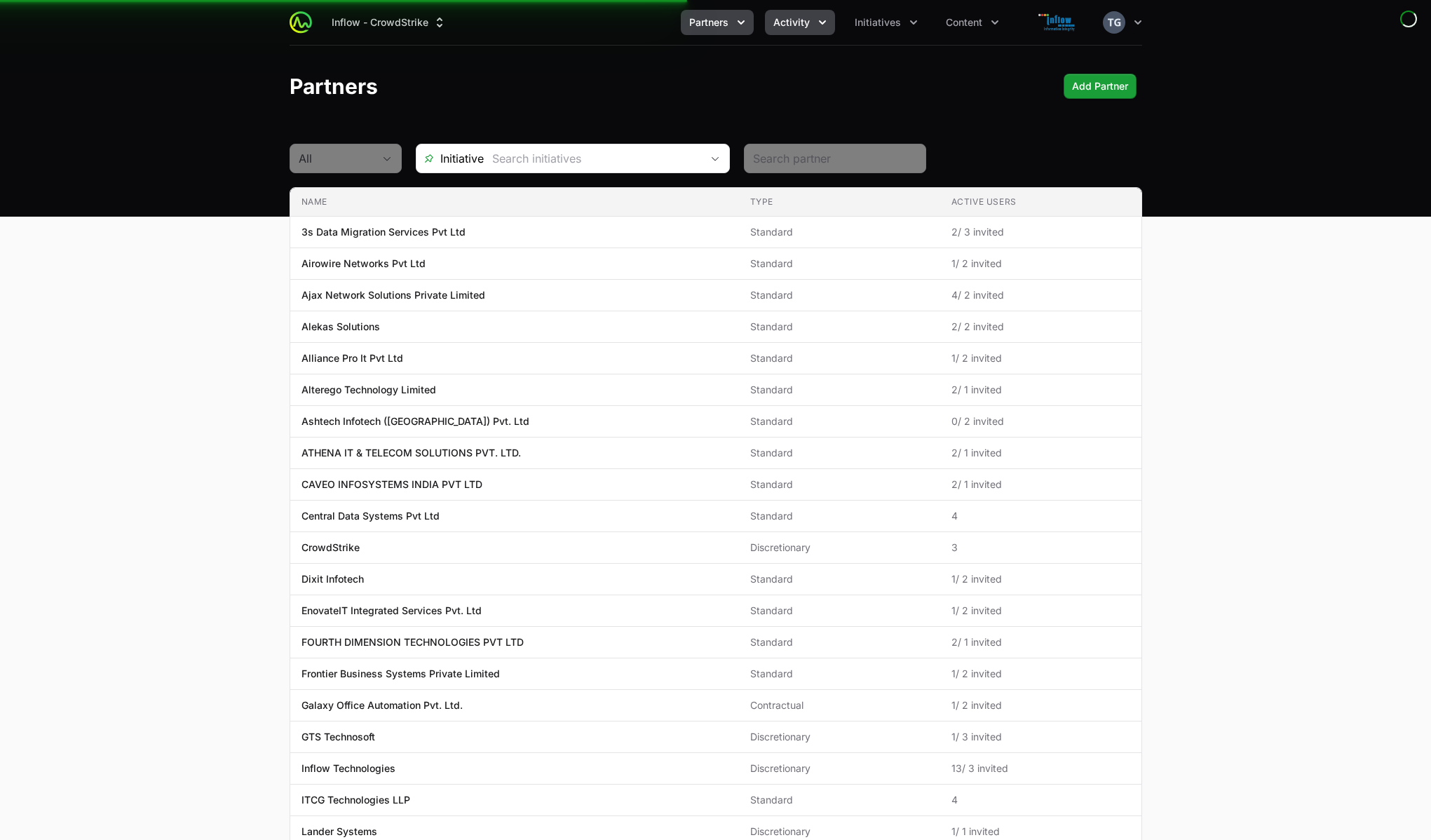
click at [798, 19] on span "Activity" at bounding box center [791, 22] width 36 height 14
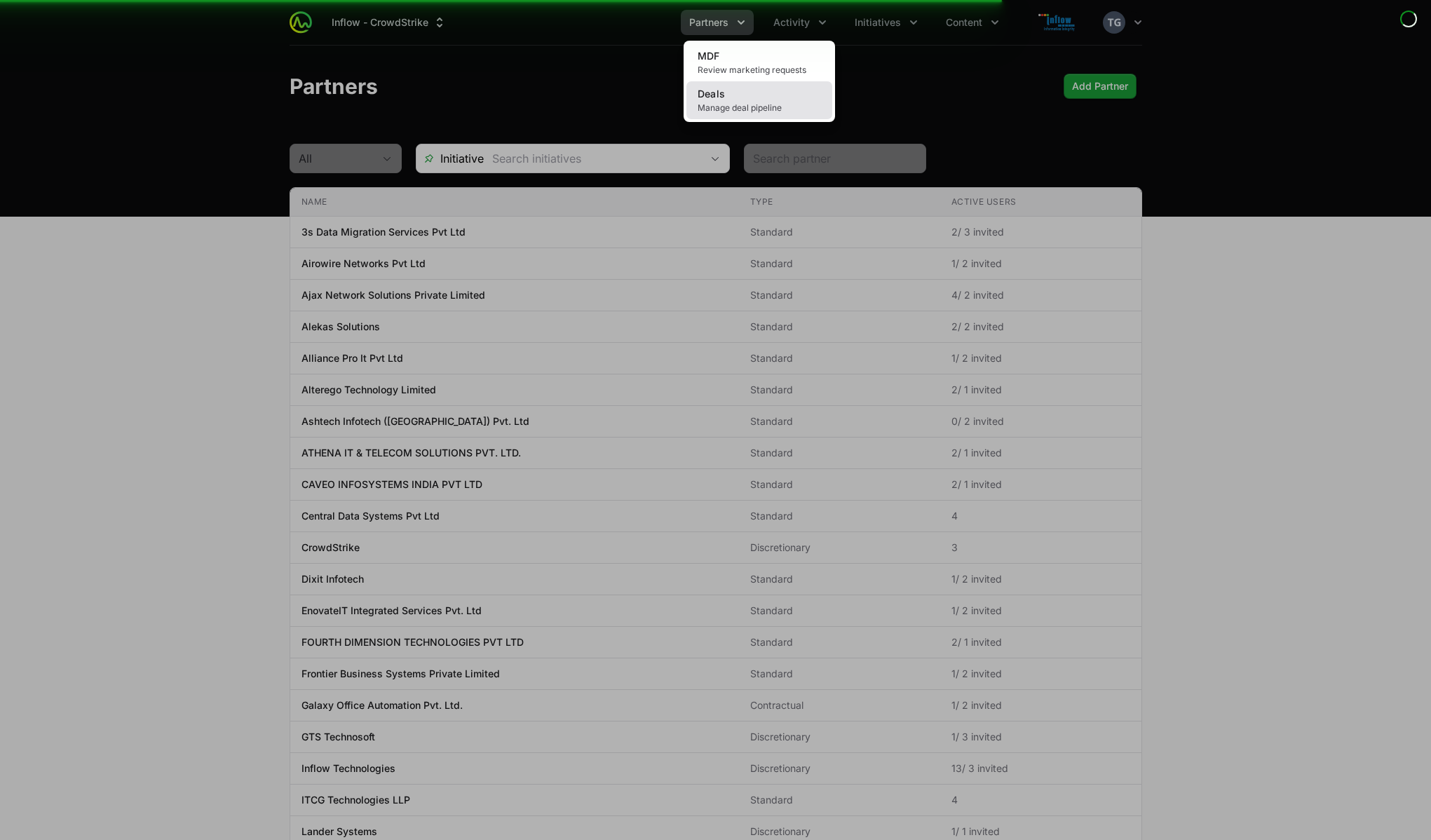
click at [776, 98] on link "Deals Manage deal pipeline" at bounding box center [760, 100] width 146 height 38
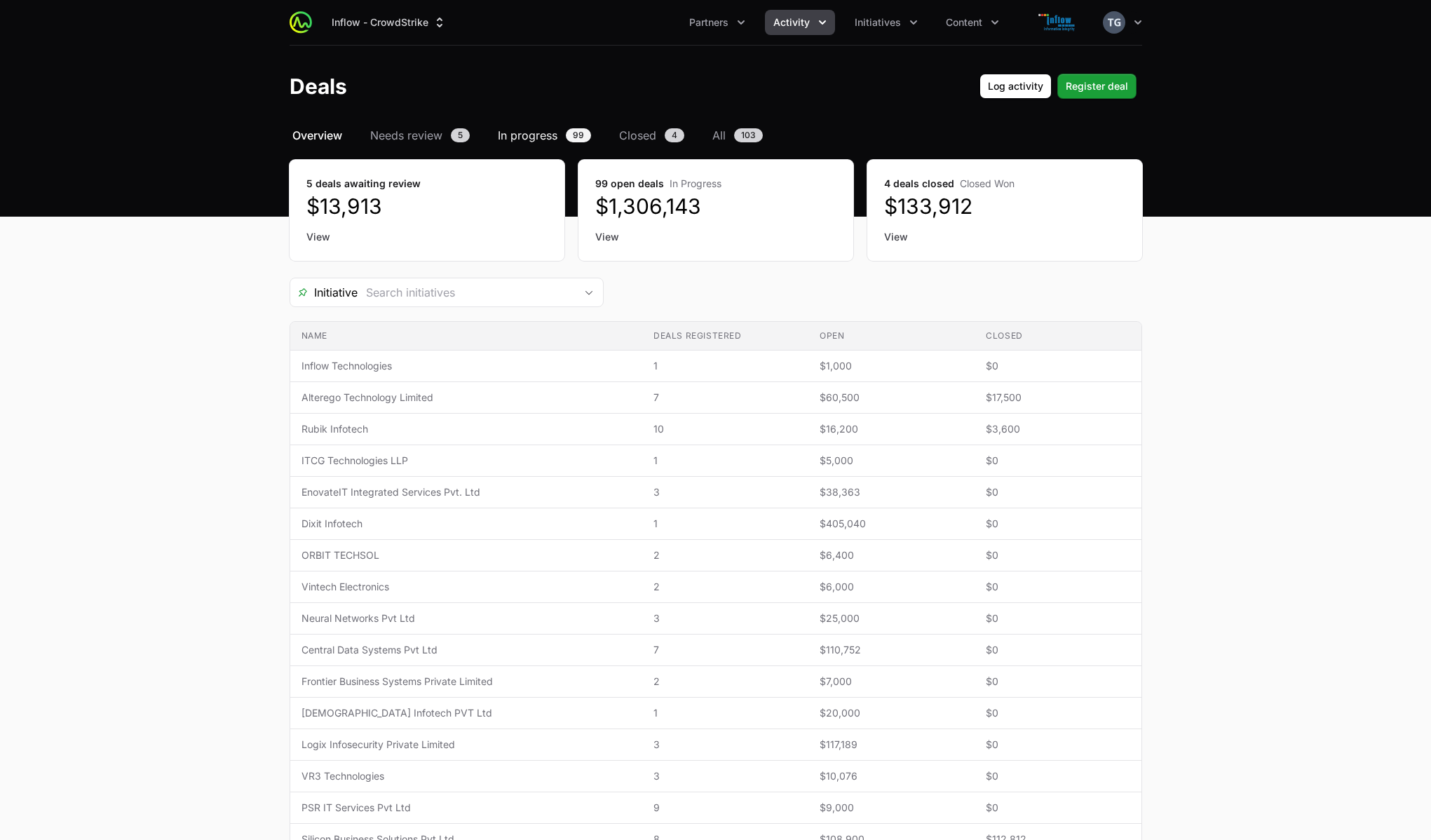
click at [535, 136] on span "In progress" at bounding box center [527, 135] width 60 height 17
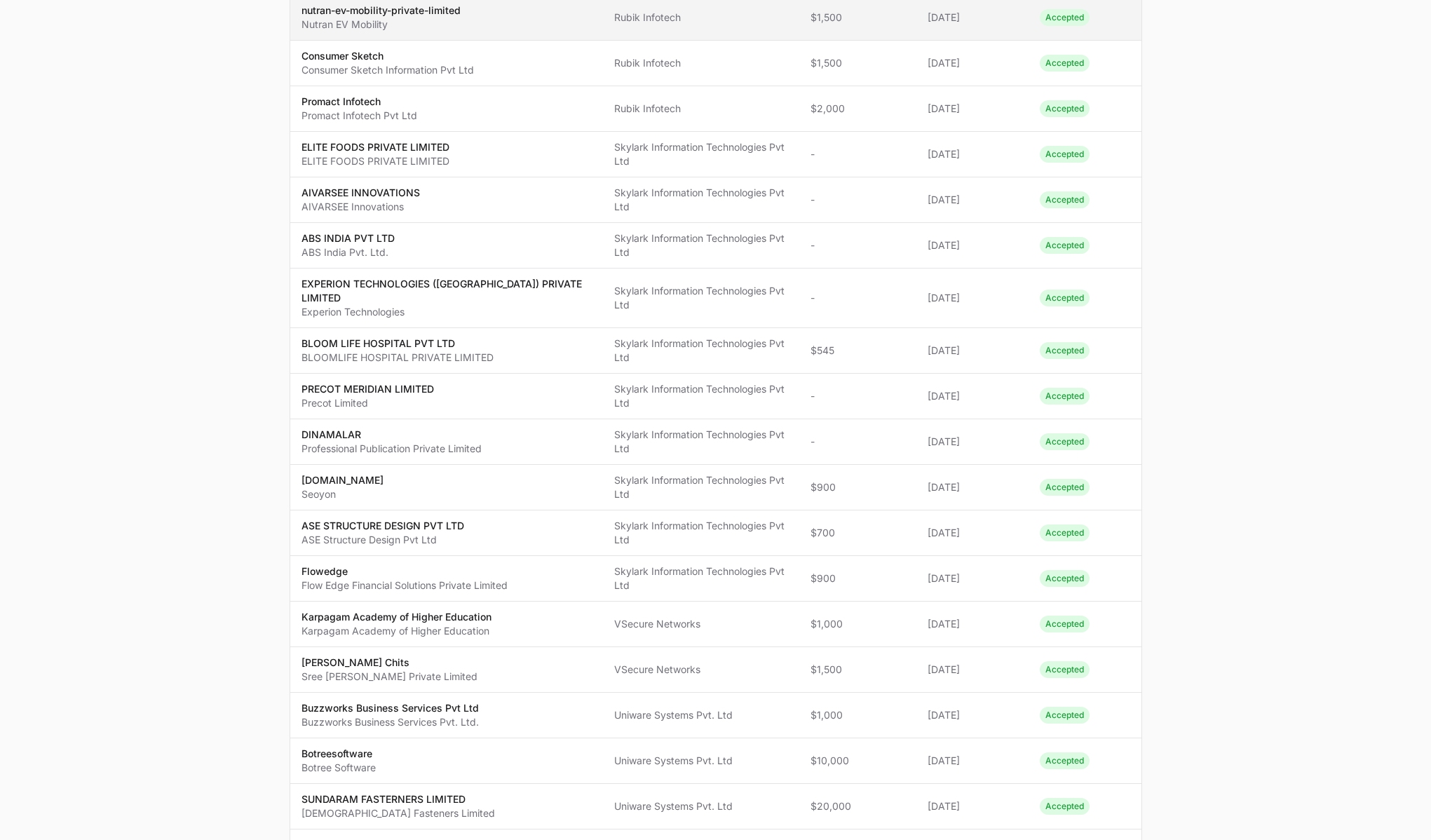
scroll to position [658, 0]
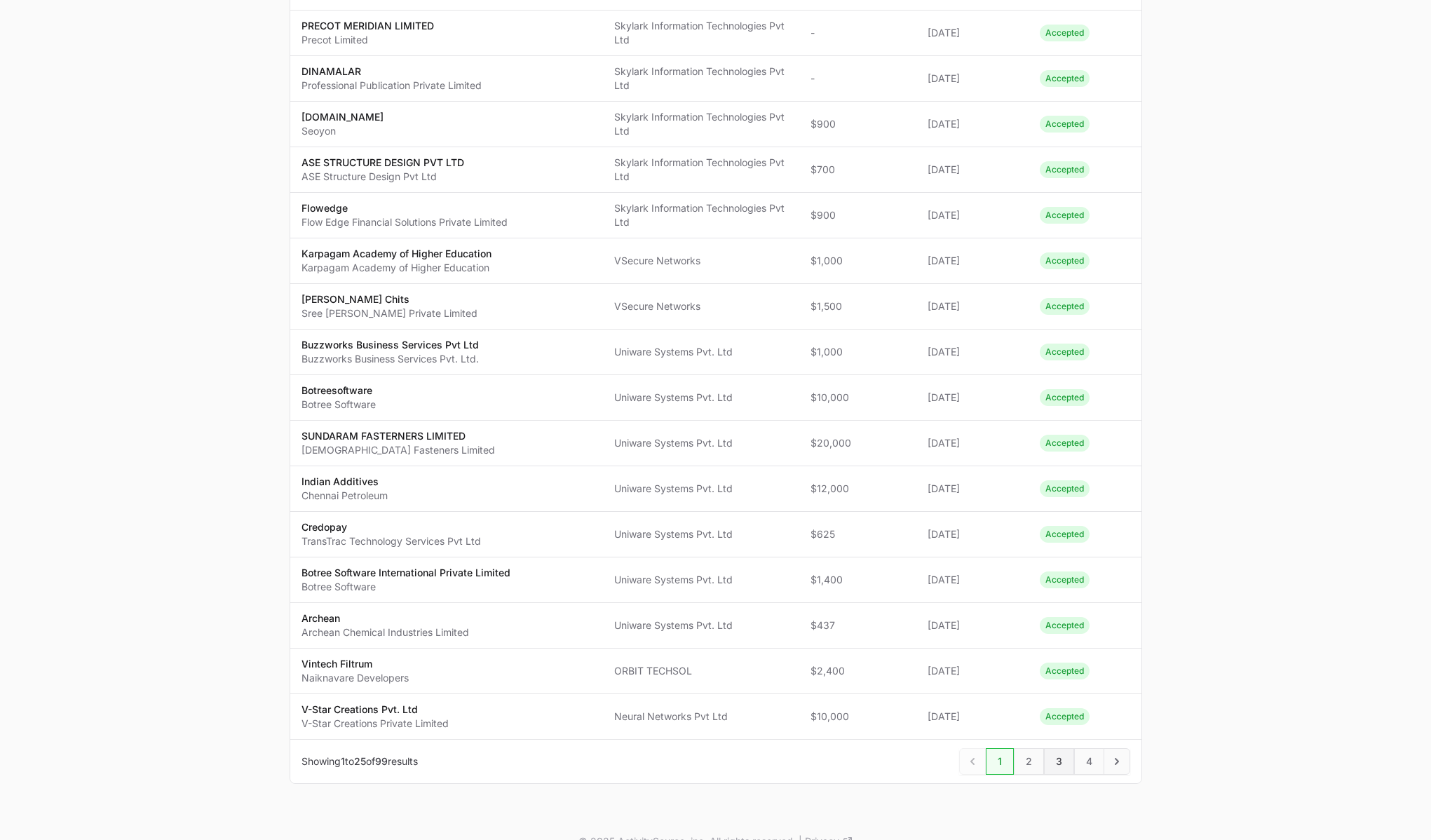
click at [1055, 748] on span "3" at bounding box center [1059, 761] width 30 height 27
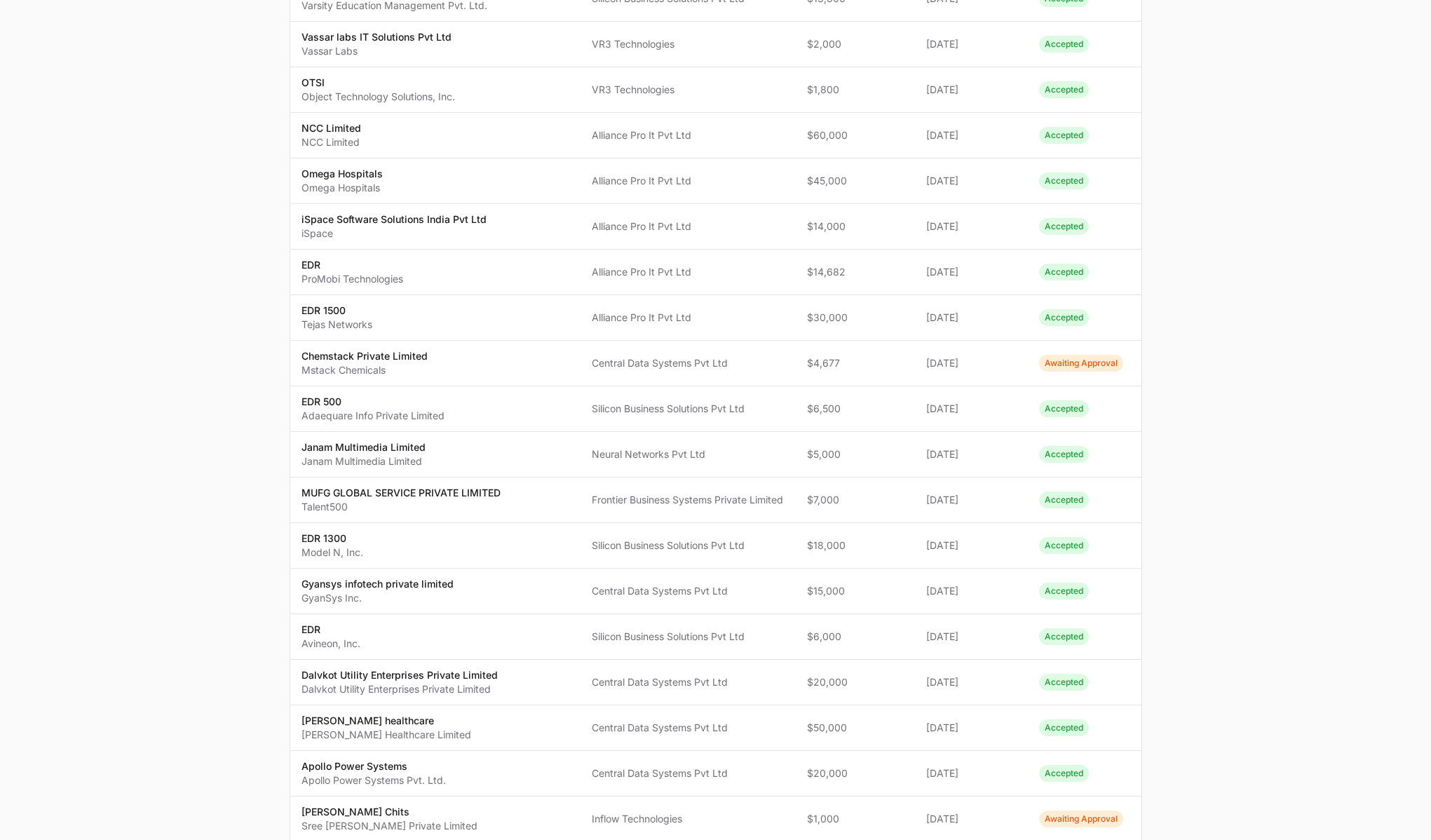
scroll to position [658, 0]
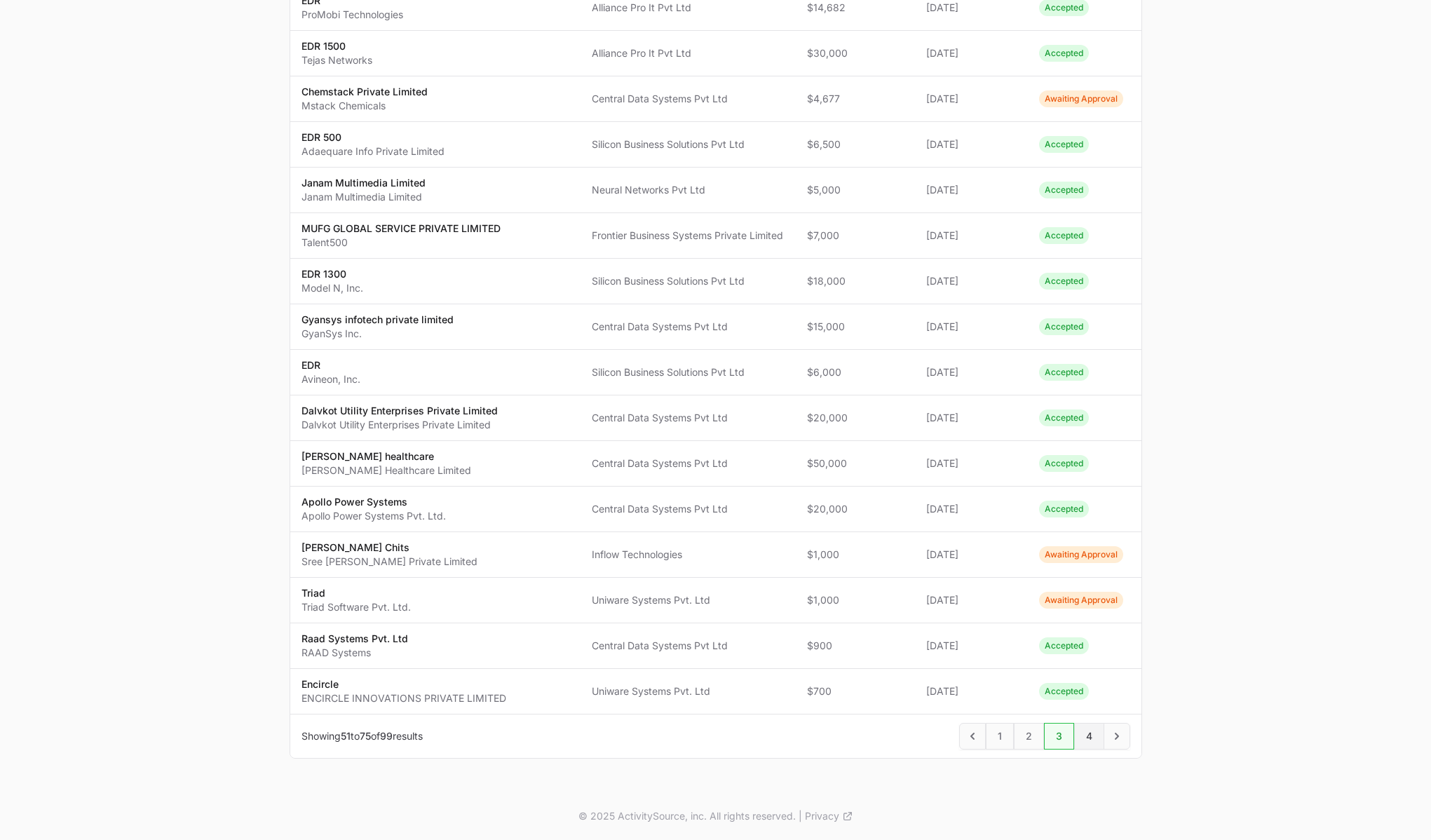
click at [1082, 734] on span "4" at bounding box center [1089, 736] width 30 height 27
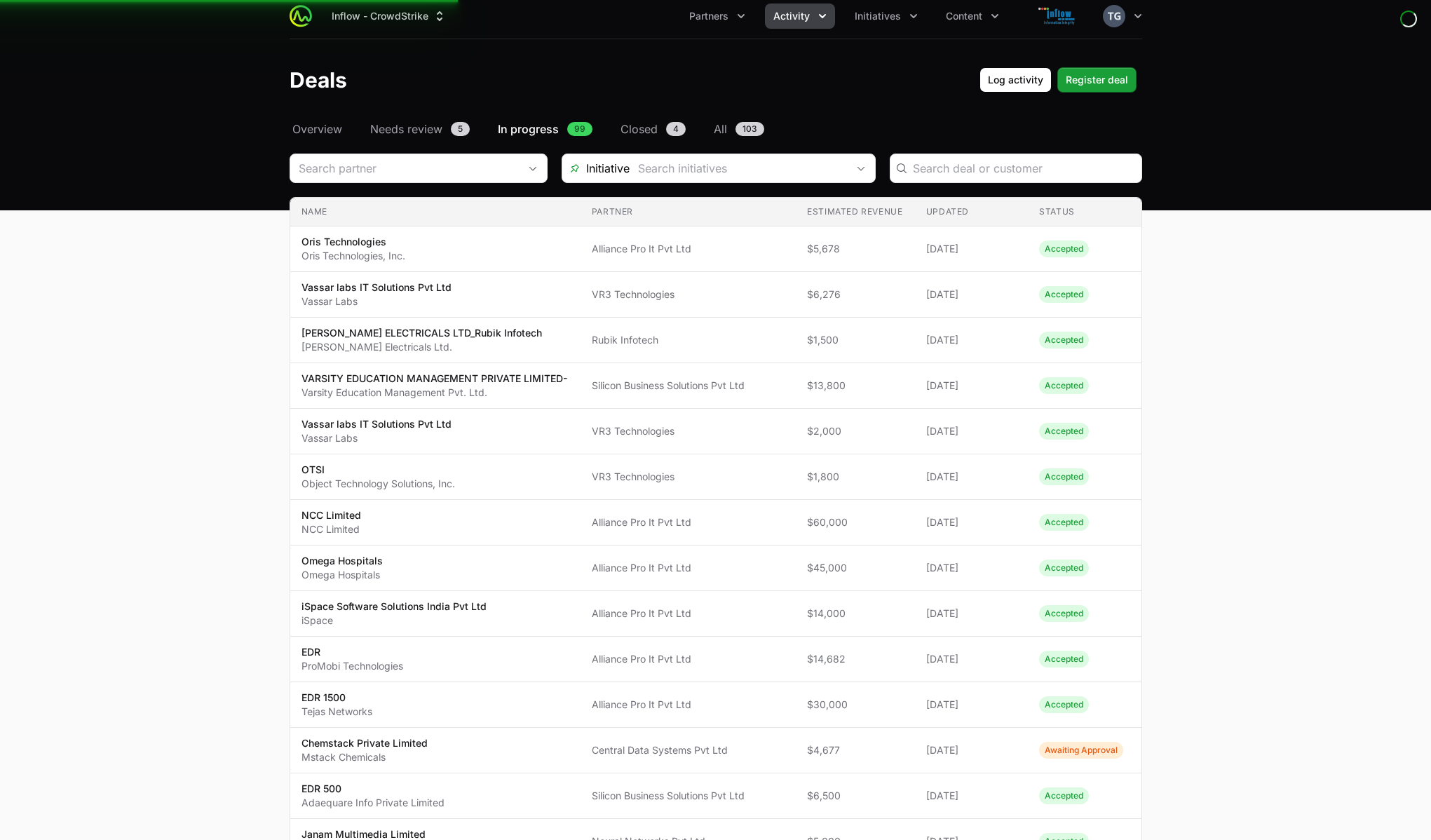
scroll to position [0, 0]
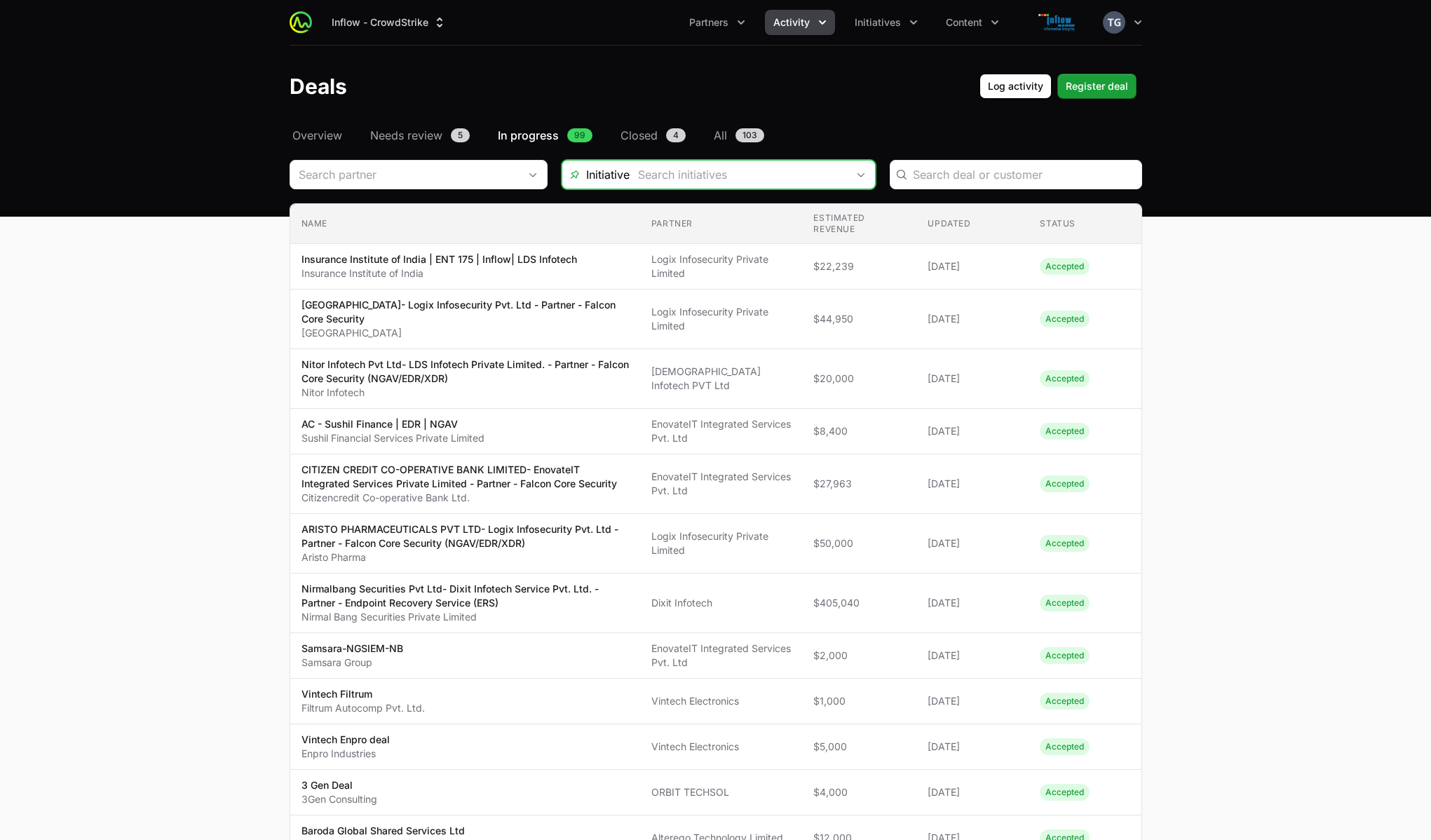
click at [667, 178] on input "Deals Filters" at bounding box center [738, 174] width 217 height 28
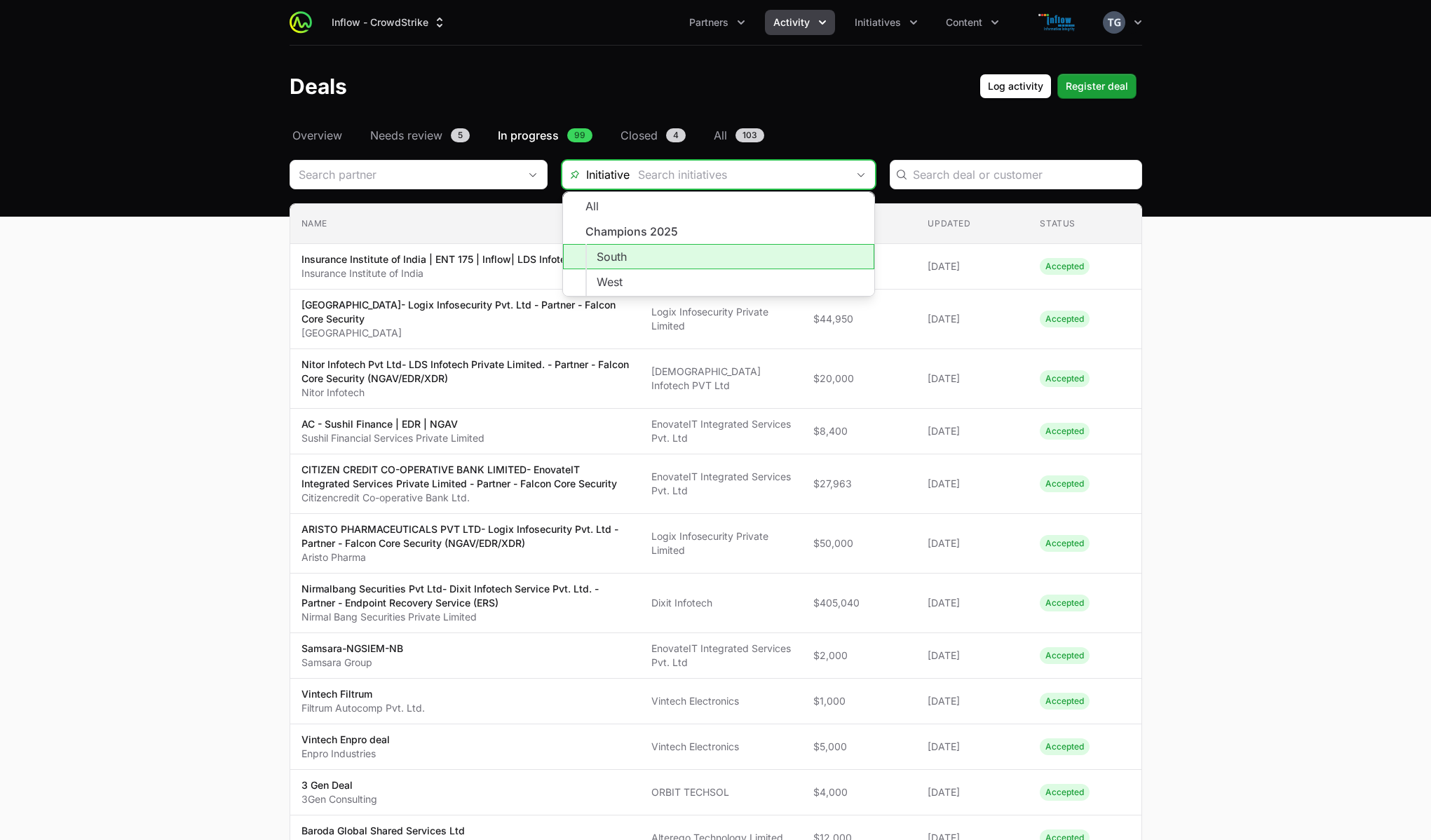
click at [629, 257] on li "South" at bounding box center [718, 257] width 311 height 25
type input "South"
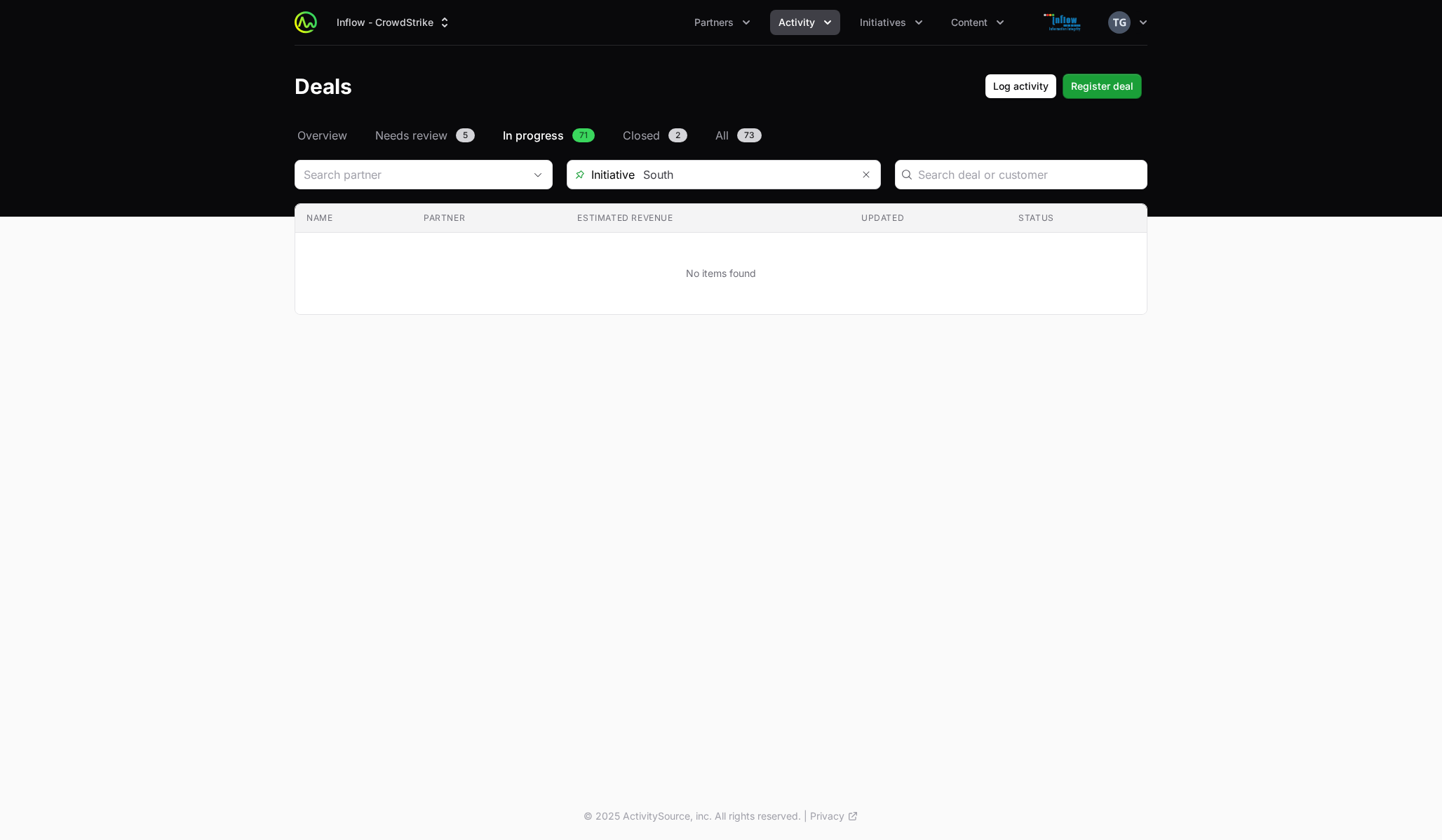
click at [770, 159] on div "Select a tab Overview Needs review In progress Closed All Overview Needs review…" at bounding box center [720, 237] width 897 height 222
click at [757, 179] on input "Deals Filters" at bounding box center [743, 174] width 217 height 28
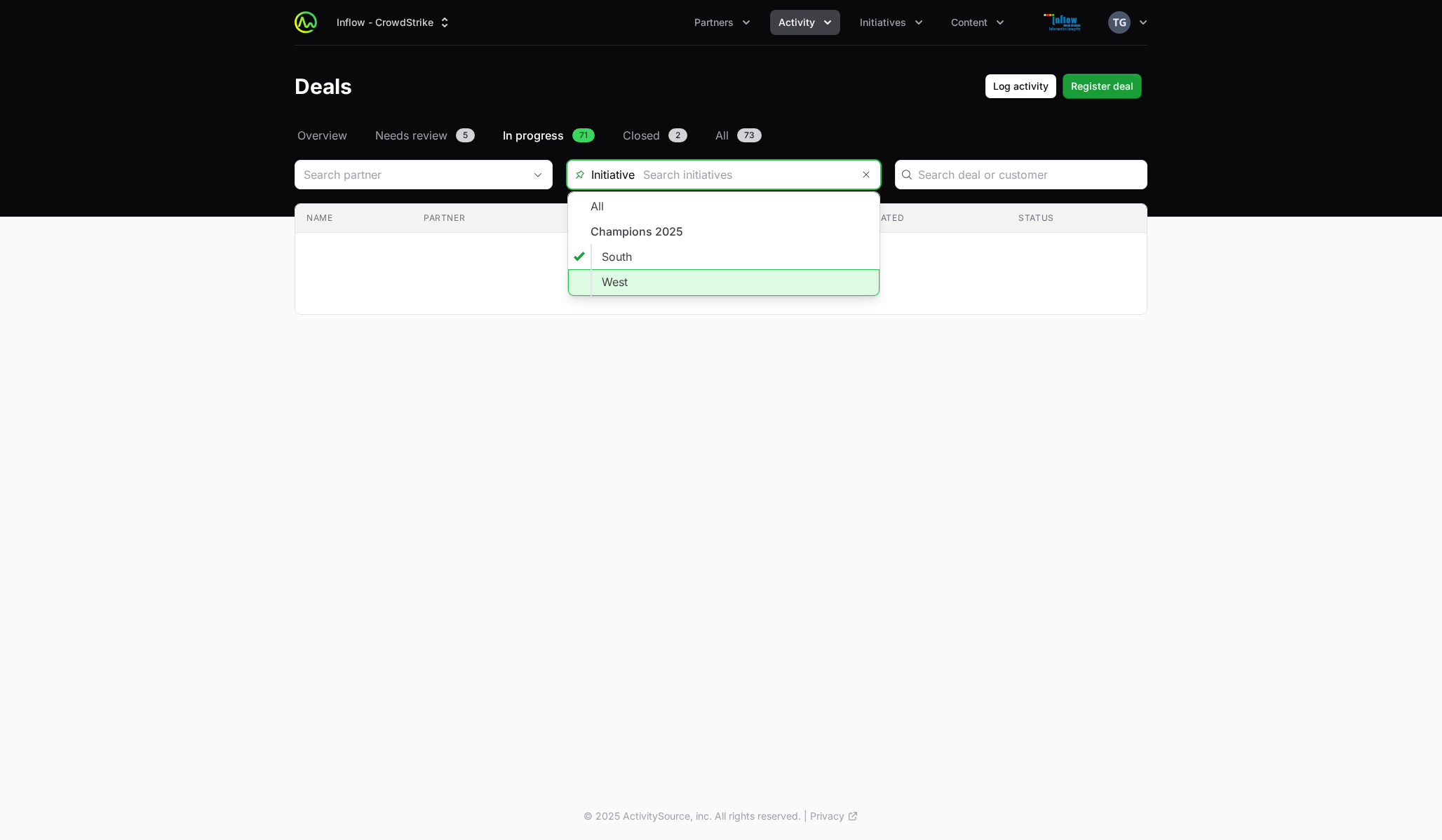
click at [688, 275] on li "West" at bounding box center [724, 283] width 311 height 27
type input "West"
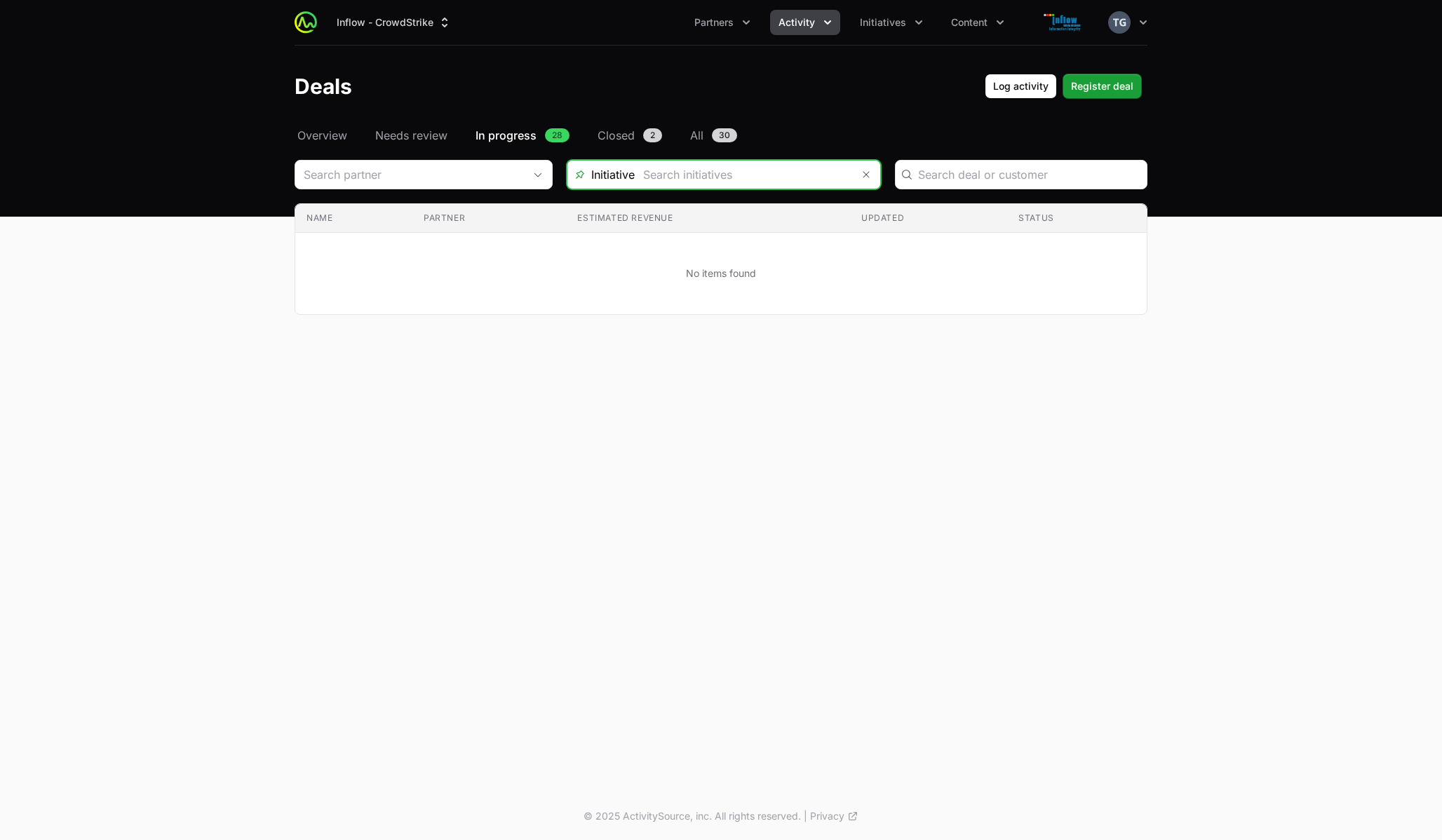
click at [641, 176] on input "Deals Filters" at bounding box center [743, 174] width 217 height 28
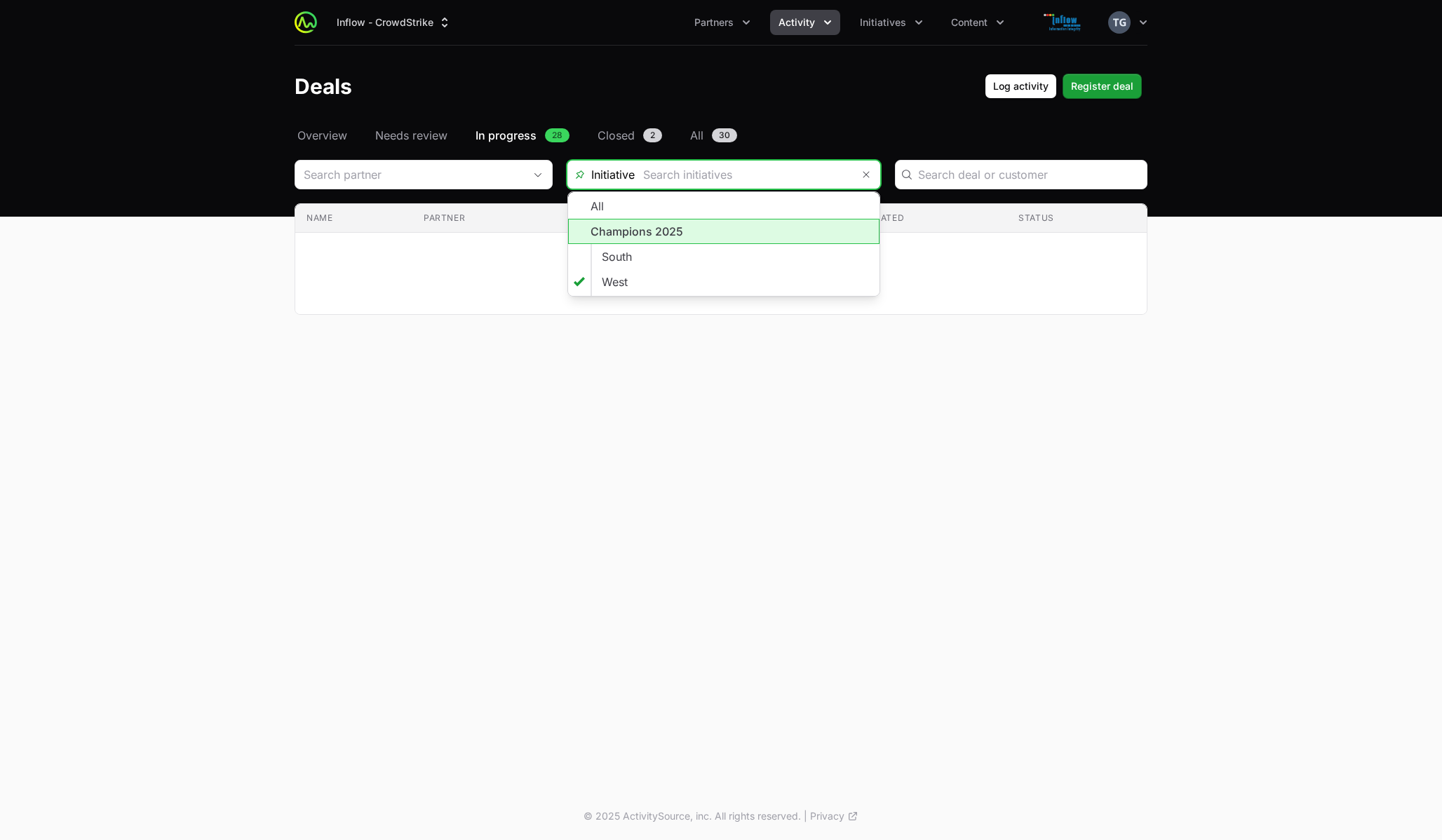
click at [658, 233] on li "Champions 2025" at bounding box center [724, 232] width 311 height 25
type input "Champions 2025"
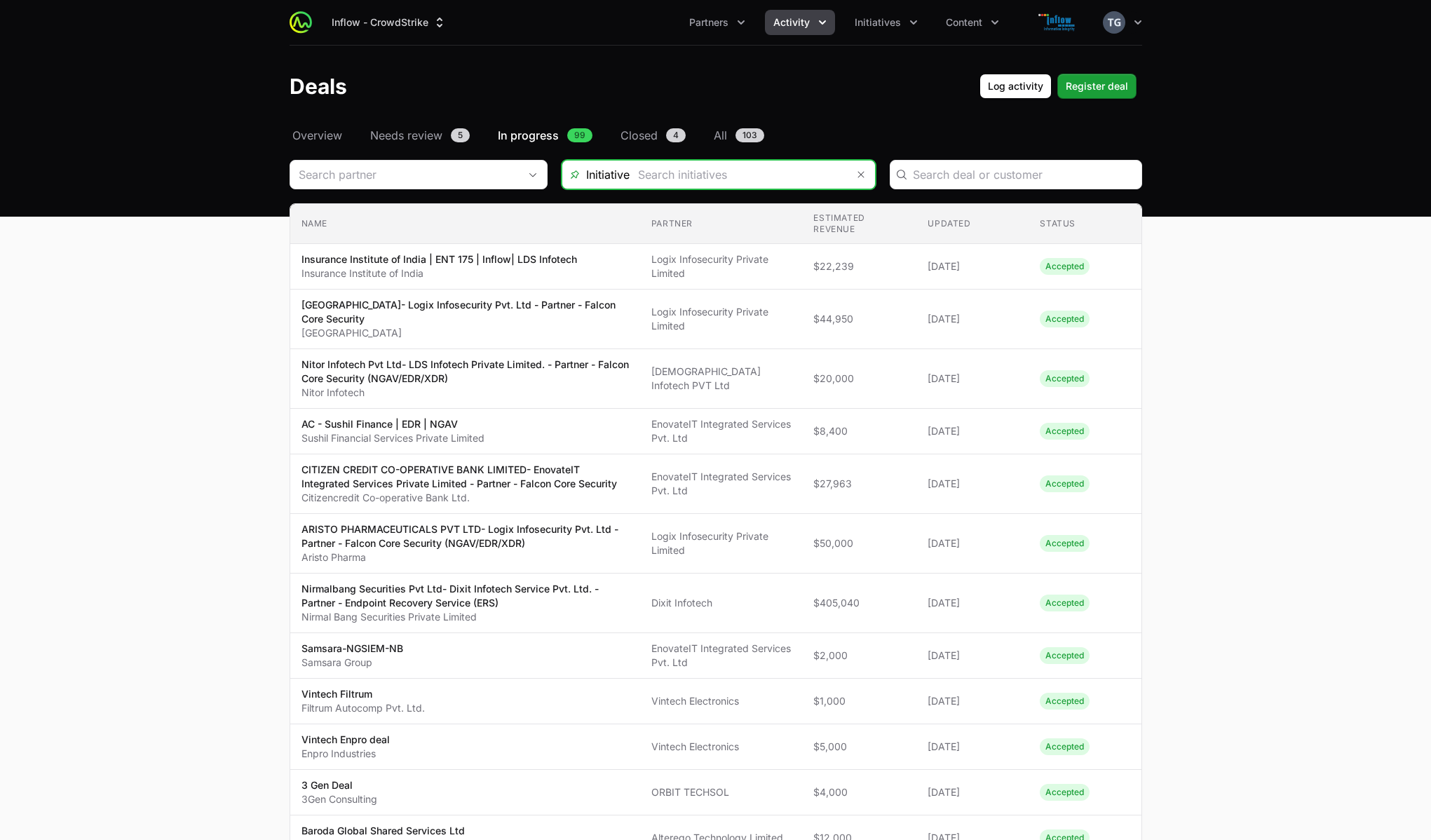
click at [786, 179] on input "Deals Filters" at bounding box center [738, 174] width 217 height 28
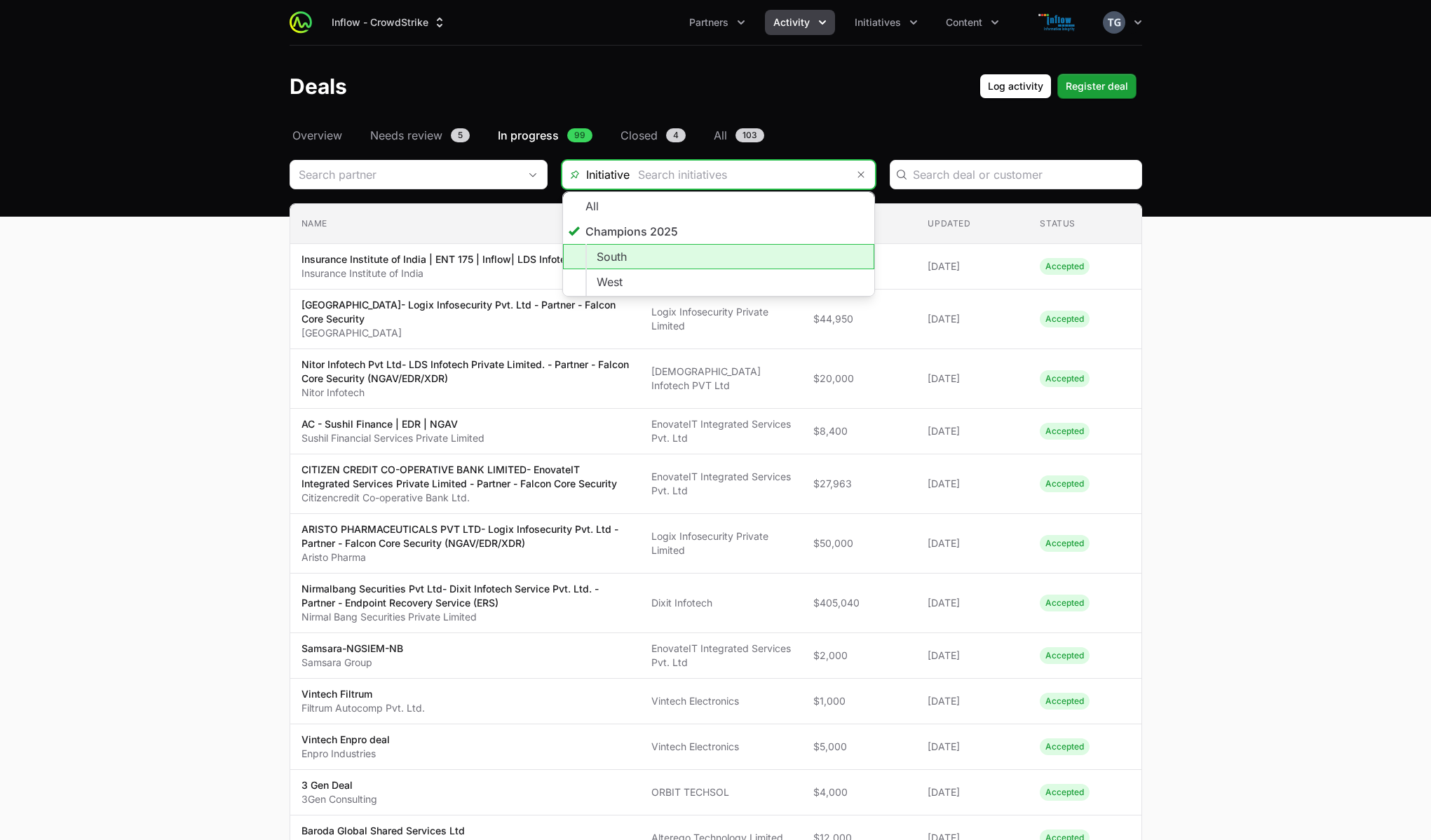
click at [757, 258] on li "South" at bounding box center [718, 257] width 311 height 25
type input "South"
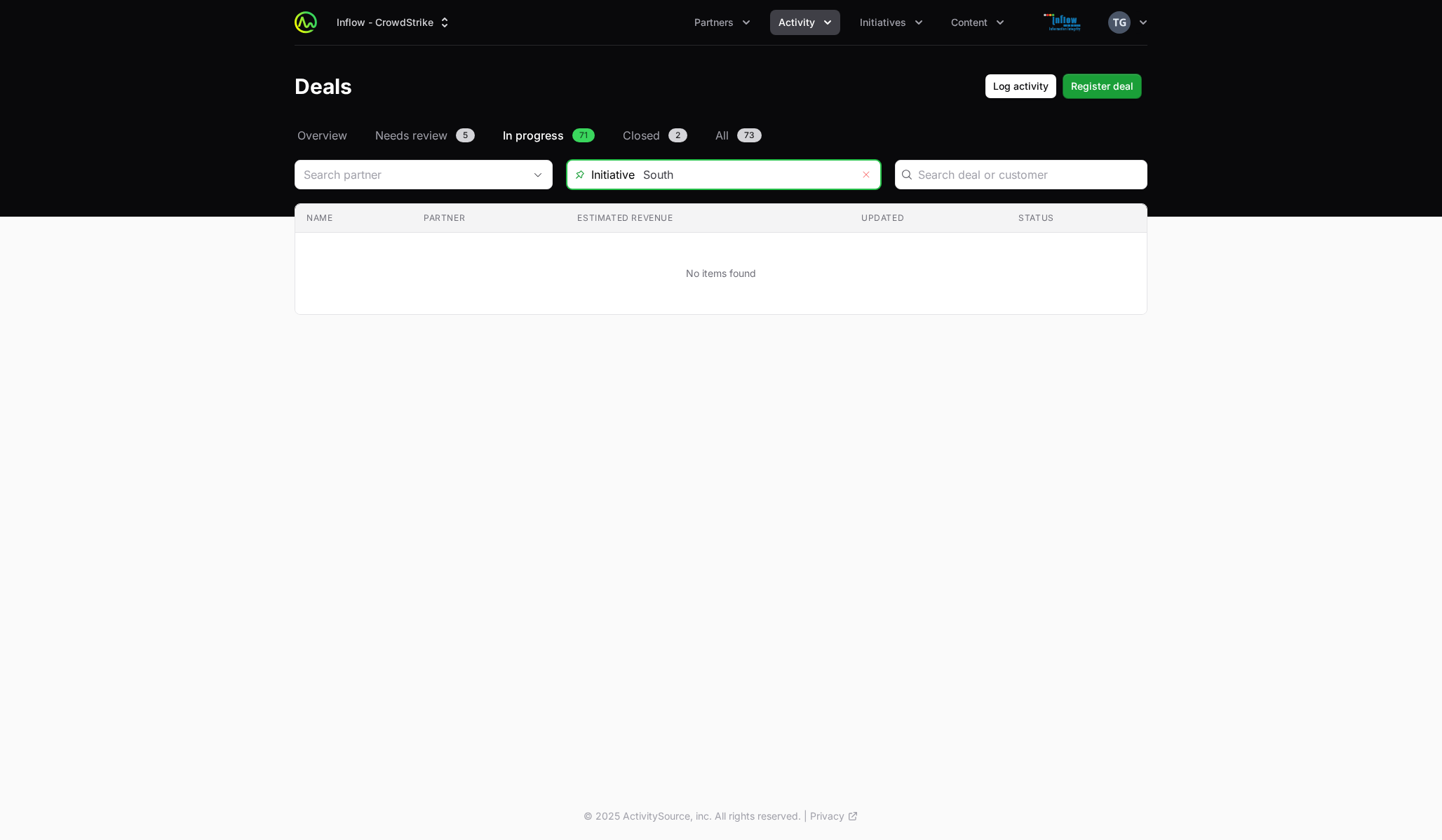
click at [869, 171] on icon "Remove" at bounding box center [866, 174] width 8 height 11
click at [749, 133] on span "73" at bounding box center [749, 135] width 24 height 14
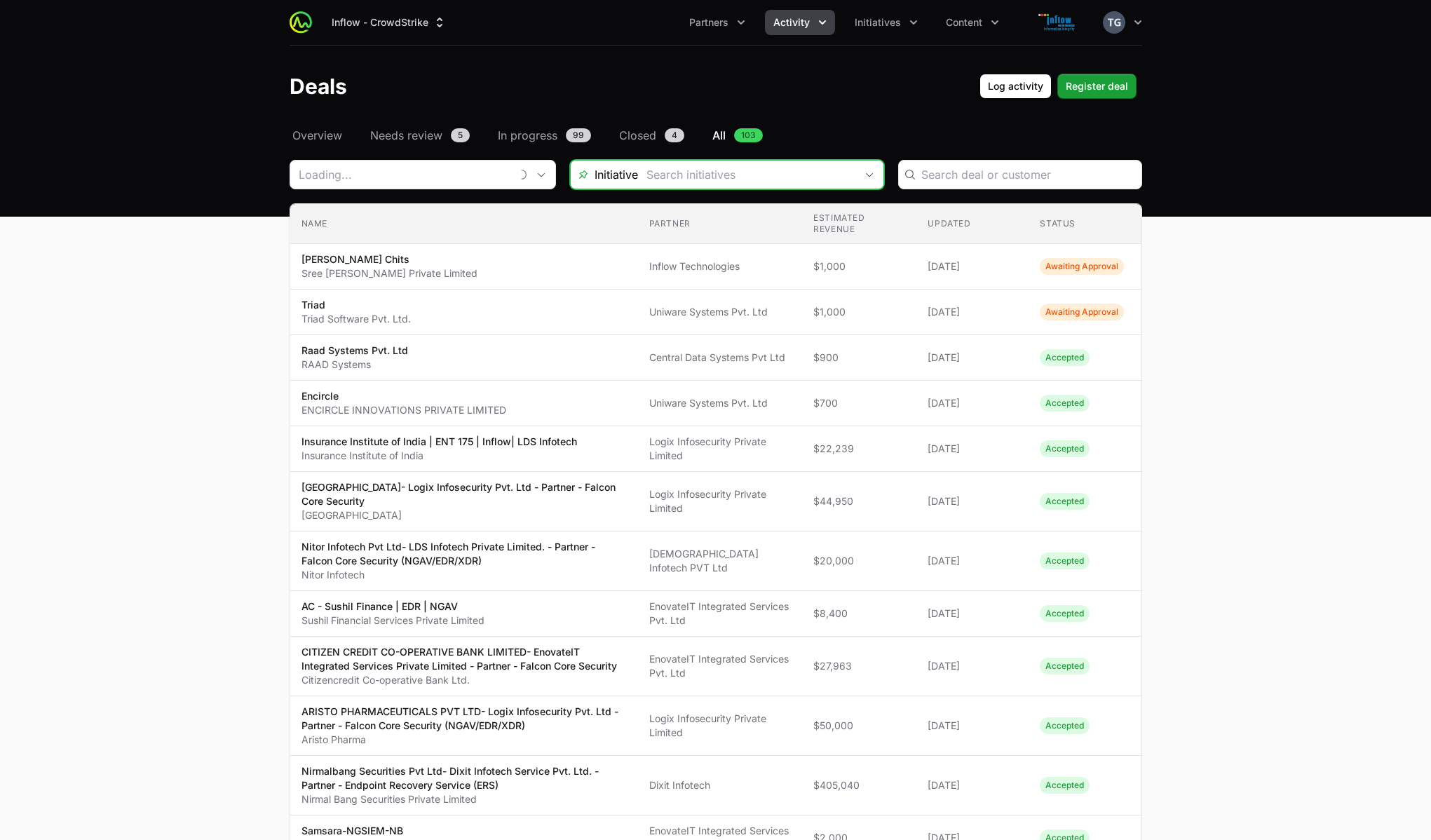
click at [749, 177] on input "Deals Filters" at bounding box center [746, 174] width 217 height 28
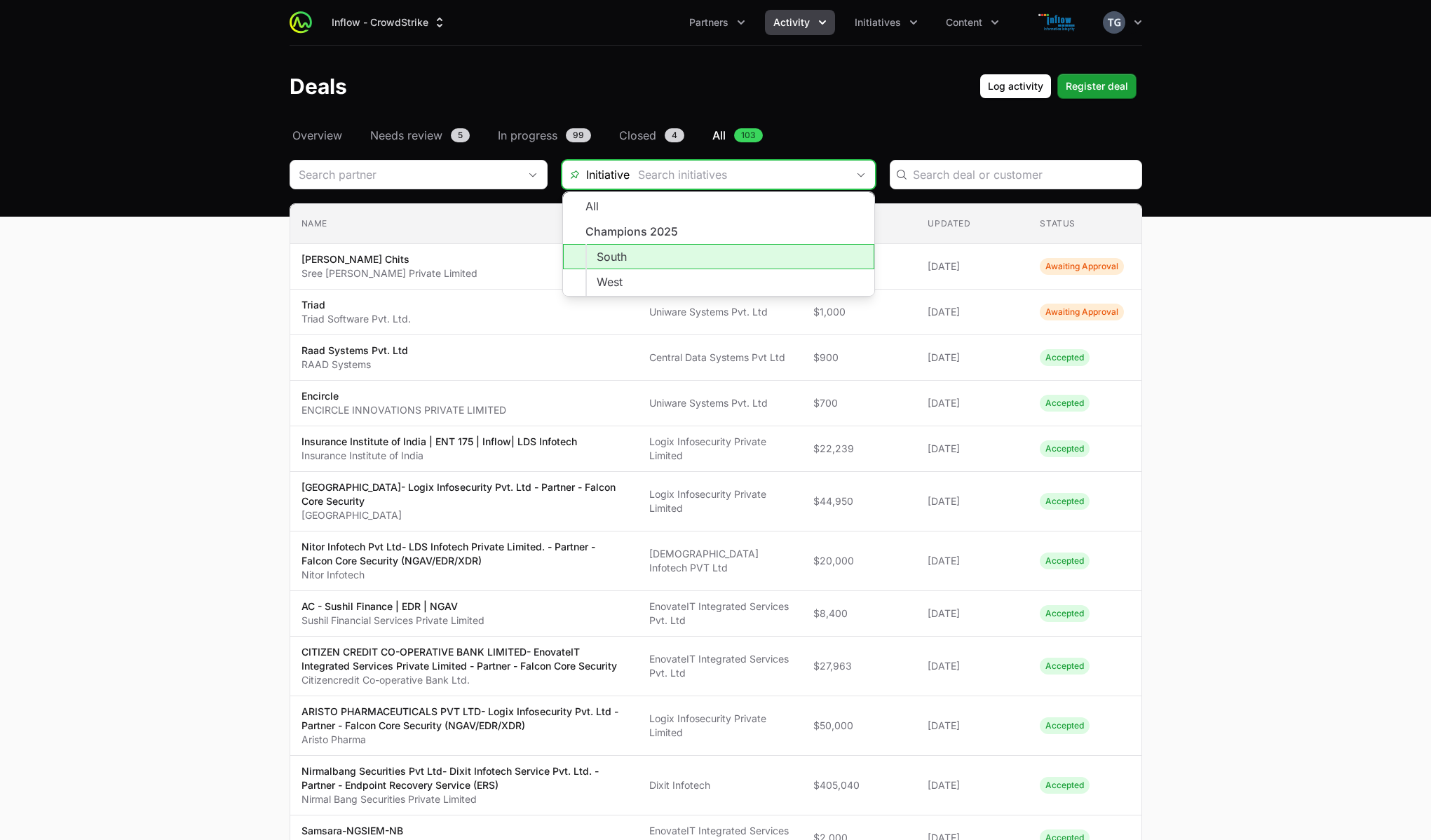
click at [742, 258] on li "South" at bounding box center [718, 257] width 311 height 25
type input "South"
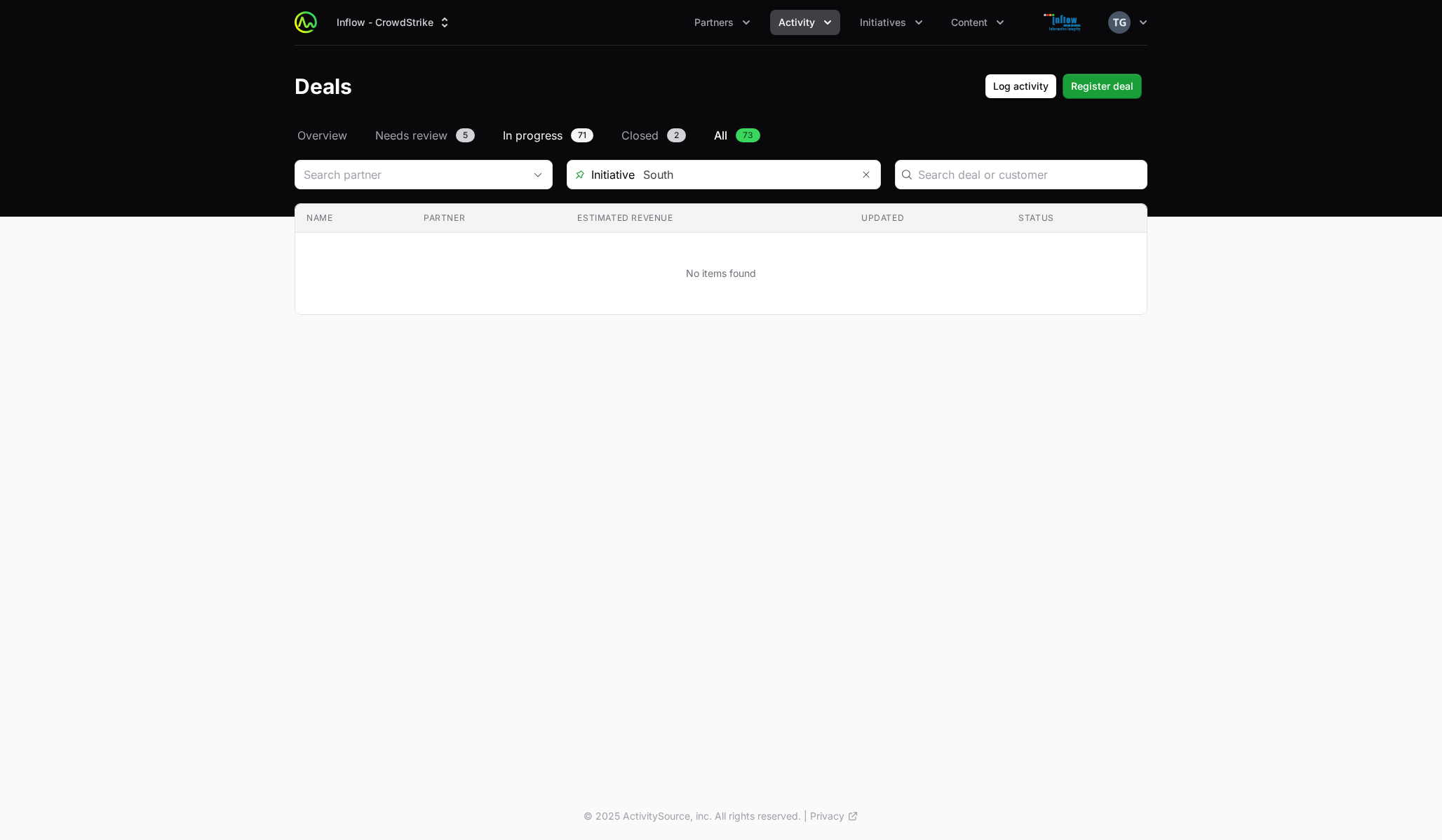
click at [543, 133] on span "In progress" at bounding box center [532, 135] width 60 height 17
click at [431, 136] on span "Needs review" at bounding box center [411, 135] width 72 height 17
click at [739, 170] on input "Deals Filters" at bounding box center [751, 174] width 217 height 28
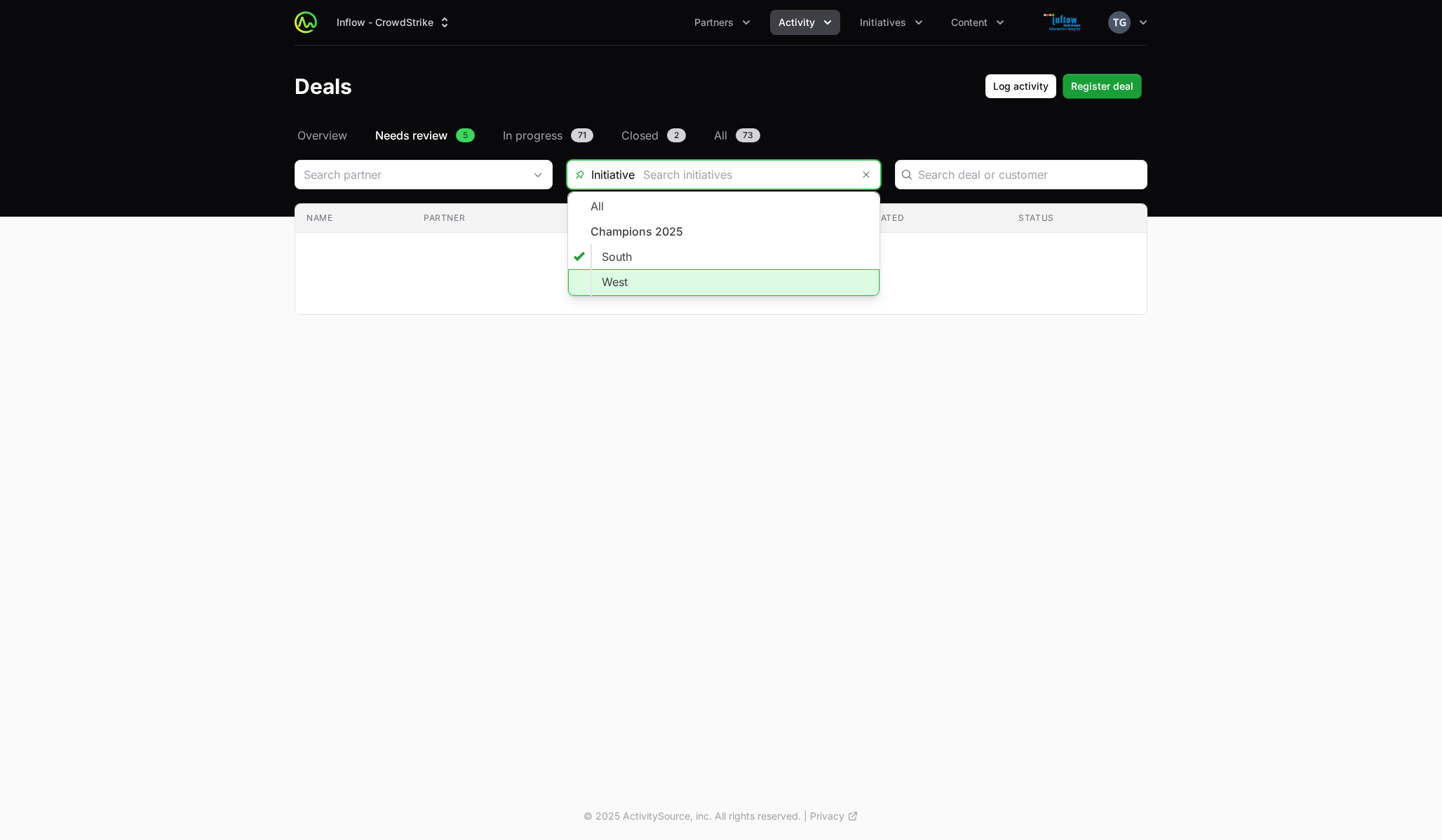
click at [692, 279] on li "West" at bounding box center [724, 283] width 311 height 27
type input "West"
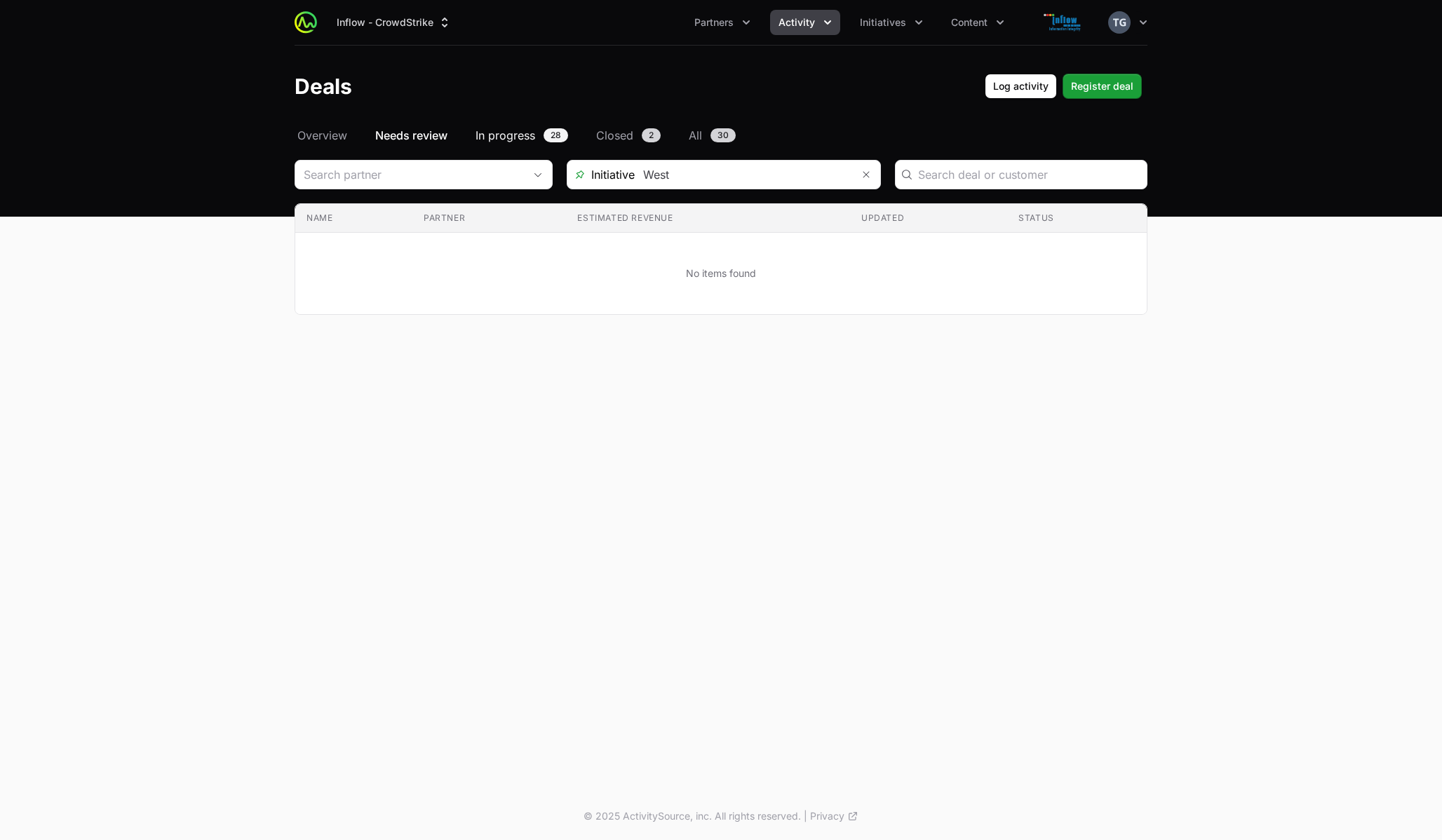
click at [546, 137] on span "28" at bounding box center [555, 135] width 24 height 14
click at [870, 175] on button "Remove" at bounding box center [865, 174] width 28 height 28
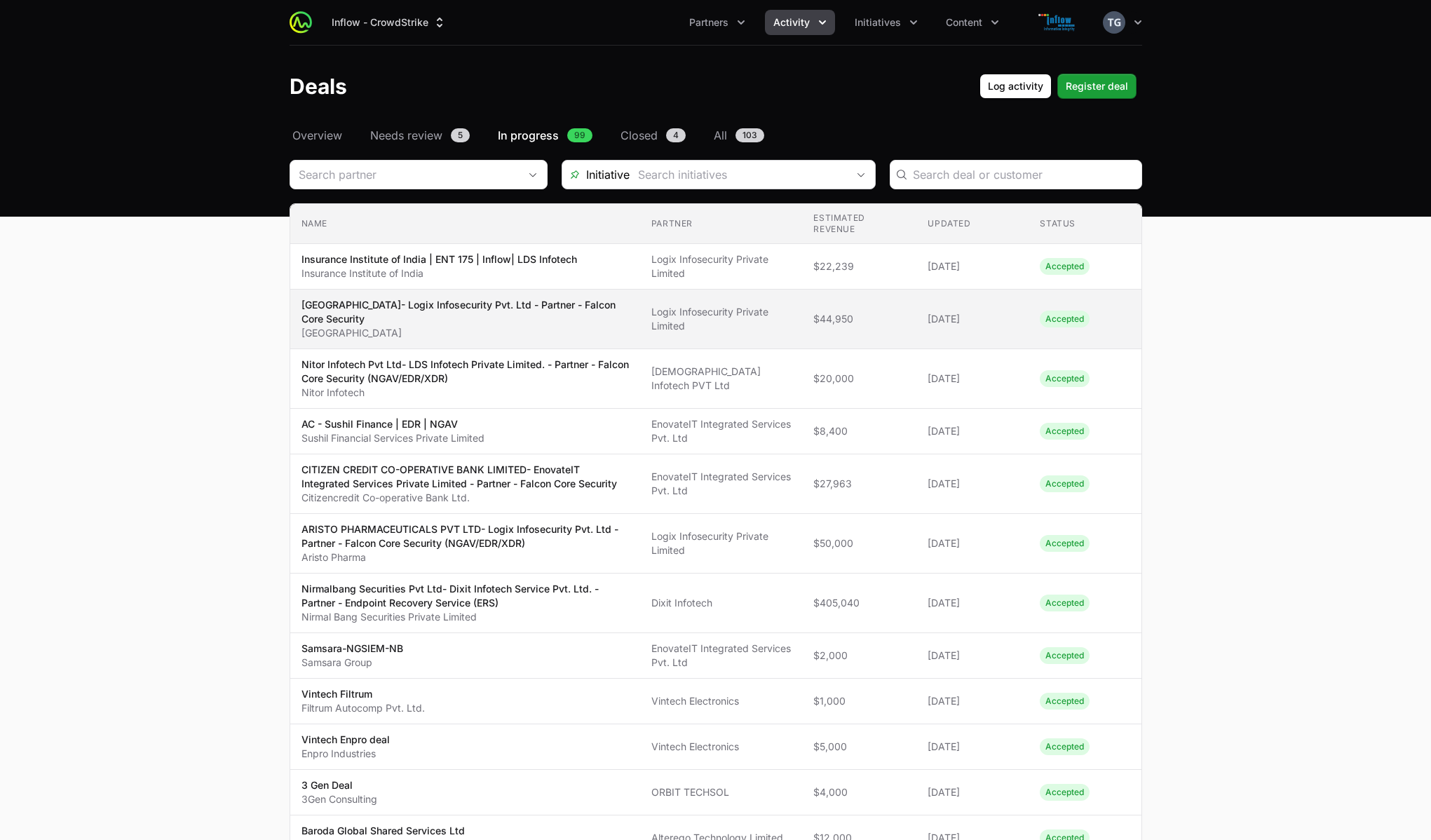
click at [331, 296] on td "Name BHARATI VIDYAPEETH HOSPITAL & RESEARCH CENTRE- Logix Infosecurity Pvt. Ltd…" at bounding box center [465, 319] width 350 height 60
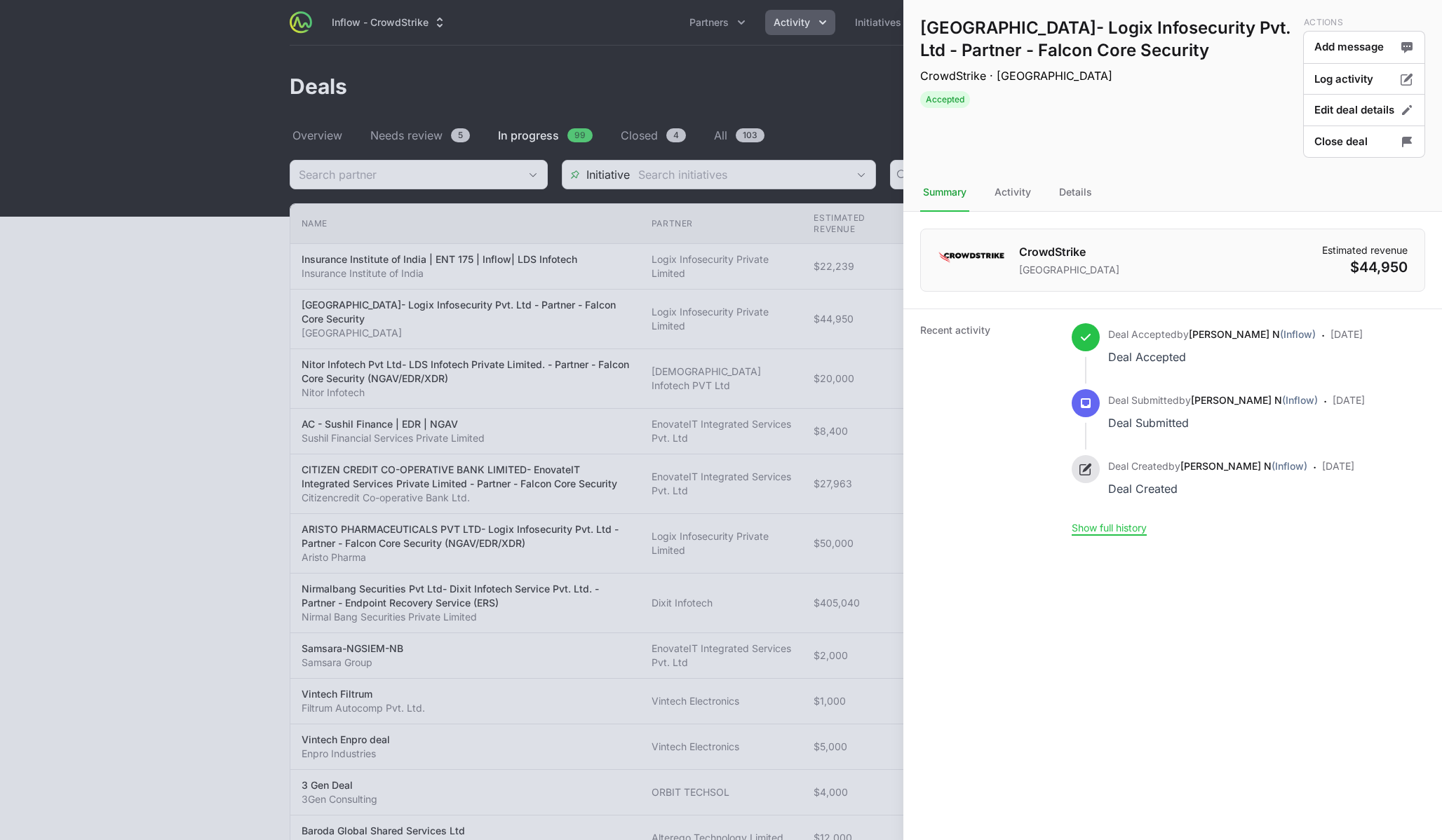
drag, startPoint x: 922, startPoint y: 23, endPoint x: 1210, endPoint y: 70, distance: 291.8
click at [1210, 62] on h1 "BHARATI VIDYAPEETH HOSPITAL & RESEARCH CENTRE- Logix Infosecurity Pvt. Ltd - Pa…" at bounding box center [1108, 39] width 377 height 44
copy h1 "BHARATI VIDYAPEETH HOSPITAL & RESEARCH CENTRE- Logix Infosecurity Pvt. Ltd - Pa…"
